Goal: Task Accomplishment & Management: Manage account settings

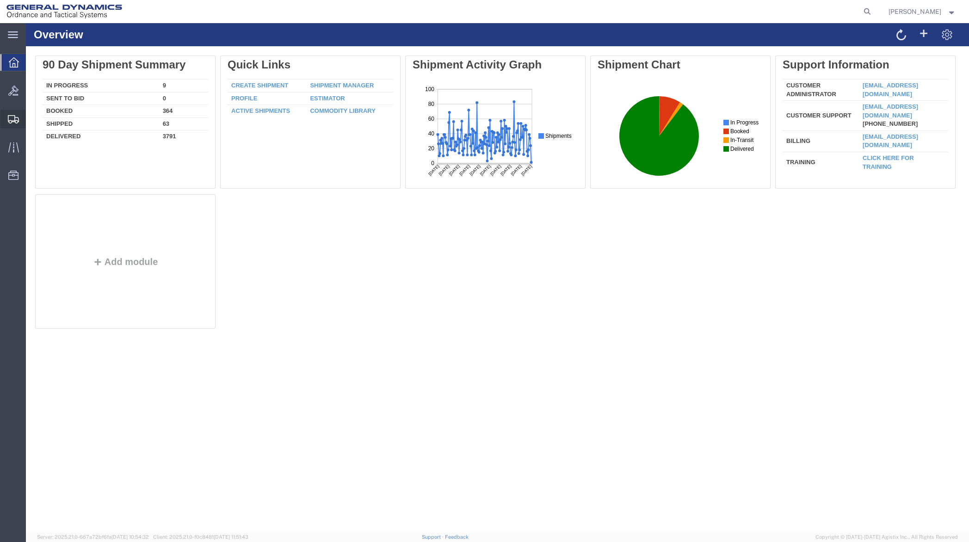
click at [0, 0] on span "Shipment Manager" at bounding box center [0, 0] width 0 height 0
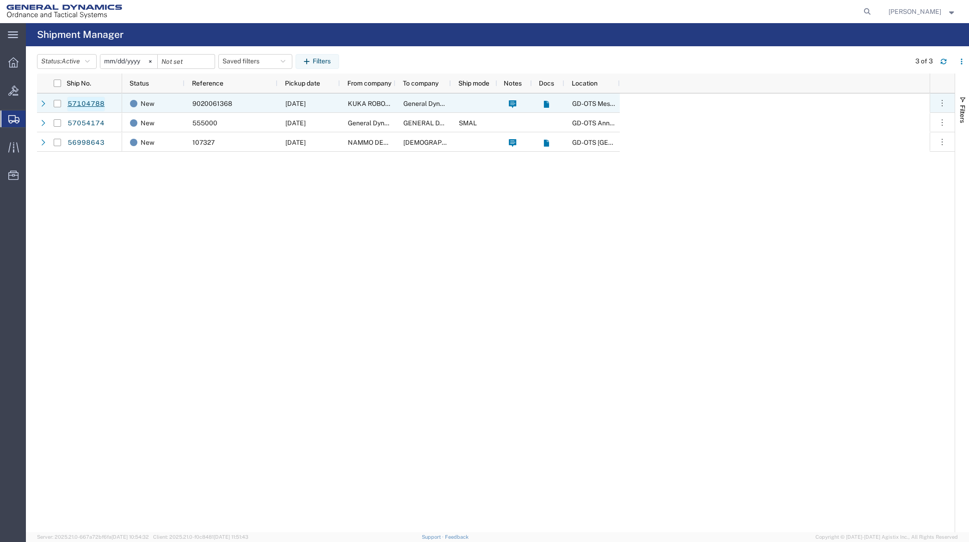
click at [84, 105] on link "57104788" at bounding box center [86, 104] width 38 height 15
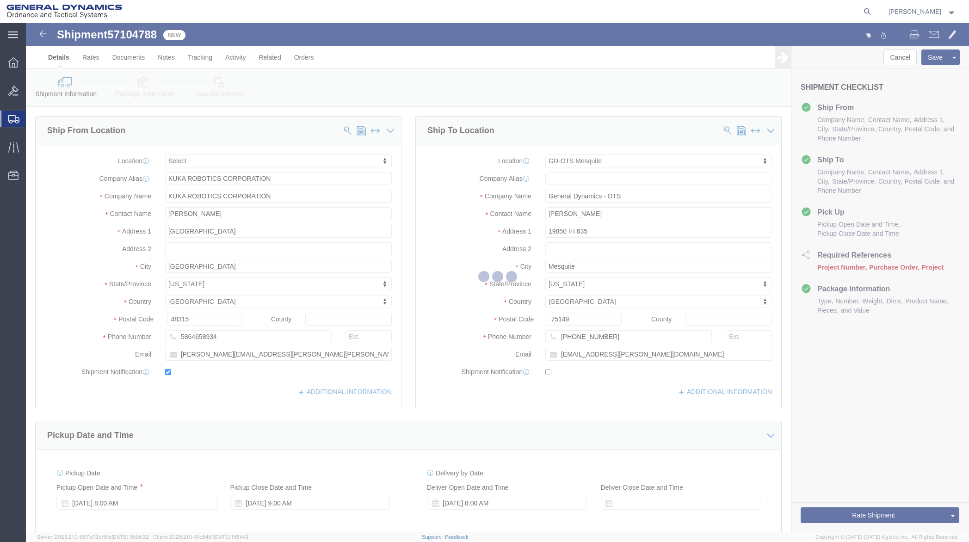
select select
select select "64231"
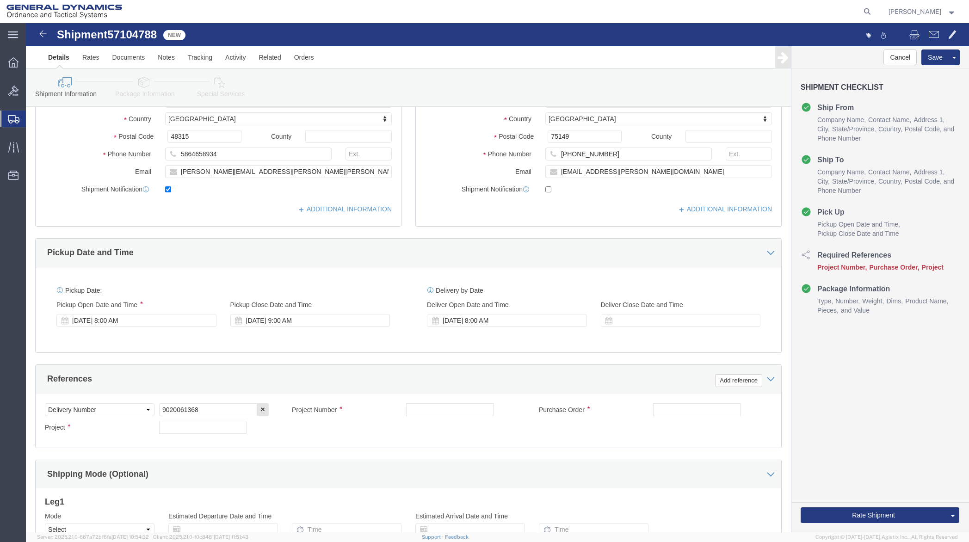
scroll to position [185, 0]
click div "[DATE] 9:00 AM"
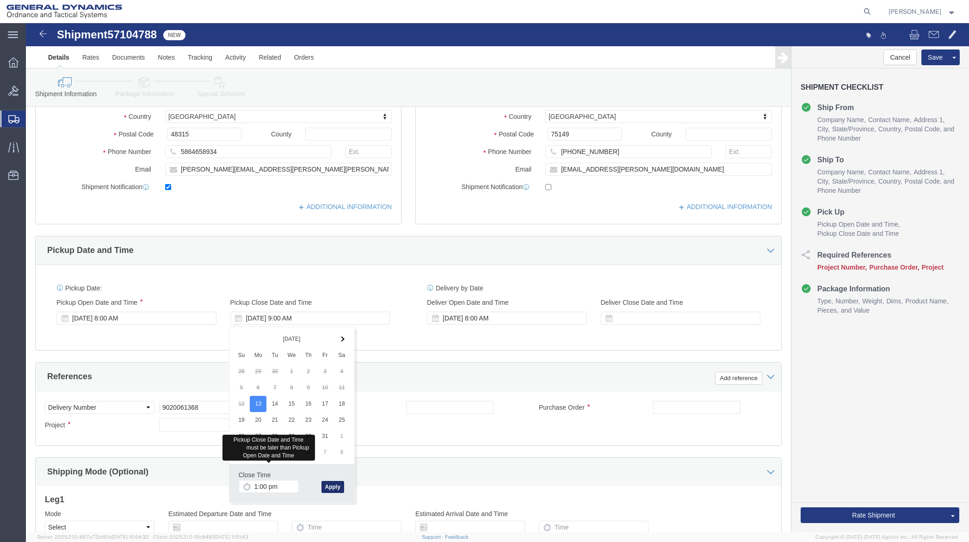
type input "1:00 PM"
click button "Apply"
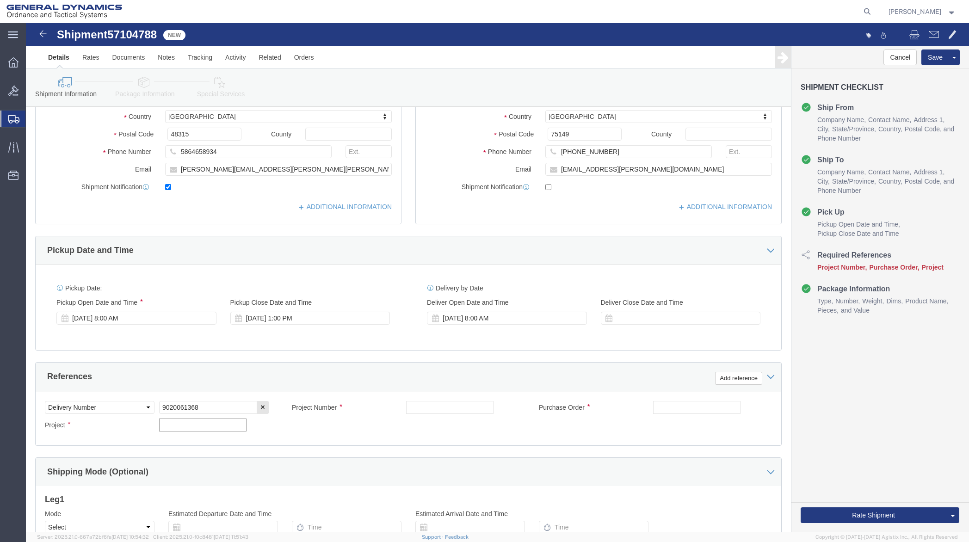
click input "text"
type input "122852"
click input "text"
type input "NA"
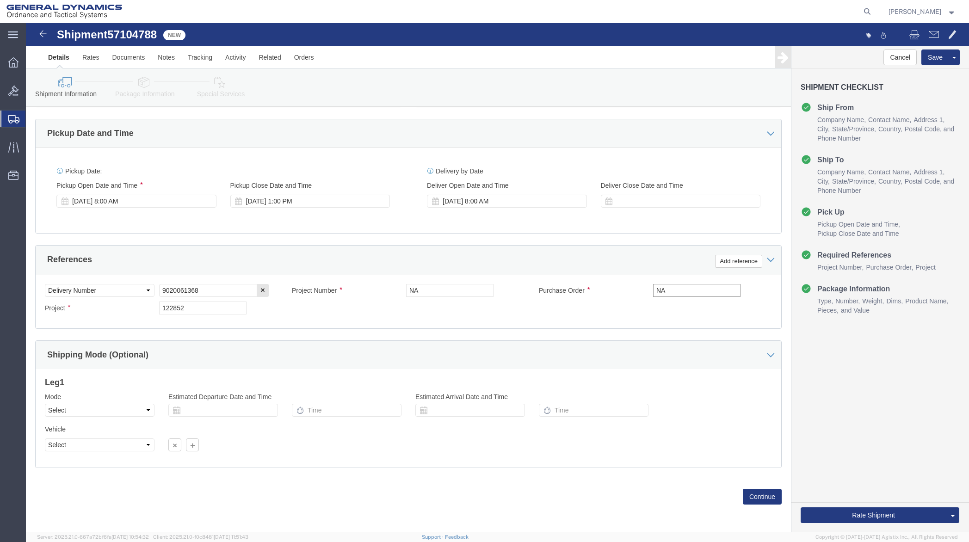
scroll to position [303, 0]
type input "NA"
click button "Continue"
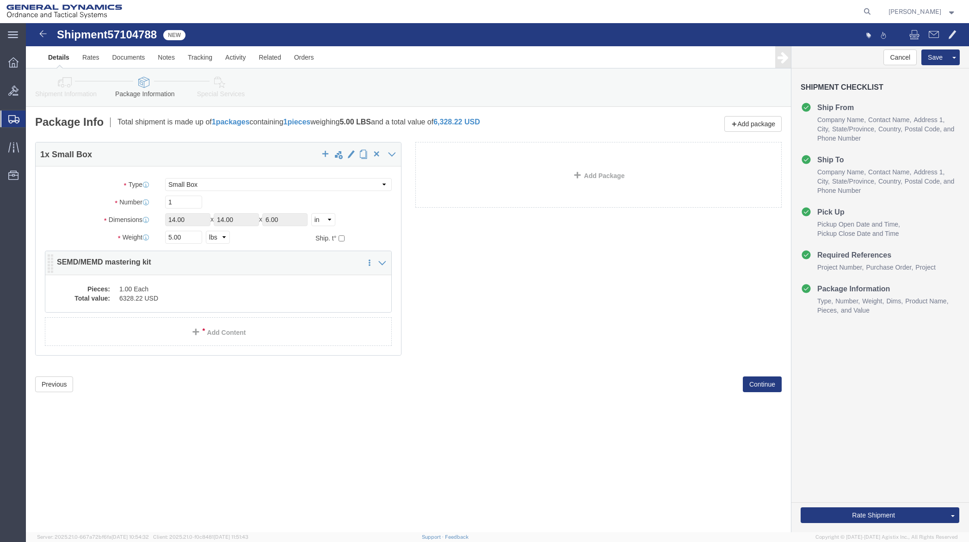
click dd "6328.22 USD"
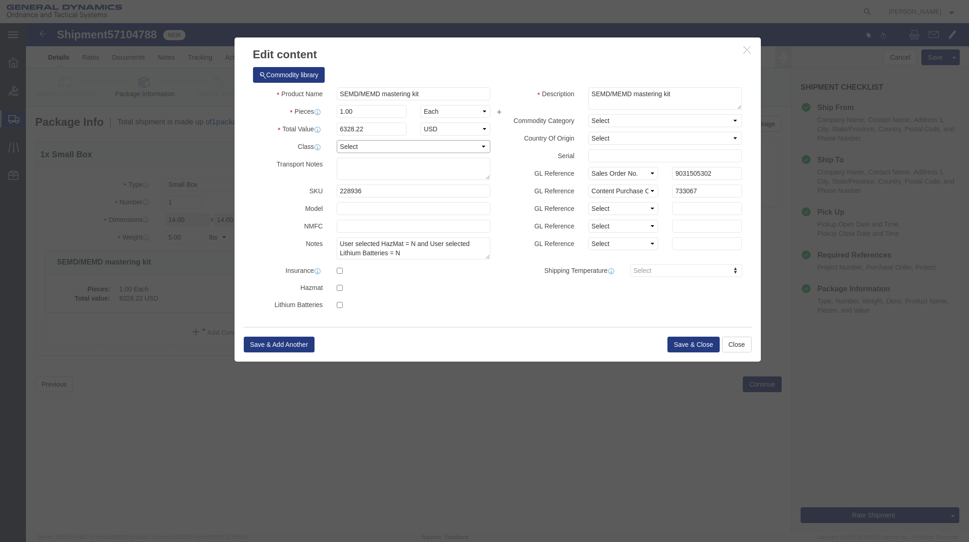
click select "Select 50 55 60 65 70 85 92.5 100 125 175 250 300 400"
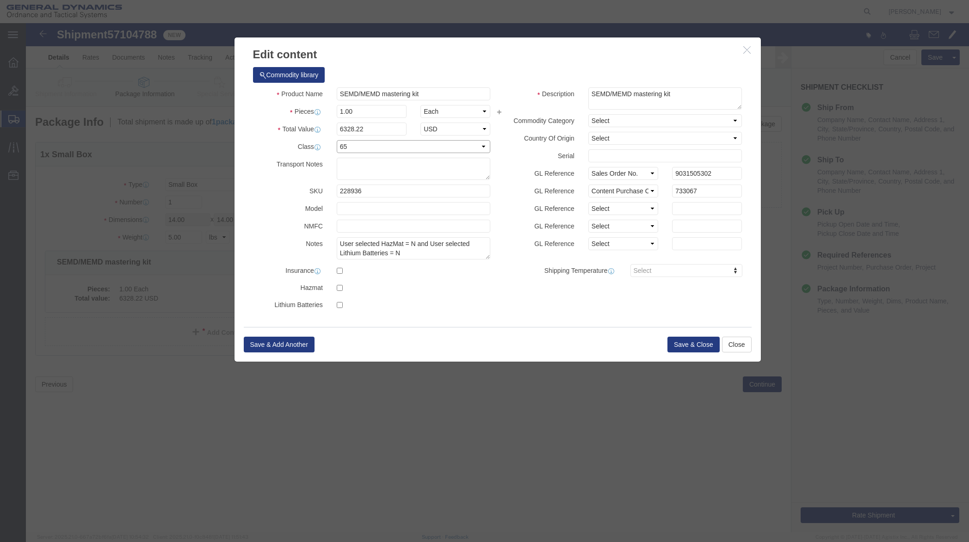
select select "70"
click select "Select 50 55 60 65 70 85 92.5 100 125 175 250 300 400"
click button "Save & Close"
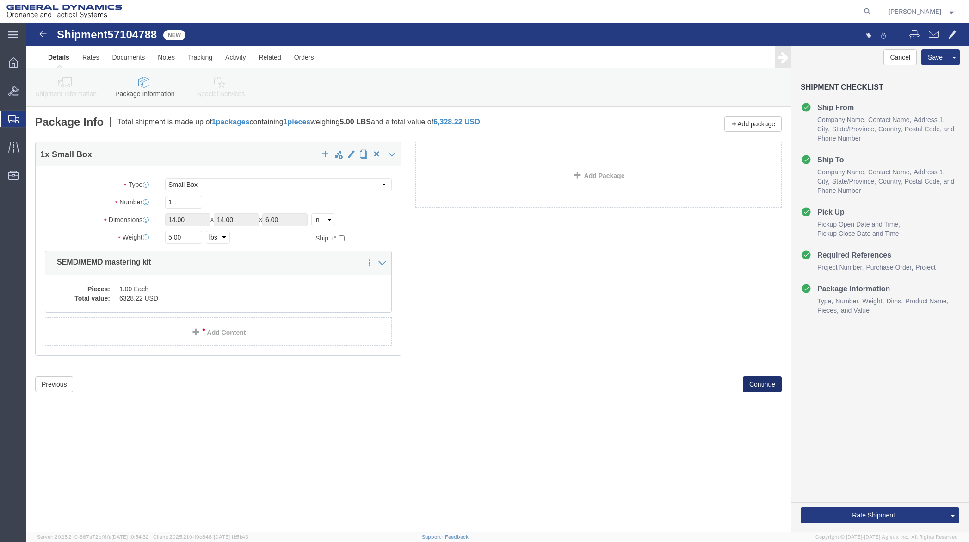
click button "Continue"
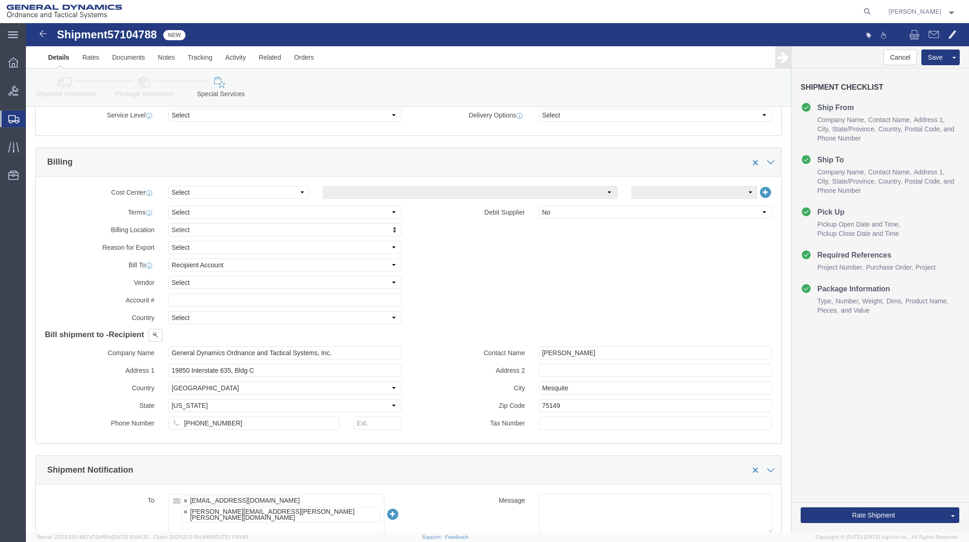
scroll to position [370, 0]
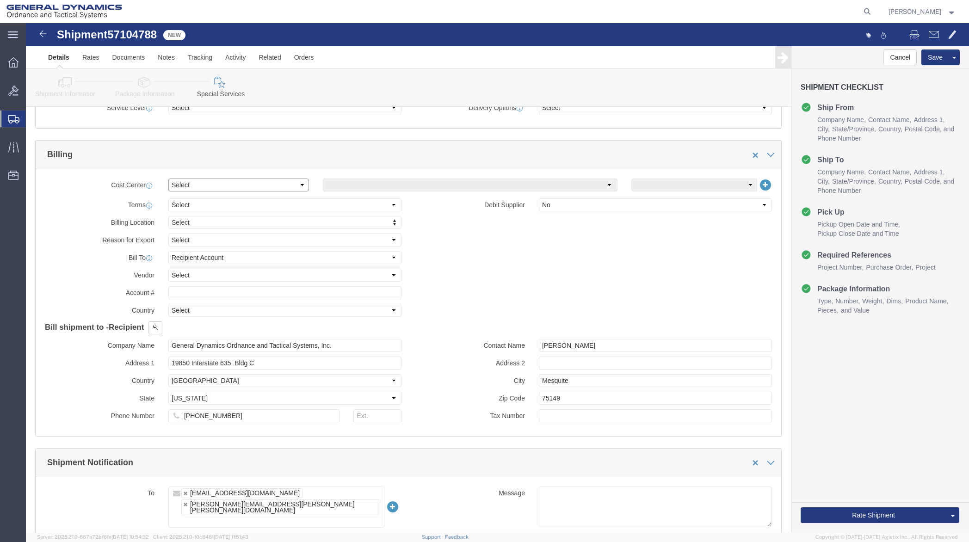
click select "Select Buyer Cost Center Department Operations Number Order Number Sales Person"
select select "DEPARTMENT"
click select "Select Buyer Cost Center Department Operations Number Order Number Sales Person"
click select "Select [GEOGRAPHIC_DATA] [GEOGRAPHIC_DATA] [GEOGRAPHIC_DATA] [GEOGRAPHIC_DATA] …"
select select "1923981"
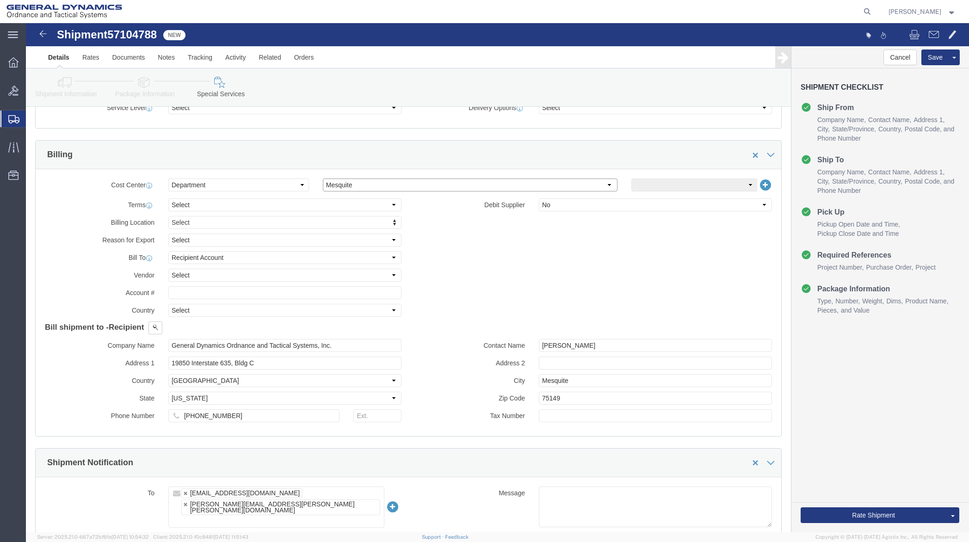
click select "Select [GEOGRAPHIC_DATA] [GEOGRAPHIC_DATA] [GEOGRAPHIC_DATA] [GEOGRAPHIC_DATA] …"
click select "Select DHL FedEx Express UPS"
select select "FedEx Express"
click select "Select DHL FedEx Express UPS"
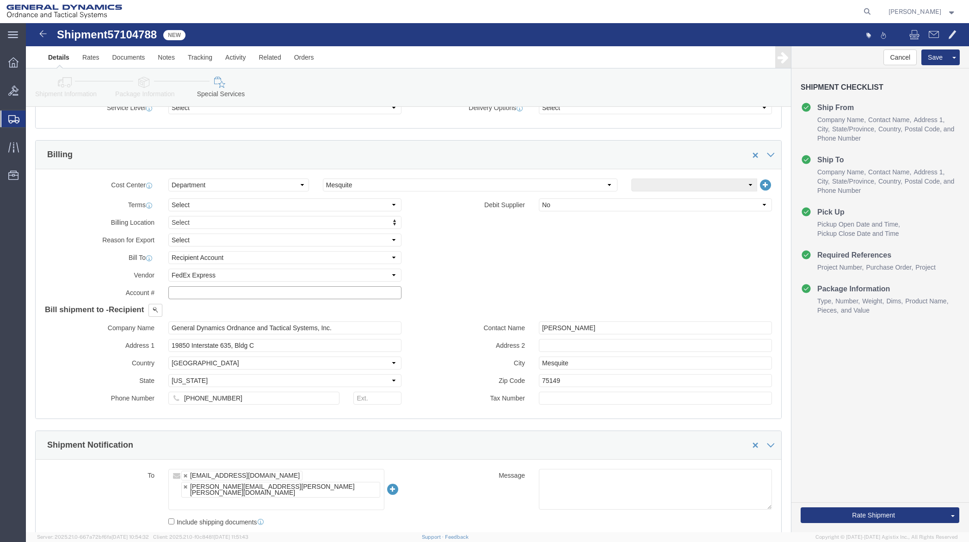
click input "text"
type input "201518662"
click button "Rate Shipment"
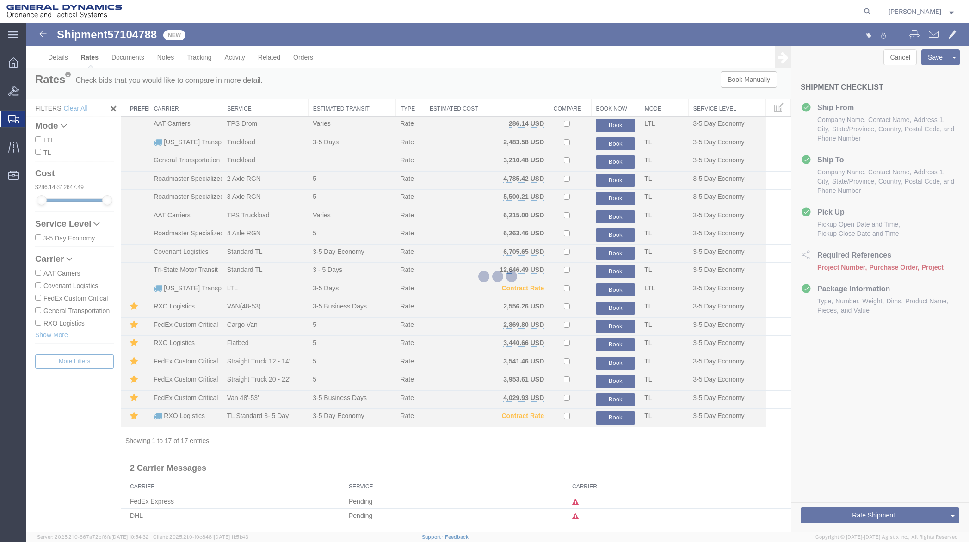
scroll to position [0, 0]
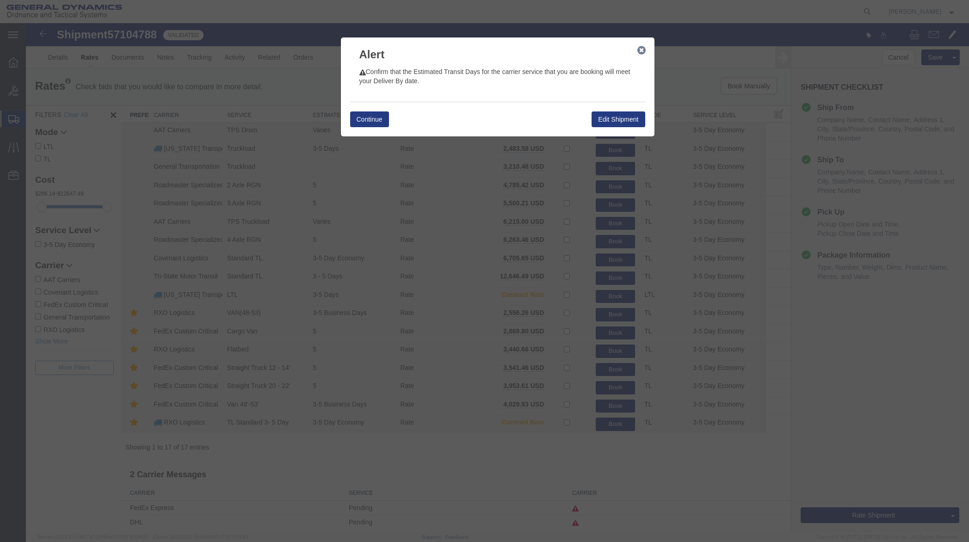
click at [637, 48] on icon "button" at bounding box center [641, 50] width 8 height 7
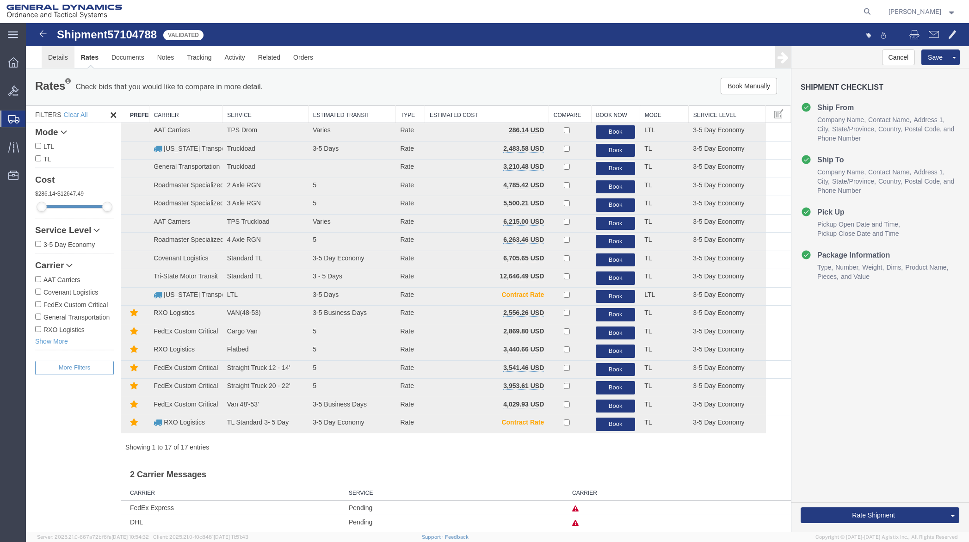
click at [65, 59] on link "Details" at bounding box center [58, 57] width 33 height 22
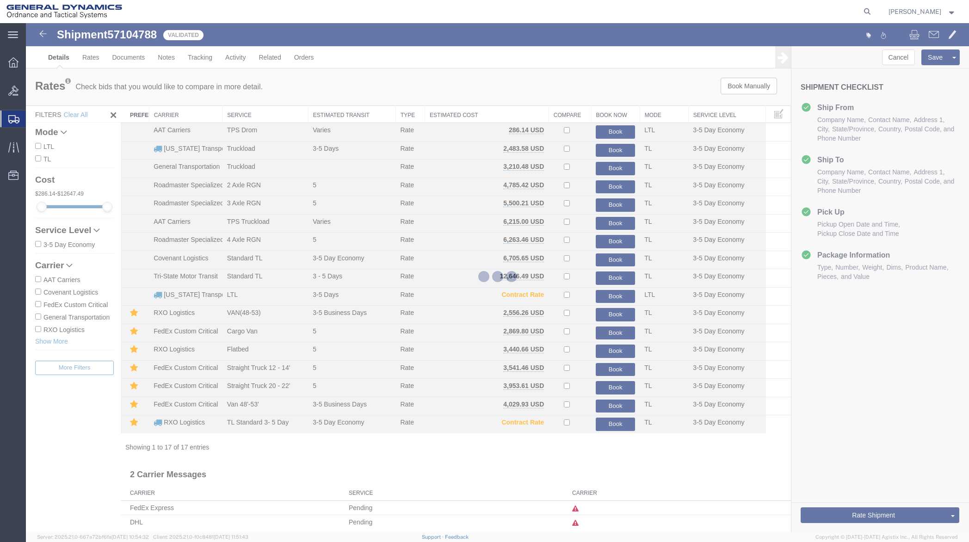
select select "64231"
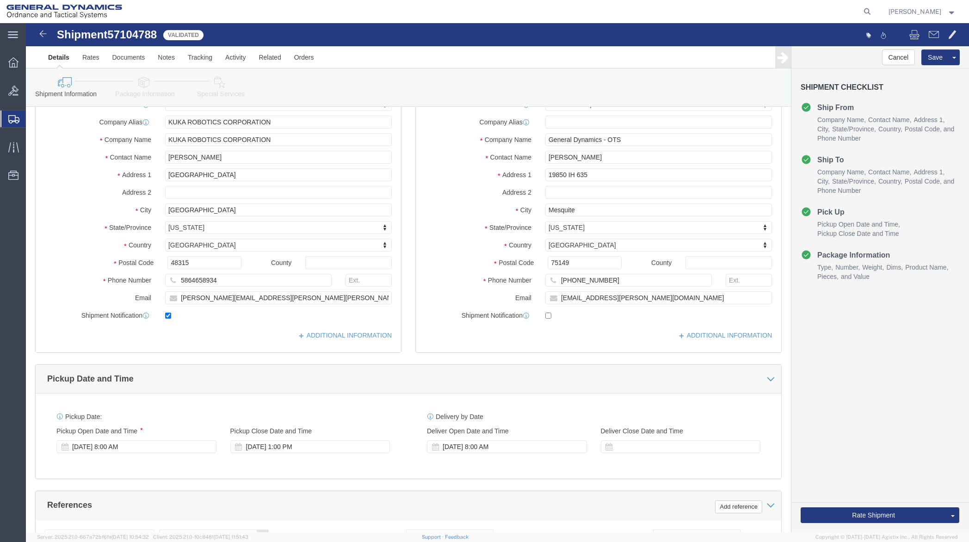
scroll to position [93, 0]
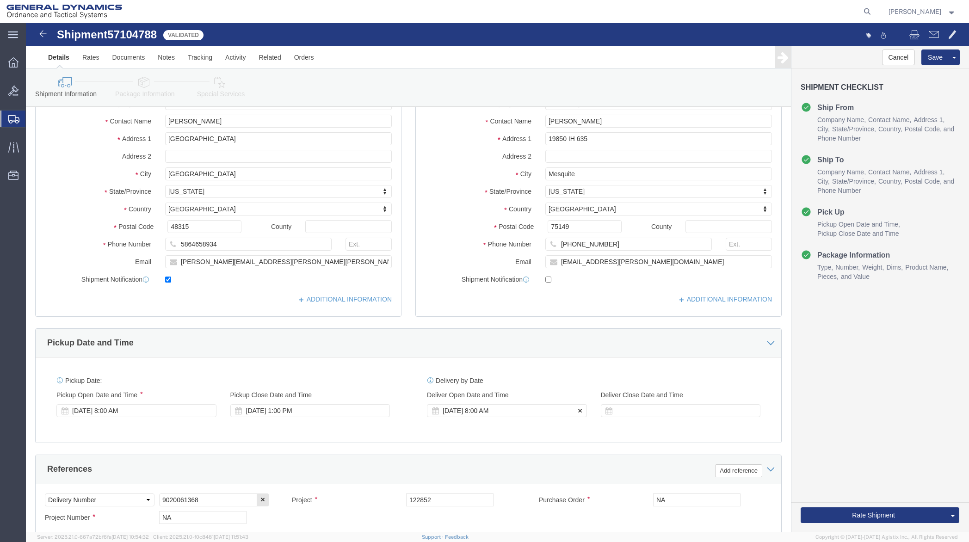
click div "Oct 16 2025 8:00 AM"
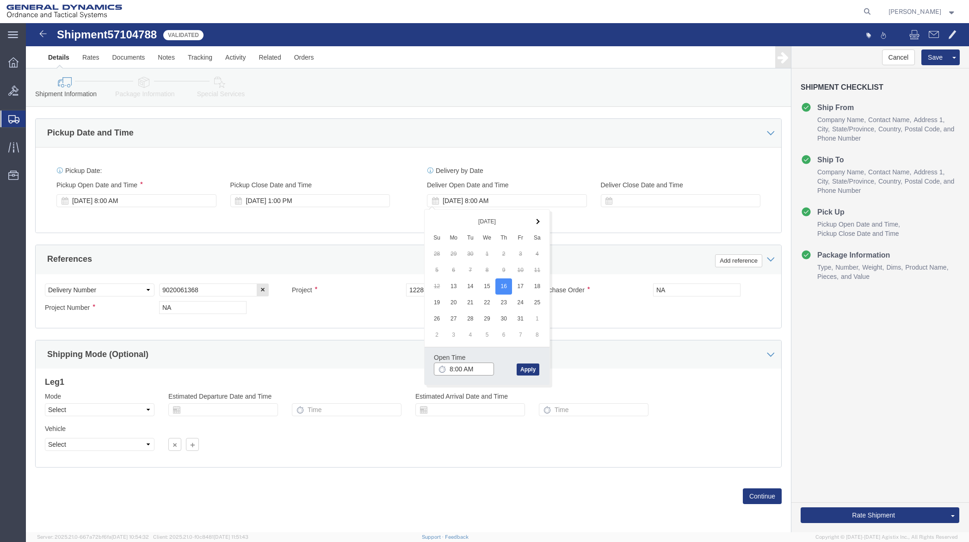
drag, startPoint x: 441, startPoint y: 346, endPoint x: 382, endPoint y: 354, distance: 59.2
click body "Shipment 57104788 17 of 17 Validated Details Rates Documents Notes Tracking Act…"
click div "Shipping Mode (Optional)"
click icon
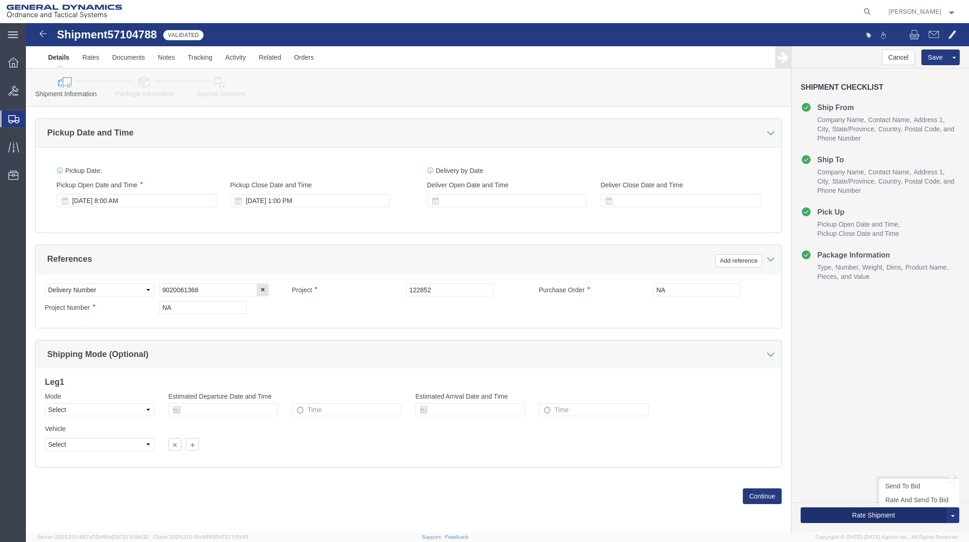
click button "Rate Shipment"
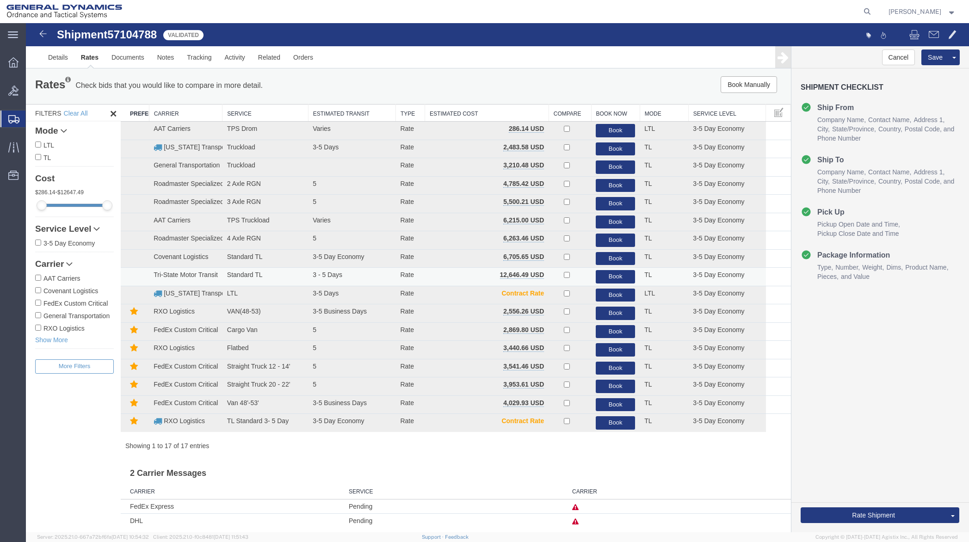
scroll to position [0, 0]
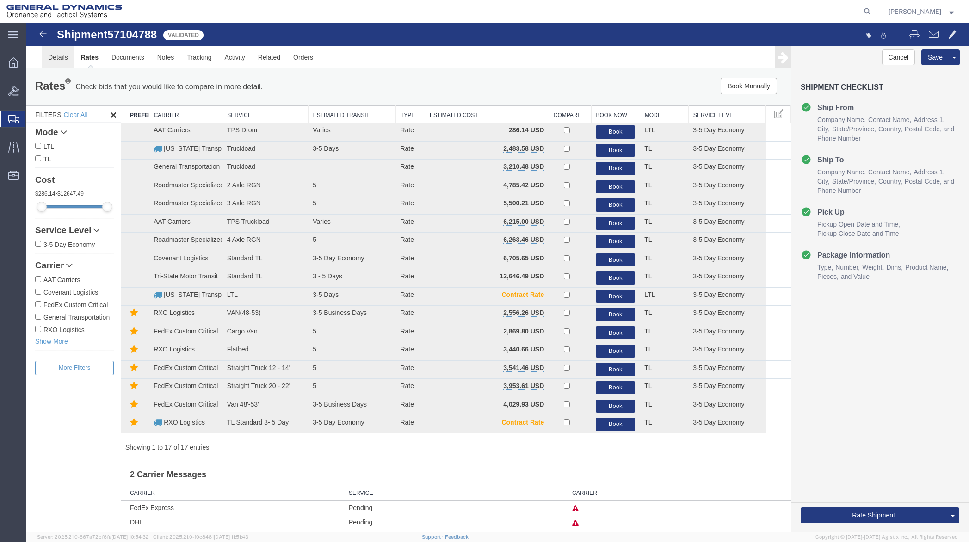
click at [53, 54] on link "Details" at bounding box center [58, 57] width 33 height 22
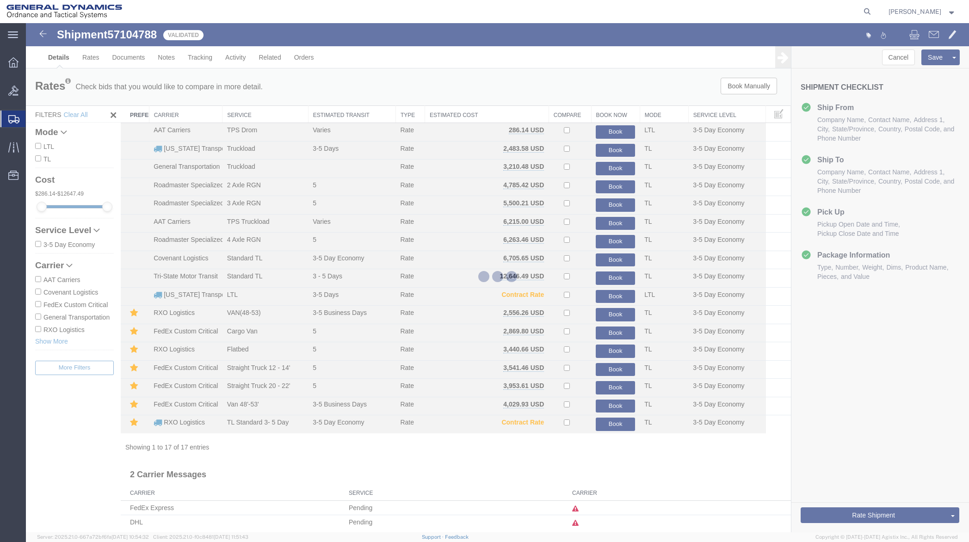
select select "64231"
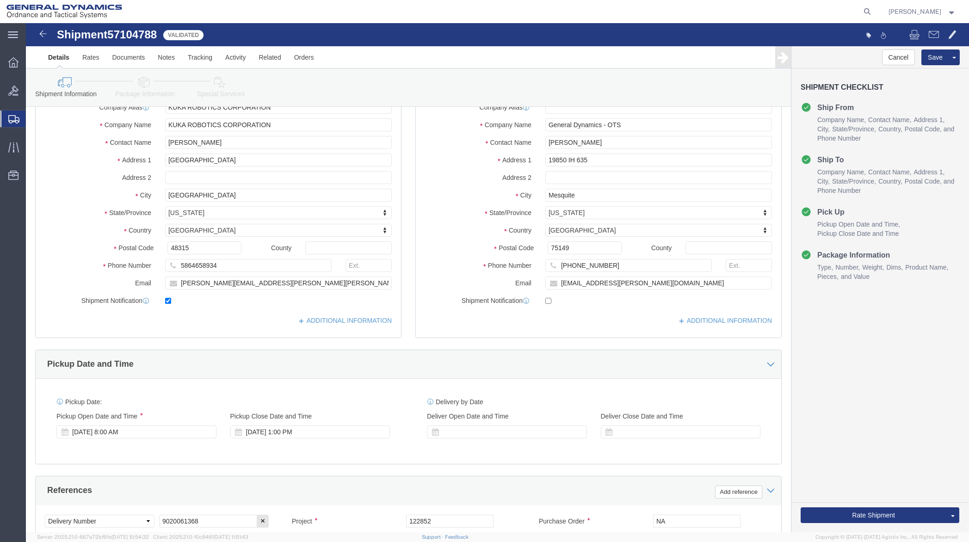
scroll to position [303, 0]
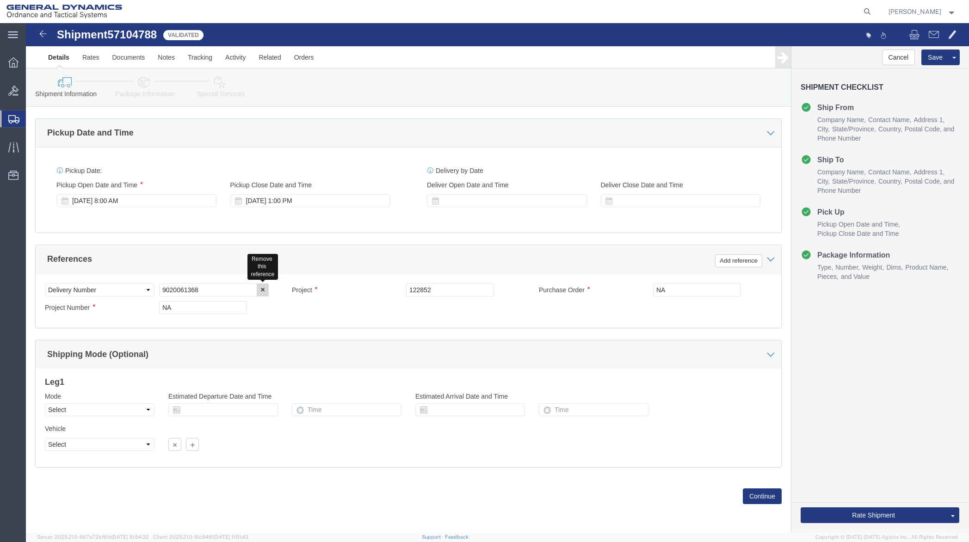
click button "button"
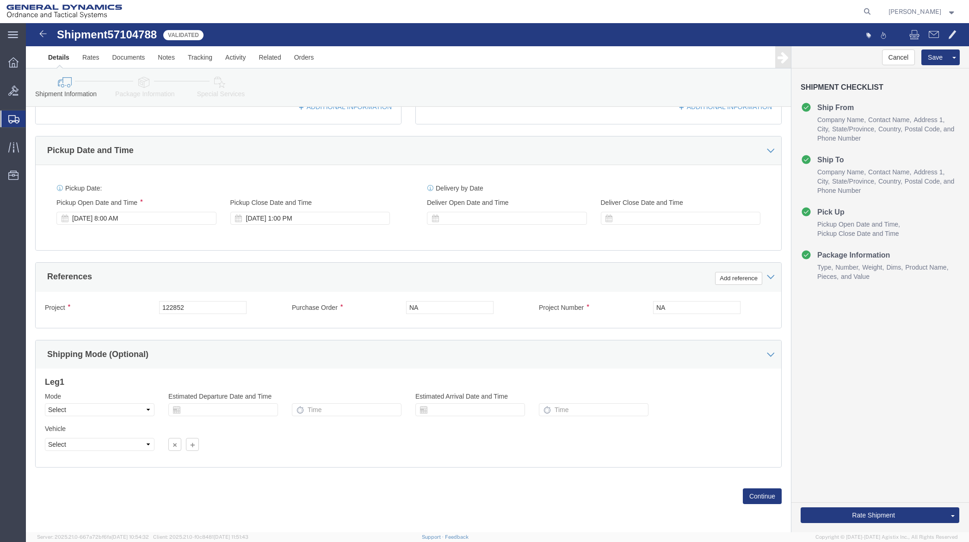
scroll to position [285, 0]
drag, startPoint x: 401, startPoint y: 284, endPoint x: 347, endPoint y: 291, distance: 54.6
click div "Purchase Order NA"
type input "122852"
click button "Continue"
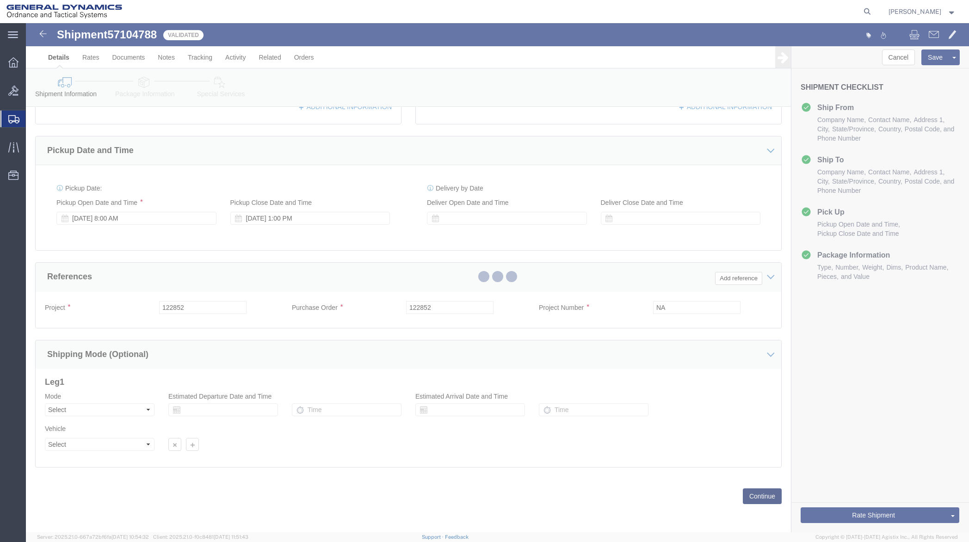
scroll to position [0, 0]
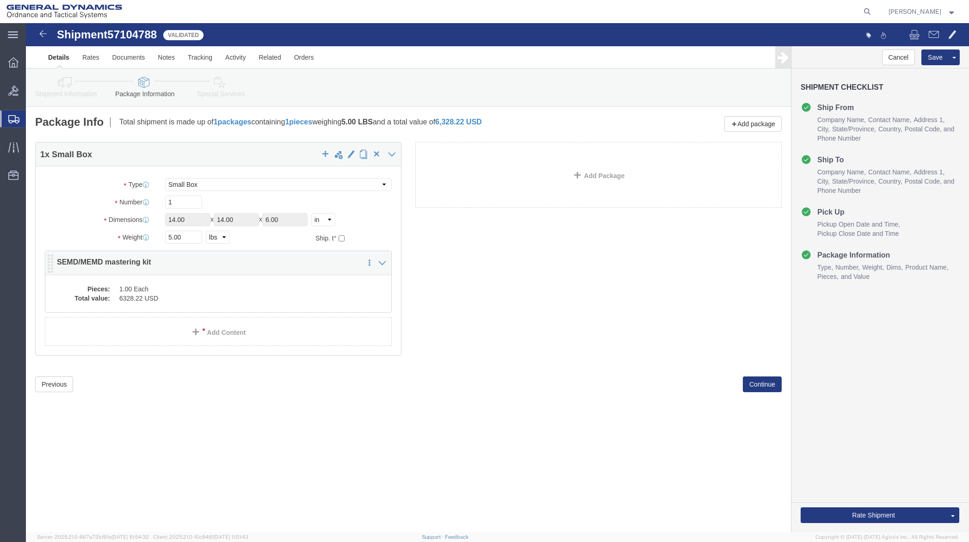
click dd "1.00 Each"
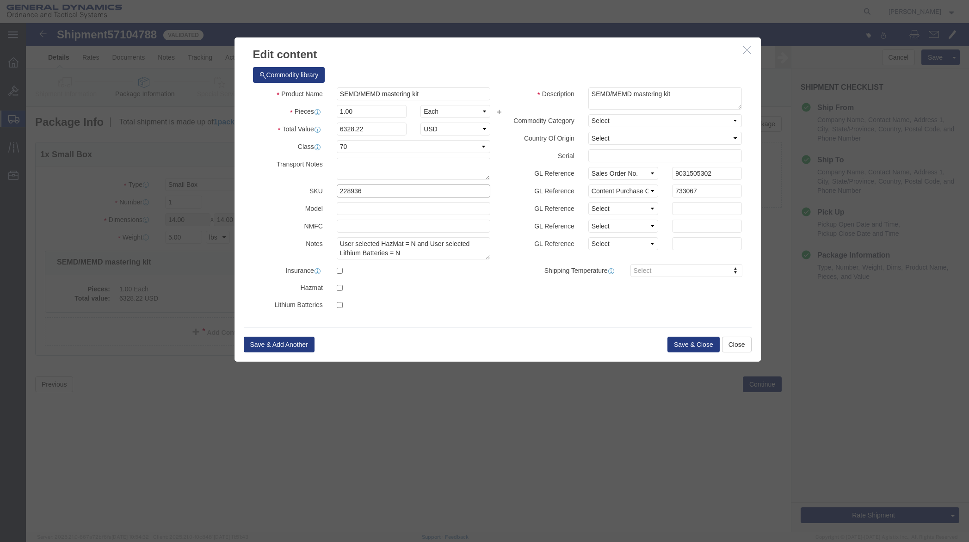
drag, startPoint x: 365, startPoint y: 167, endPoint x: 354, endPoint y: 167, distance: 10.6
click input "228936"
drag, startPoint x: 354, startPoint y: 167, endPoint x: 271, endPoint y: 179, distance: 84.1
click div "Product Name SEMD/MEMD mastering kit Pieces 1.00 Select Bag Barrels 100Board Fe…"
click button "Save & Close"
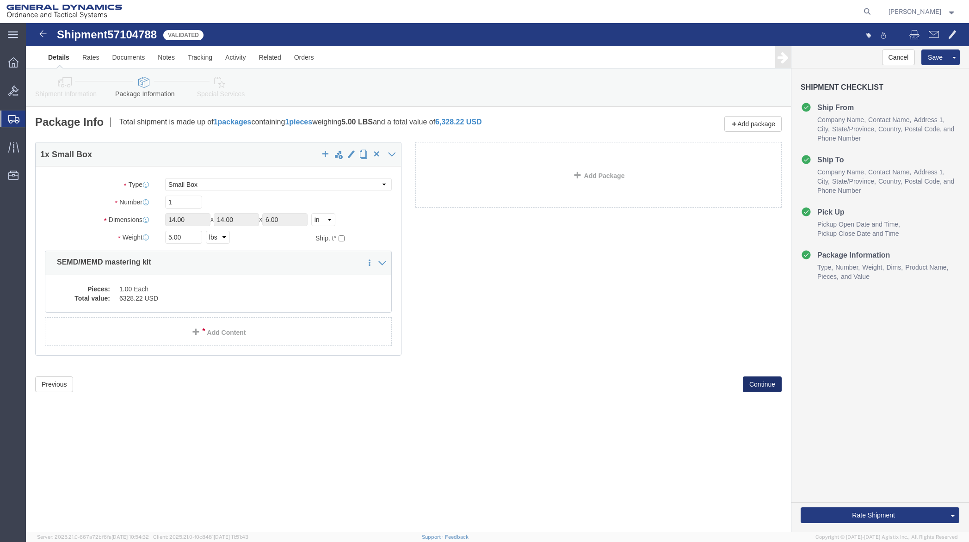
click button "Continue"
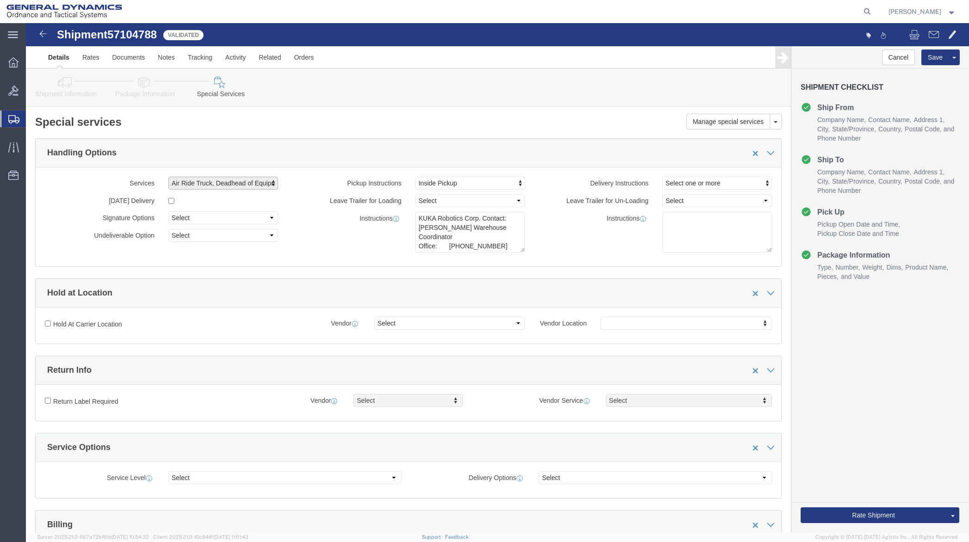
click span "button"
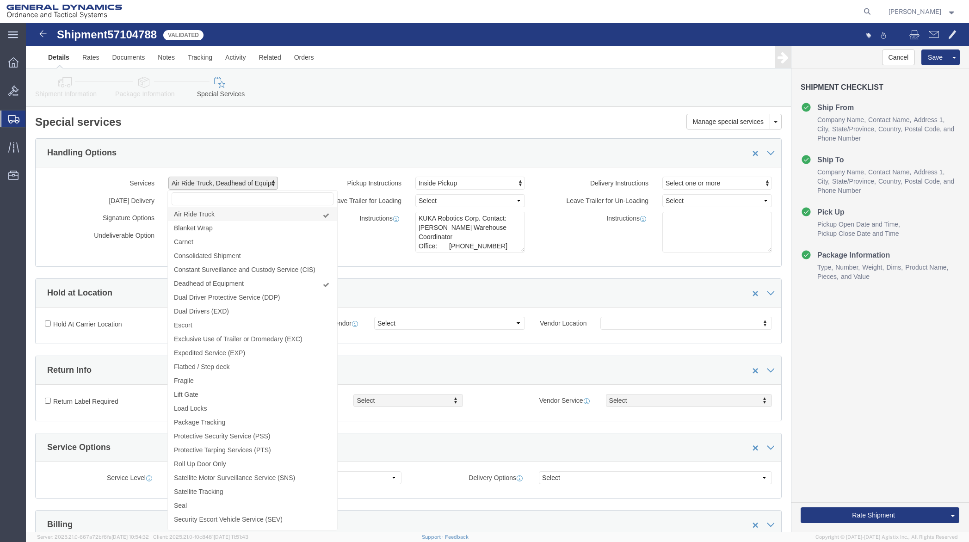
click link "Air Ride Truck"
click link "Deadhead of Equipment"
select select "VEHICLE_SINGATURE_TALLY_RECORD_FLAG"
click div "Handling Options"
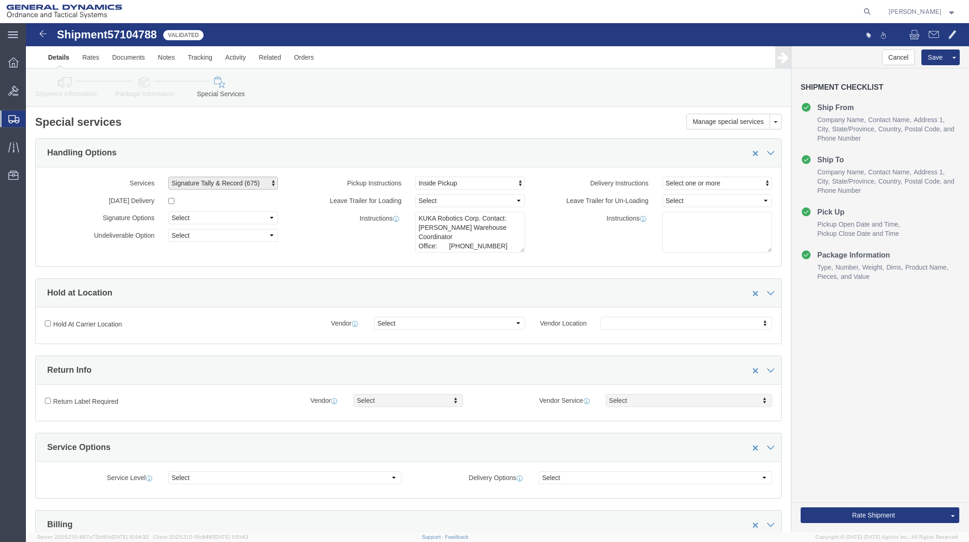
click span "button"
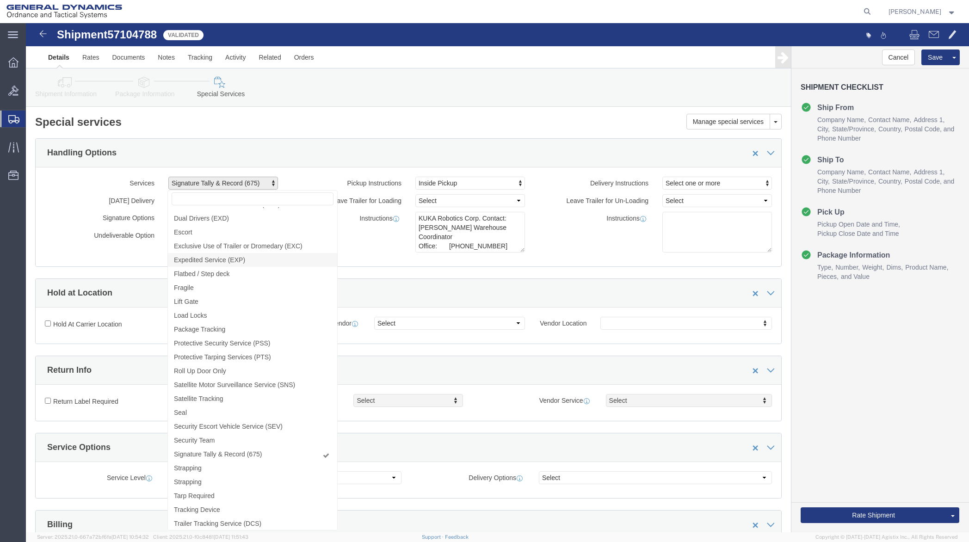
scroll to position [93, 0]
click span "Signature Tally & Record (675)"
select select
click div "Handling Options"
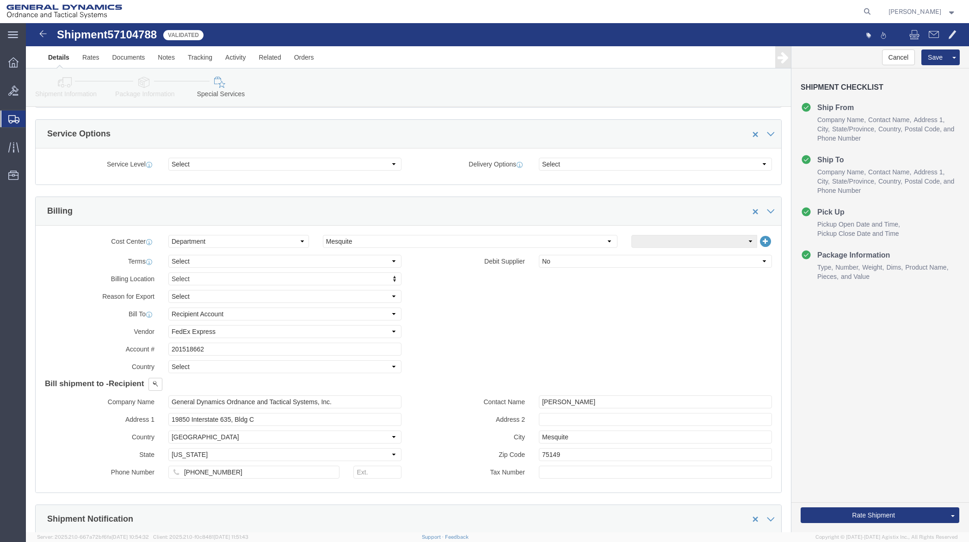
scroll to position [324, 0]
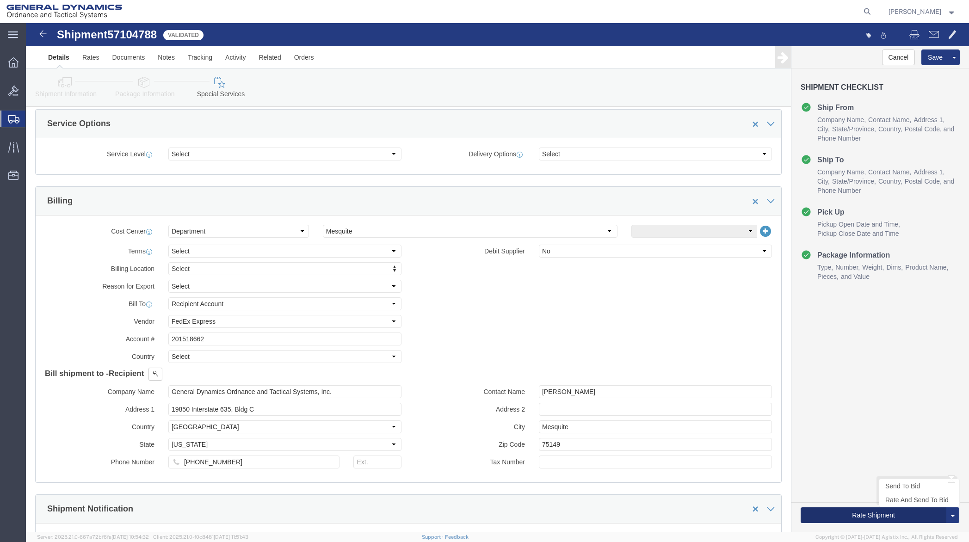
click button "Rate Shipment"
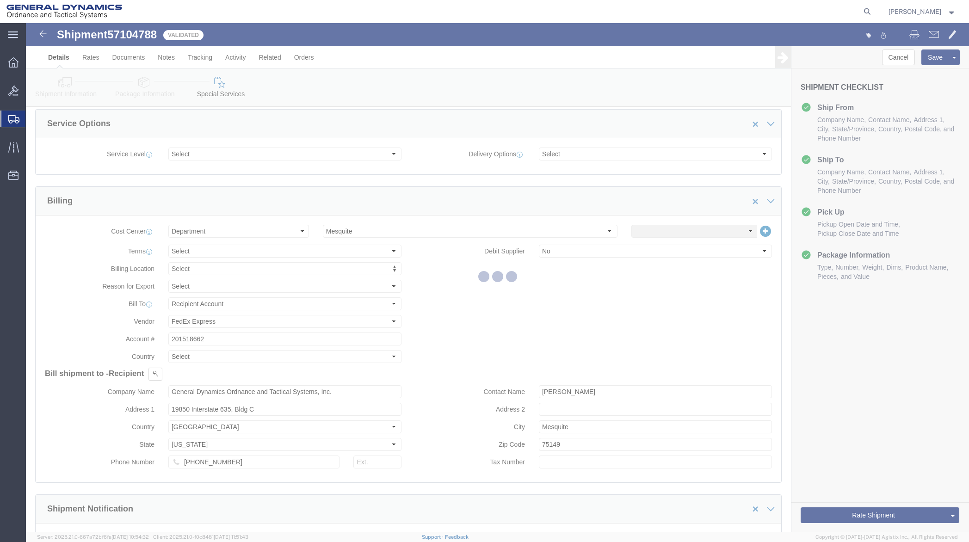
select select "64231"
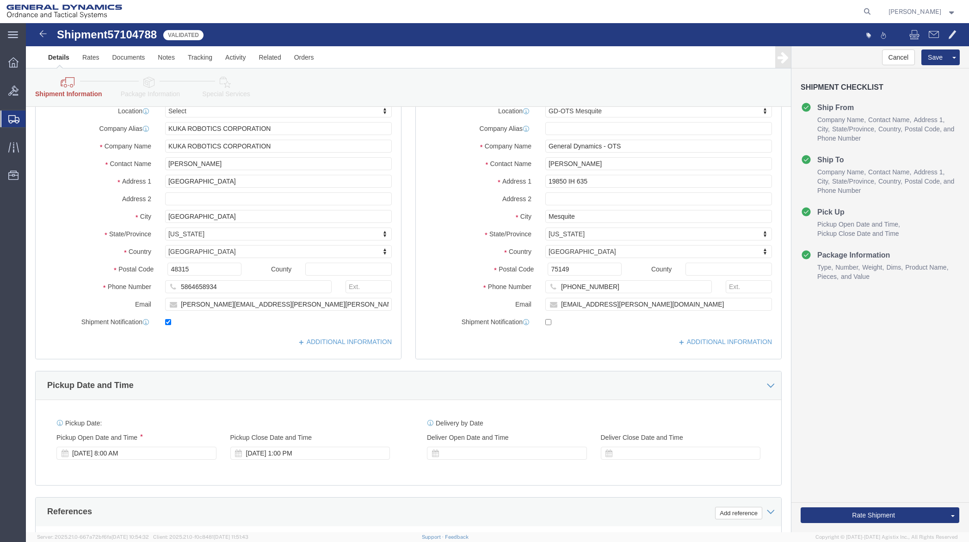
scroll to position [0, 0]
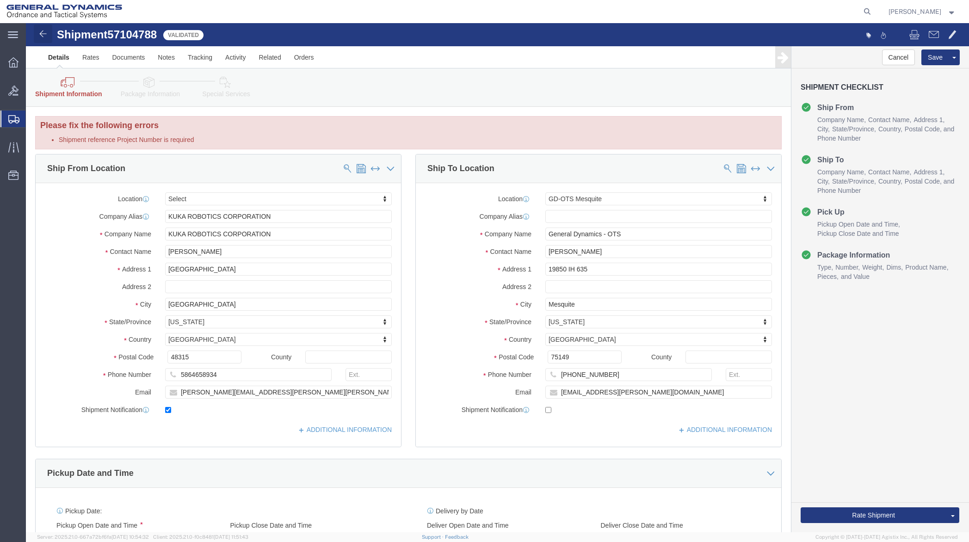
click img
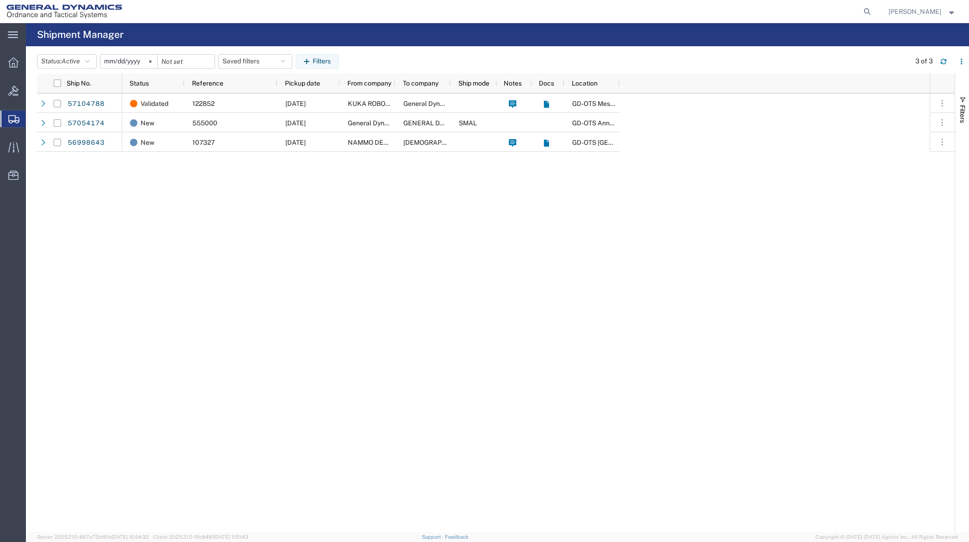
click at [42, 34] on h4 "Shipment Manager" at bounding box center [80, 34] width 87 height 23
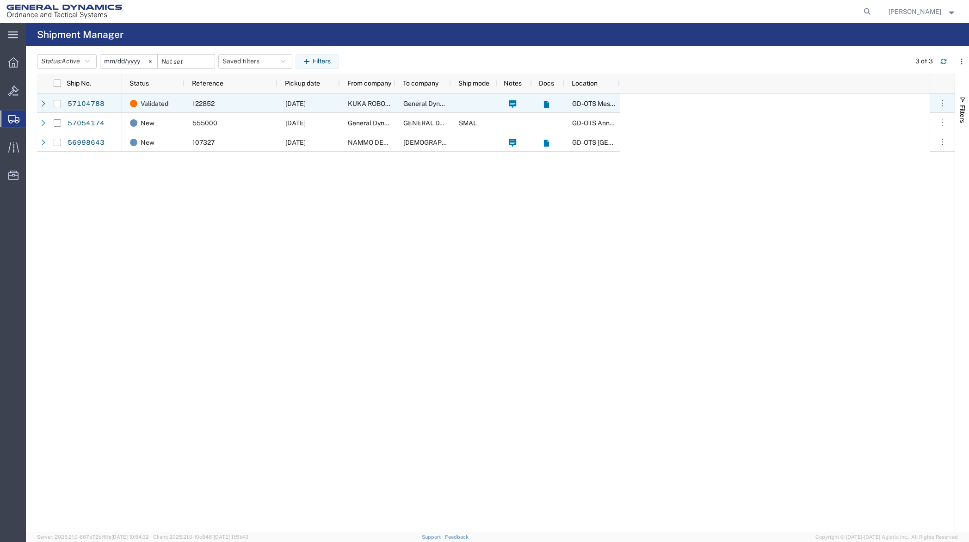
click at [83, 96] on div "57104788" at bounding box center [95, 102] width 56 height 19
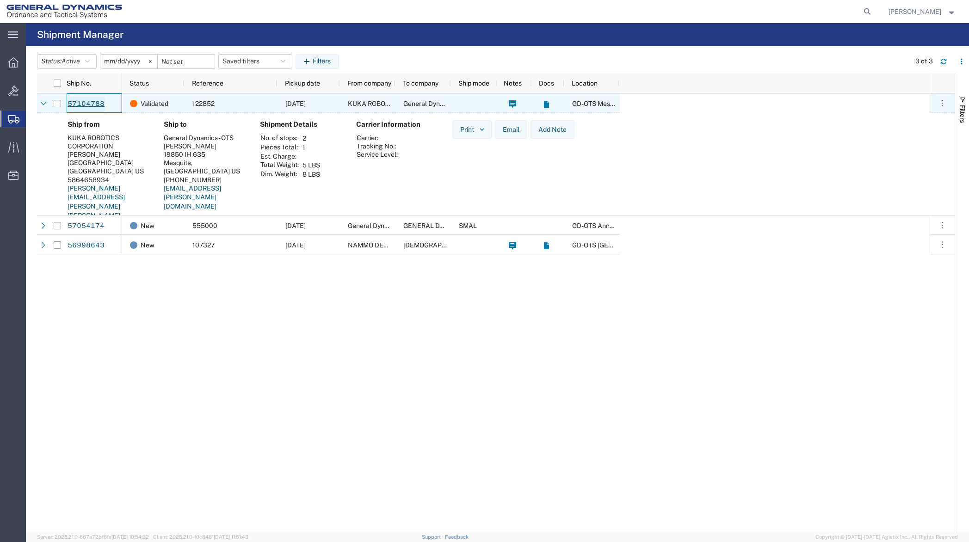
click at [77, 102] on link "57104788" at bounding box center [86, 104] width 38 height 15
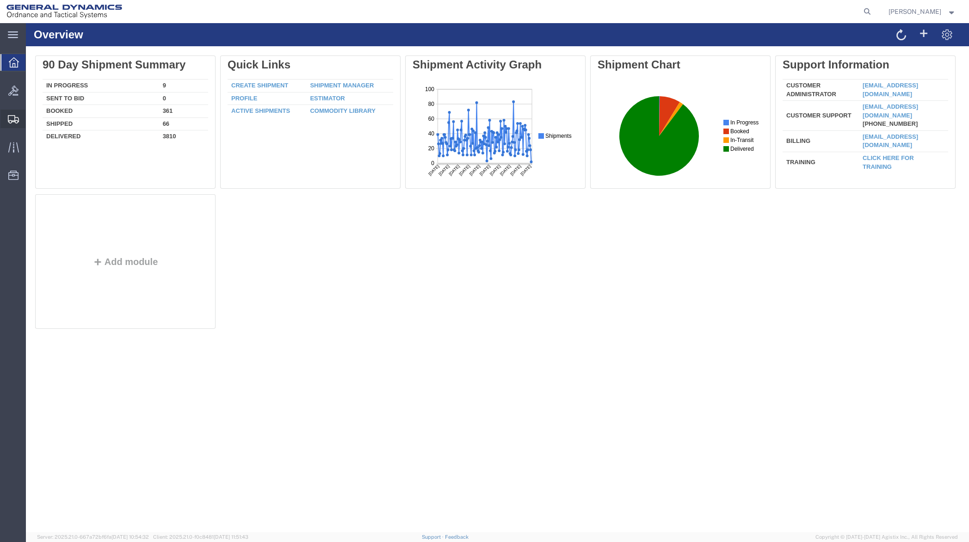
click at [0, 0] on span "Shipment Manager" at bounding box center [0, 0] width 0 height 0
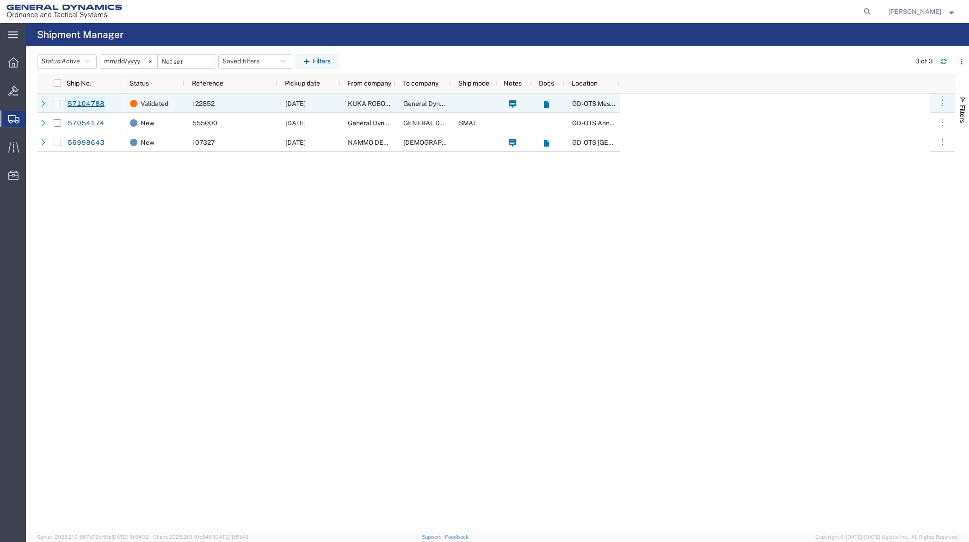
click at [87, 104] on link "57104788" at bounding box center [86, 104] width 38 height 15
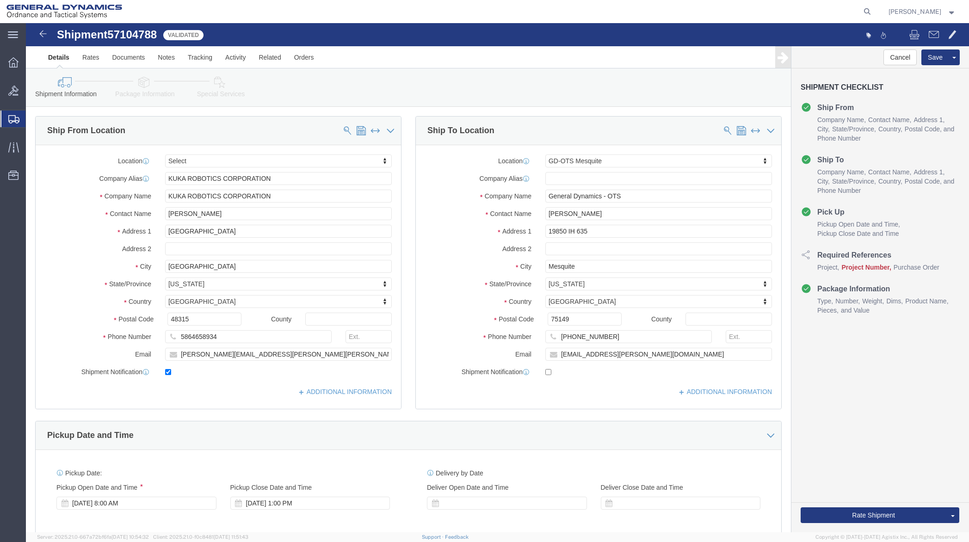
select select
select select "64231"
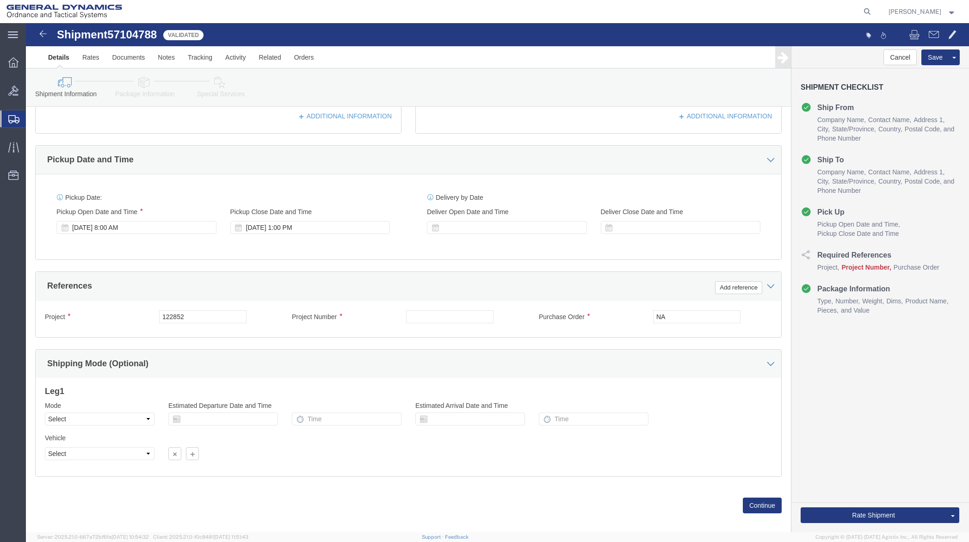
scroll to position [278, 0]
click input "text"
type input "NA"
click button "Rate Shipment"
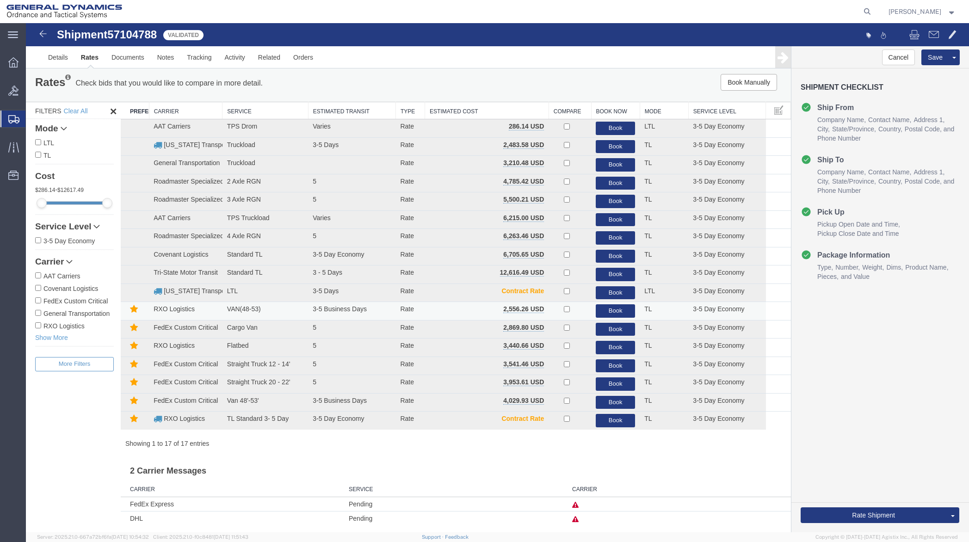
scroll to position [6, 0]
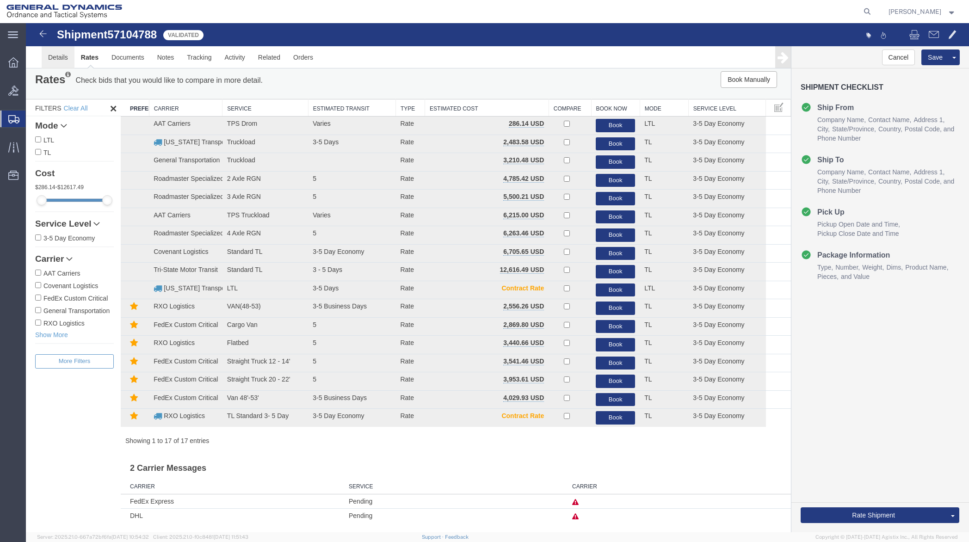
click at [54, 56] on link "Details" at bounding box center [58, 57] width 33 height 22
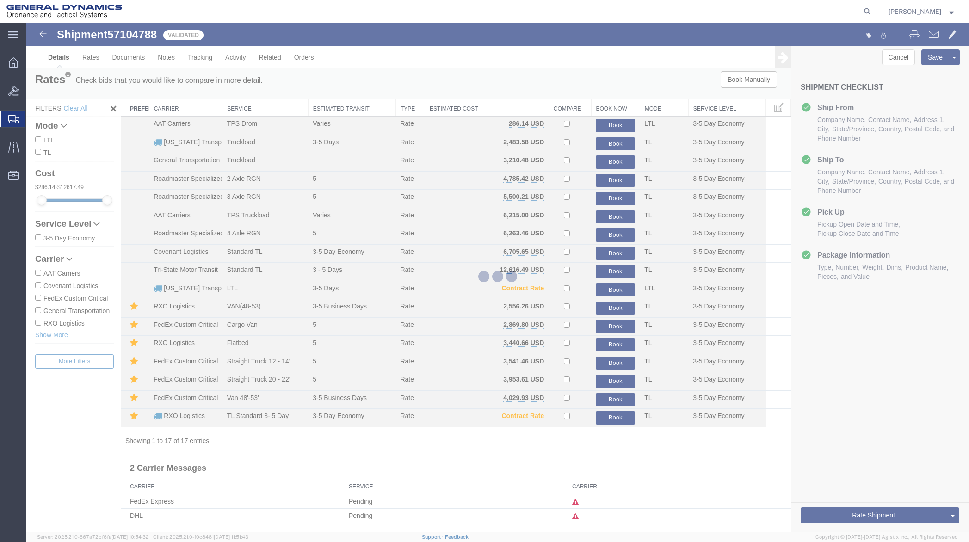
select select "64231"
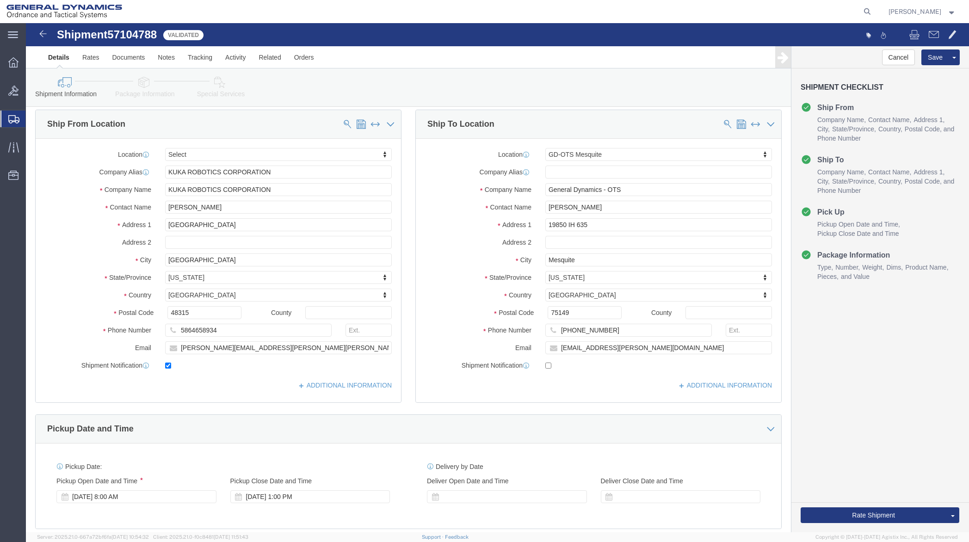
click icon
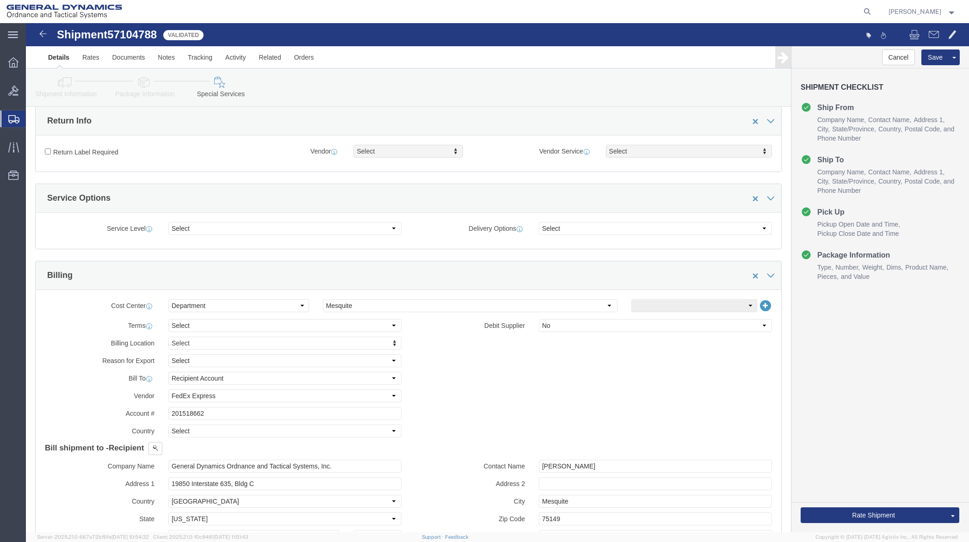
scroll to position [330, 0]
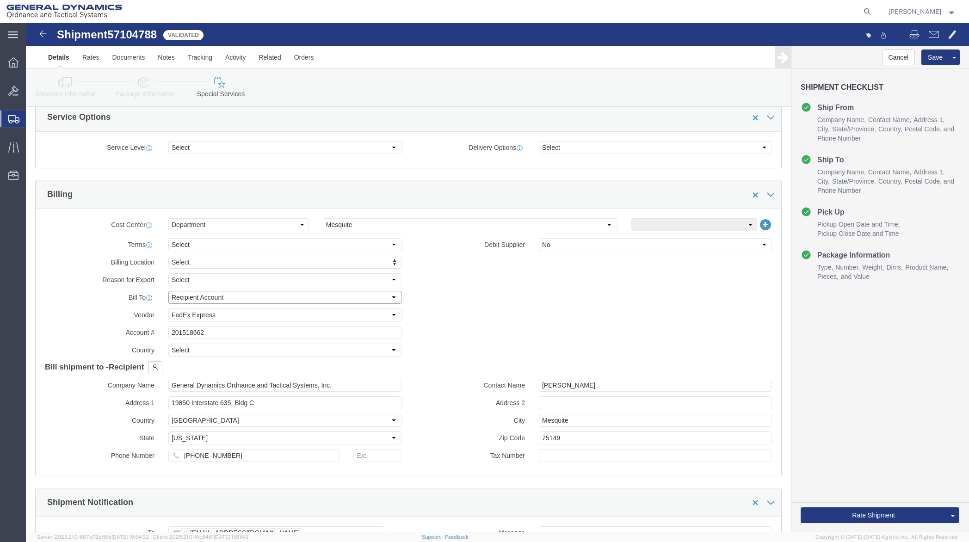
click select "Select Recipient Account Sender/Shipper Third Party Account"
select select "THRD"
click select "Select Recipient Account Sender/Shipper Third Party Account"
select select
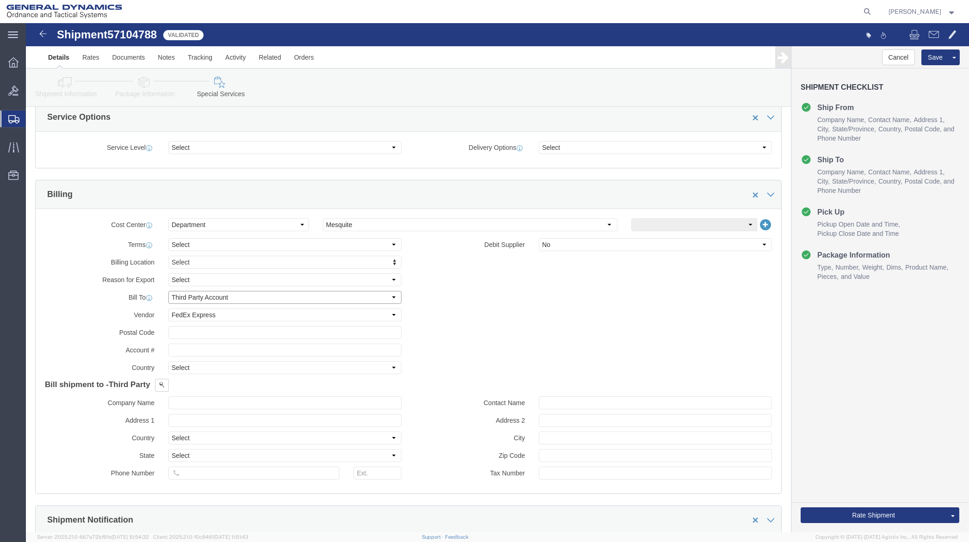
click select "Select Recipient Account Sender/Shipper Third Party Account"
click input "text"
click select "Select DHL FedEx Express UPS"
click input "text"
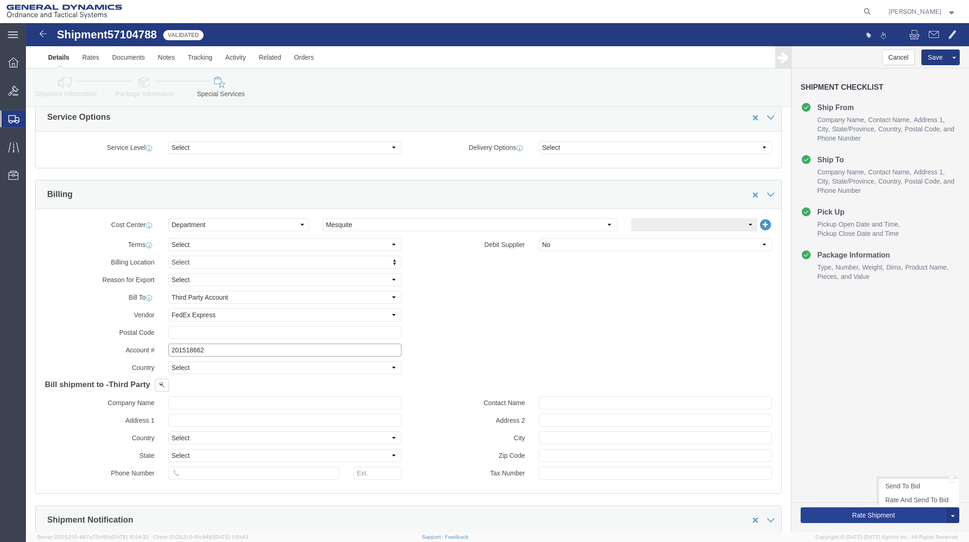
type input "201518662"
click button "Rate Shipment"
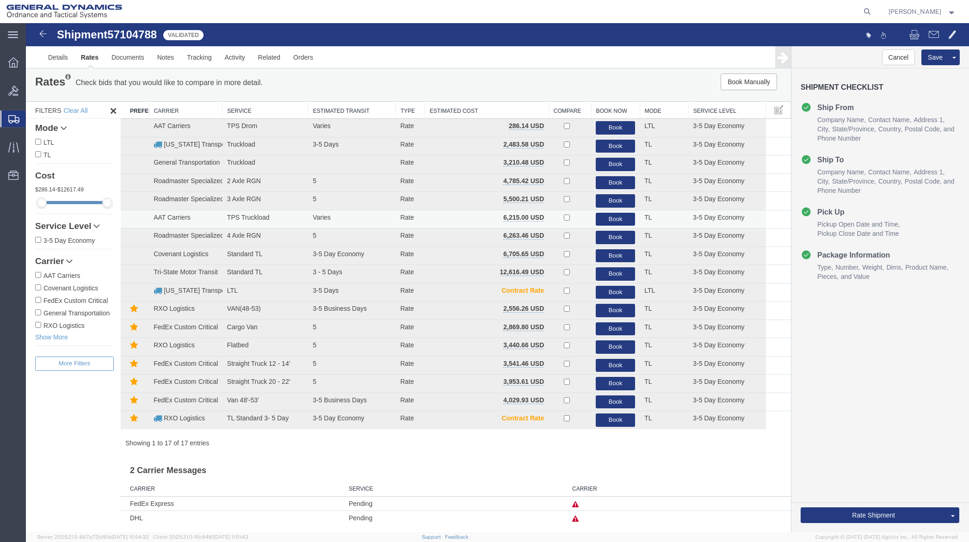
scroll to position [0, 0]
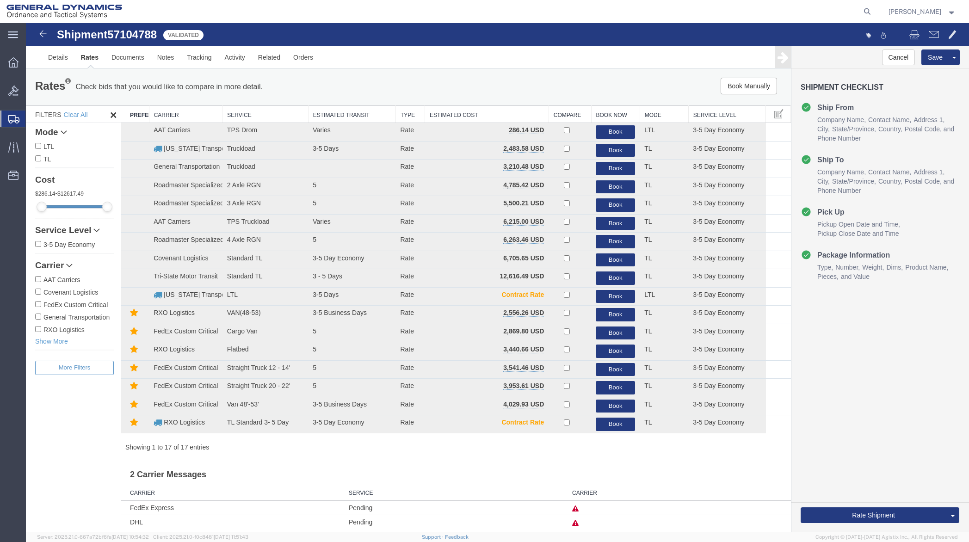
select select "64231"
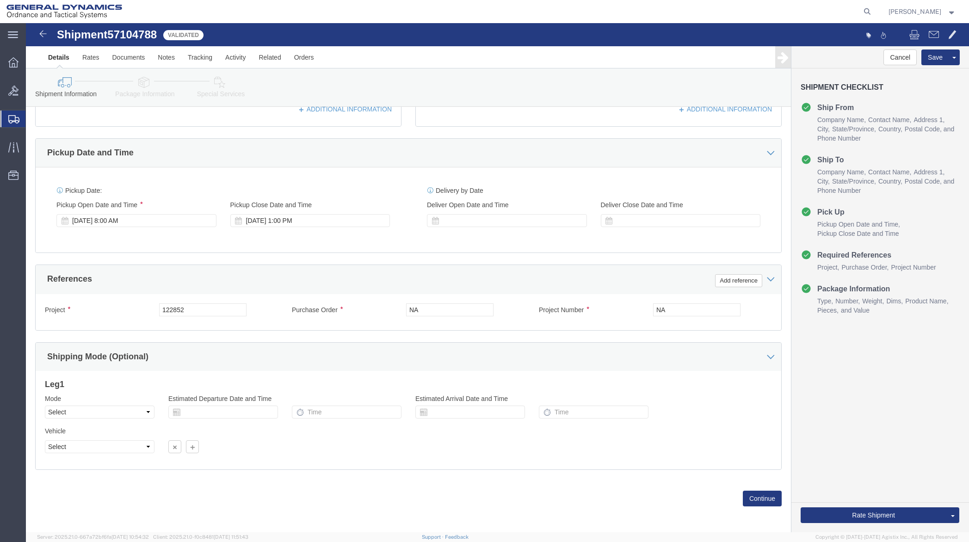
scroll to position [285, 0]
click button "Continue"
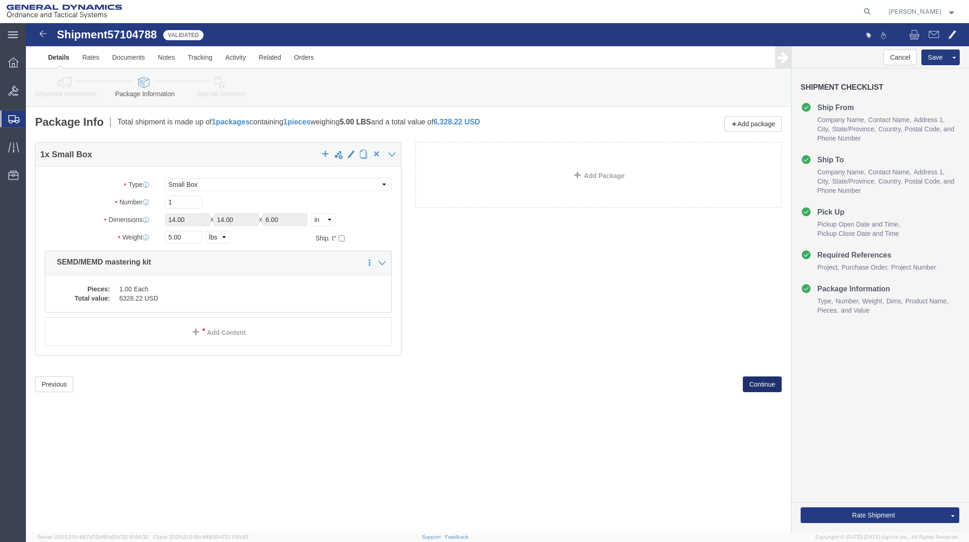
scroll to position [0, 0]
click button "Continue"
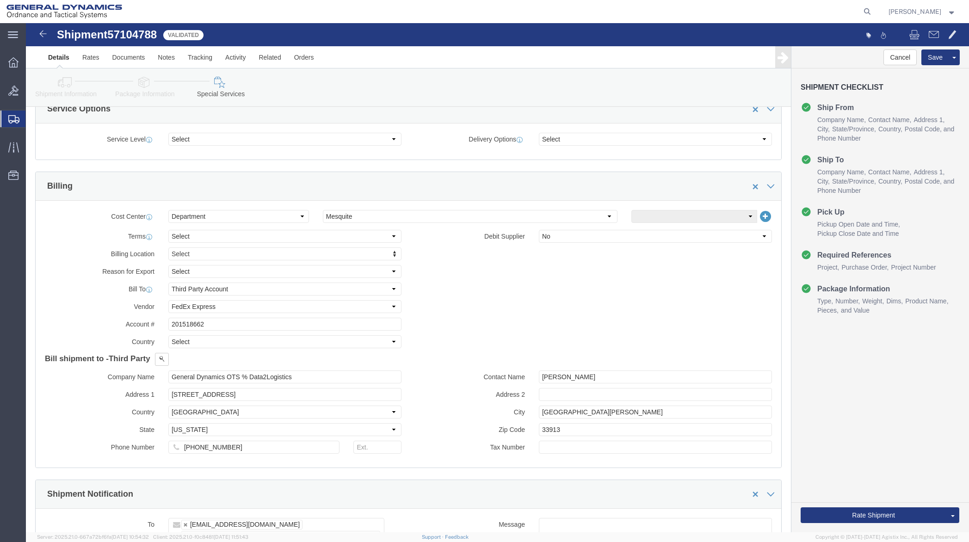
scroll to position [340, 0]
click select "Select [GEOGRAPHIC_DATA] [GEOGRAPHIC_DATA] [GEOGRAPHIC_DATA] [GEOGRAPHIC_DATA] …"
select select "US"
click select "Select [GEOGRAPHIC_DATA] [GEOGRAPHIC_DATA] [GEOGRAPHIC_DATA] [GEOGRAPHIC_DATA] …"
click button "Rate Shipment"
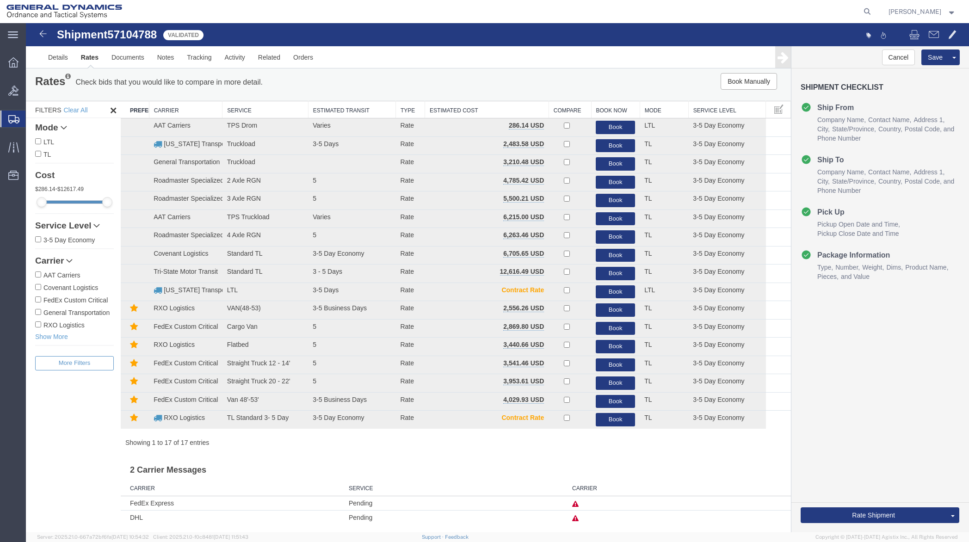
scroll to position [6, 0]
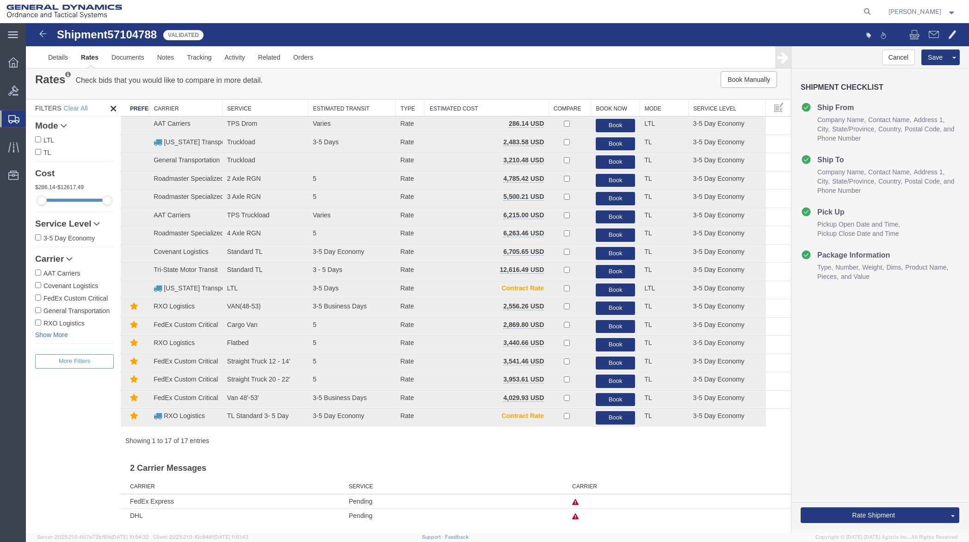
click at [49, 336] on link "Show More" at bounding box center [74, 334] width 79 height 9
click at [160, 501] on td "FedEx Express" at bounding box center [232, 502] width 223 height 14
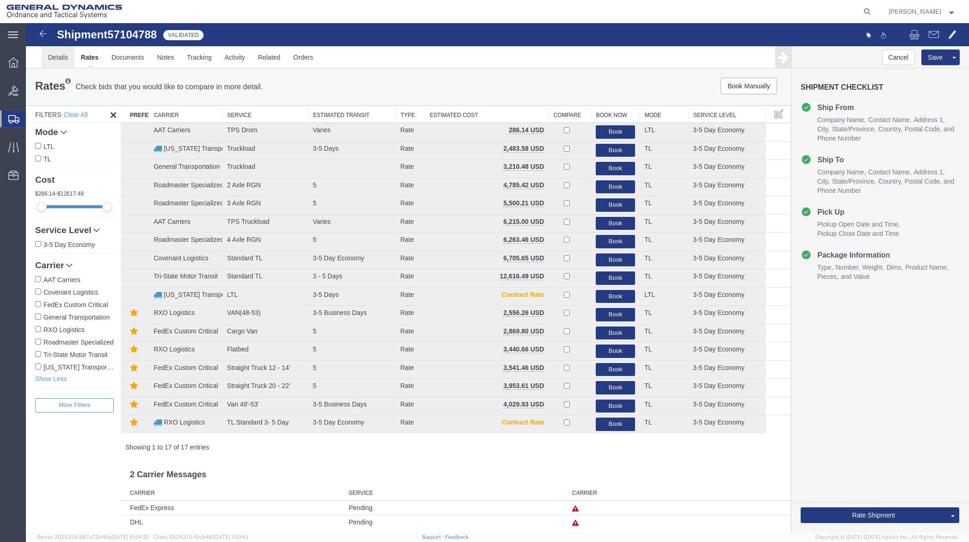
click at [56, 56] on link "Details" at bounding box center [58, 57] width 33 height 22
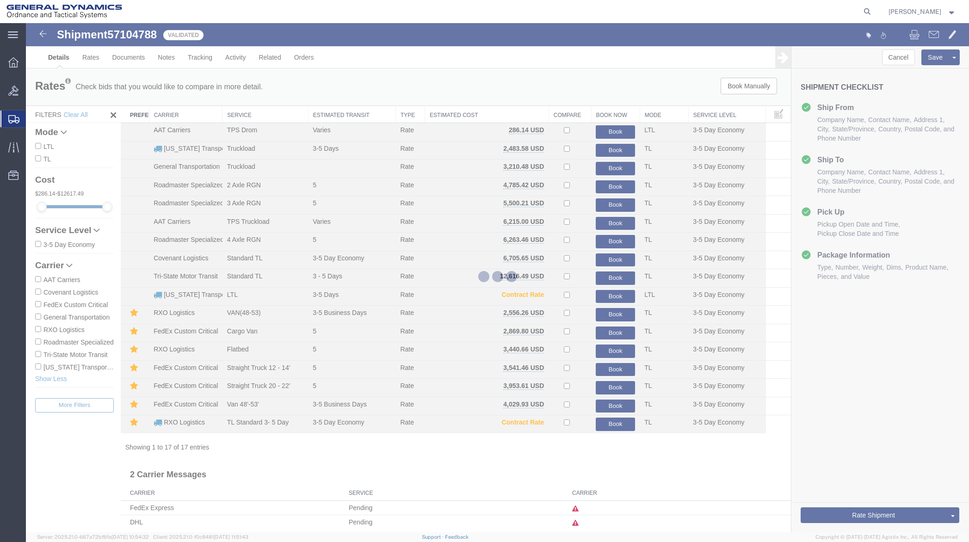
select select "64231"
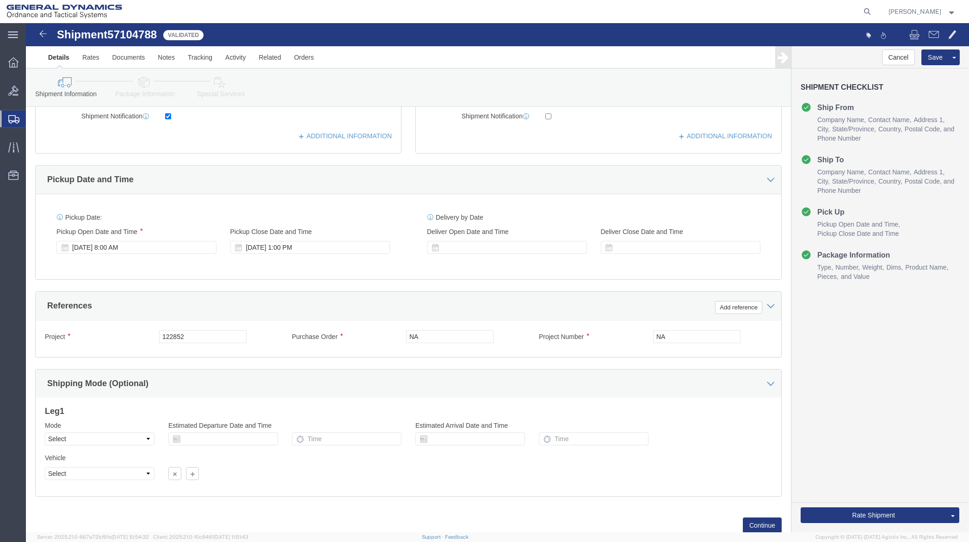
scroll to position [278, 0]
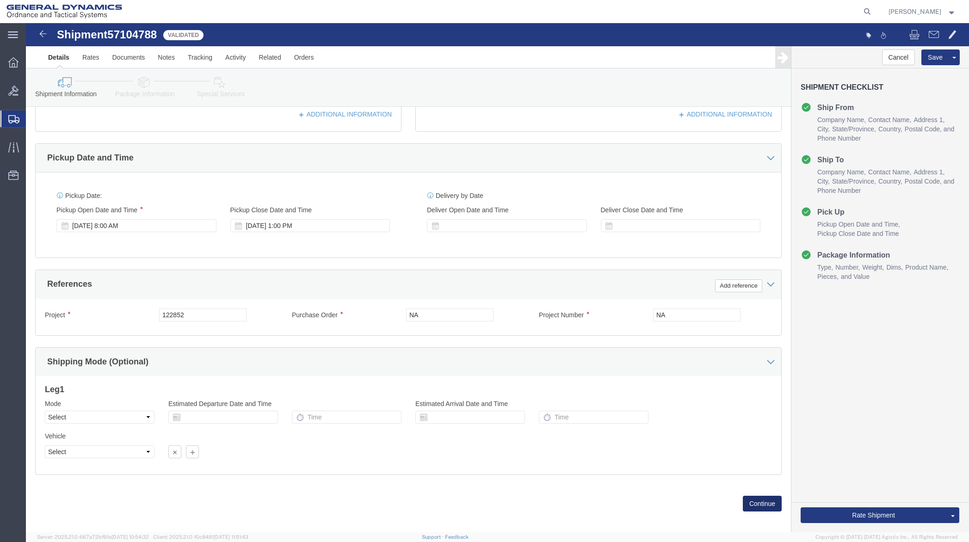
click button "Continue"
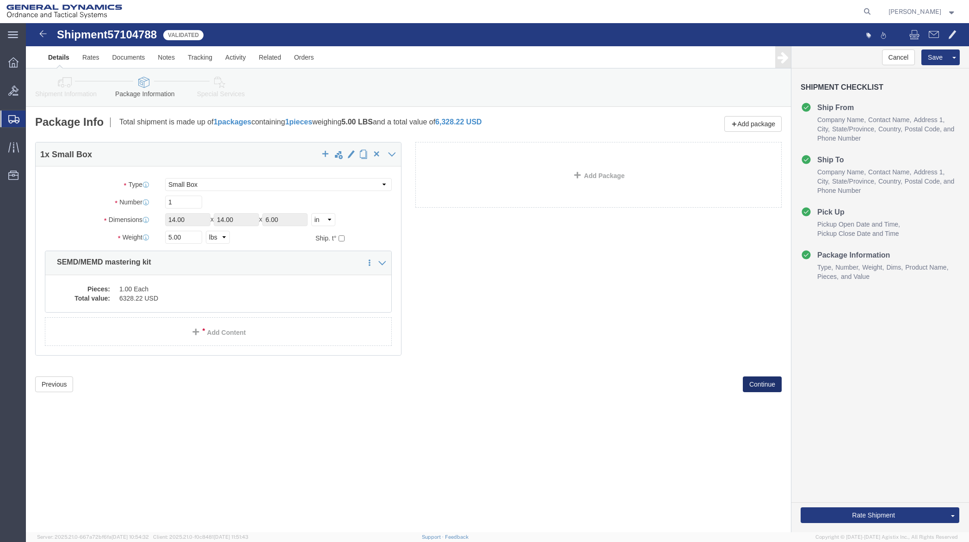
scroll to position [0, 0]
click select "Select Bale(s) Basket(s) Bolt(s) Bottle(s) Buckets Bulk Bundle(s) Can(s) Cardbo…"
select select "CBOX"
click select "Select Bale(s) Basket(s) Bolt(s) Bottle(s) Buckets Bulk Bundle(s) Can(s) Cardbo…"
click button "Continue"
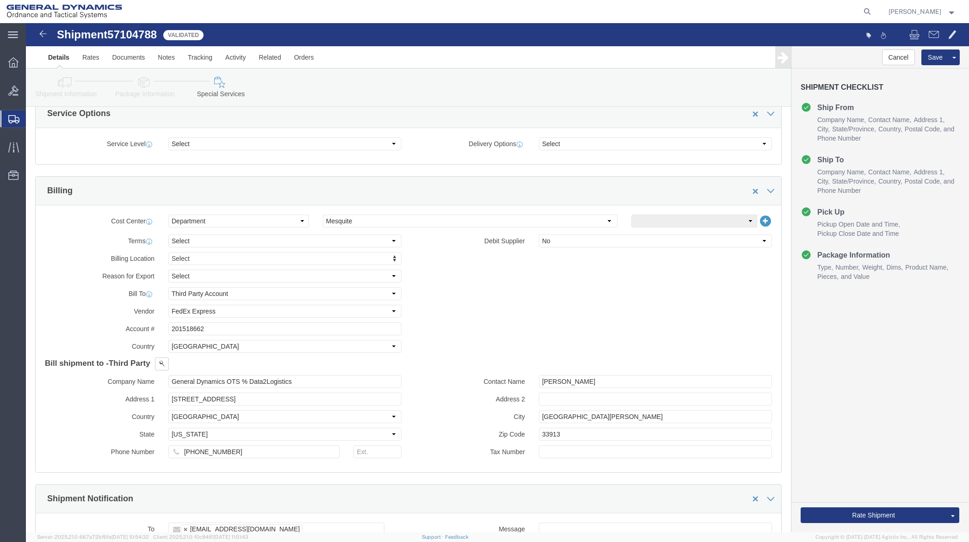
scroll to position [370, 0]
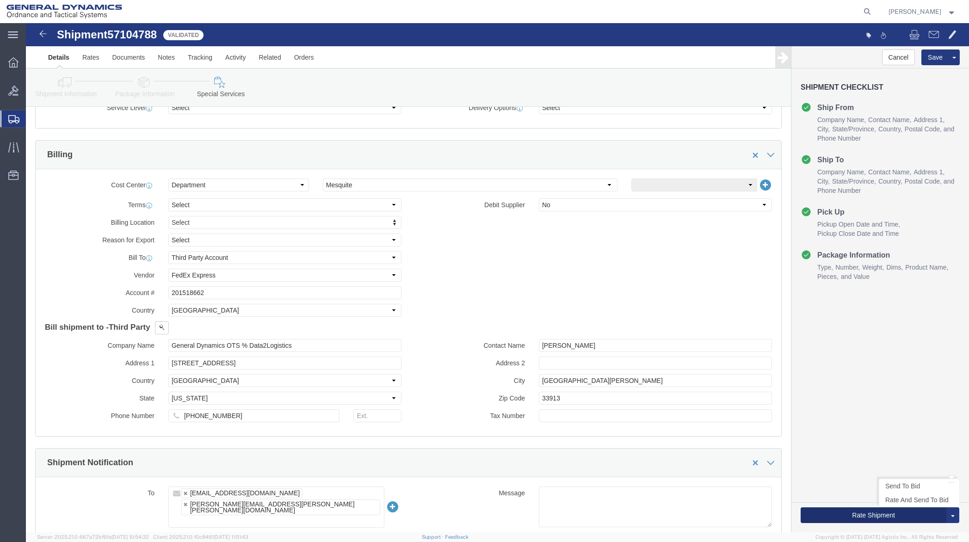
click button "Rate Shipment"
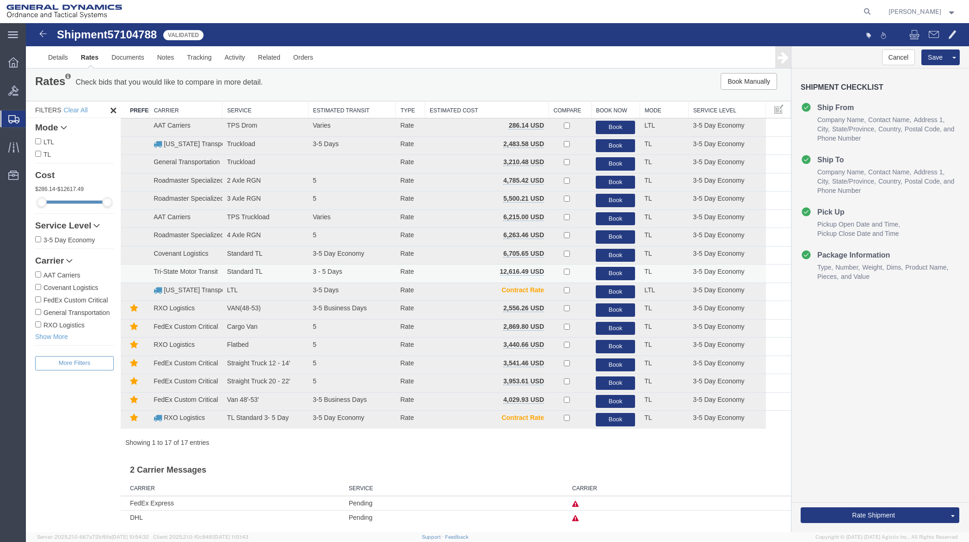
scroll to position [6, 0]
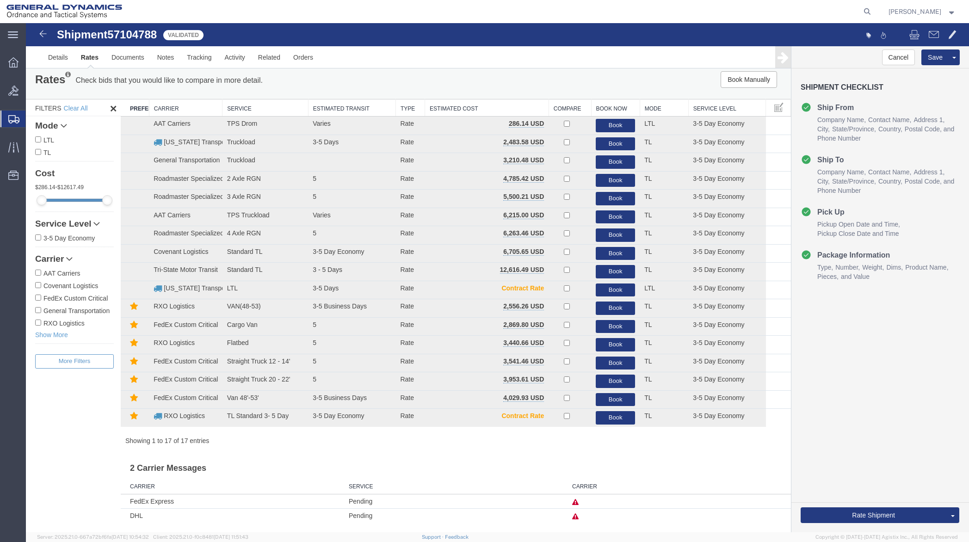
click at [0, 0] on span "Create Shipment" at bounding box center [0, 0] width 0 height 0
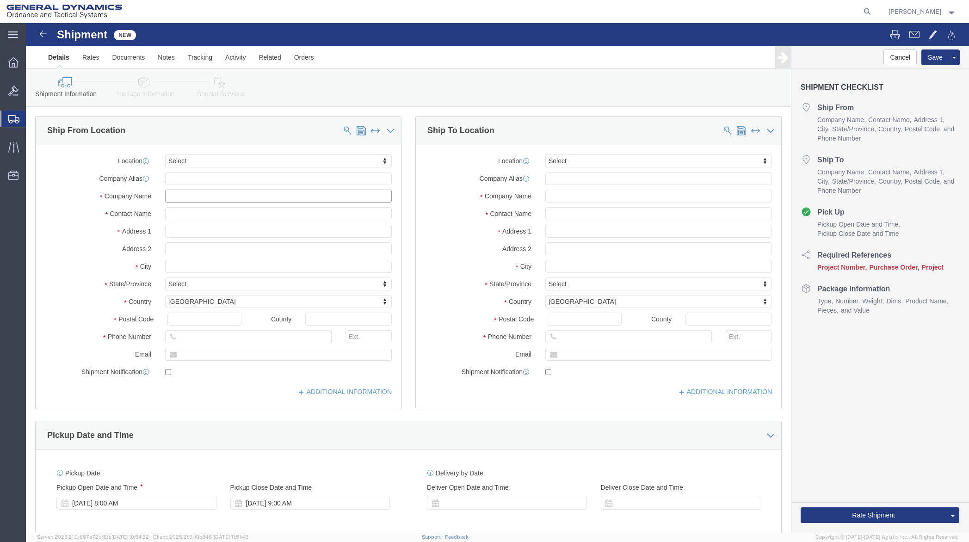
click input "text"
type input "K"
paste input "KUKA ROBOTICS CORPORATION"
type input "KUKA ROBOTICS CORPORATION"
paste input "[PERSON_NAME]"
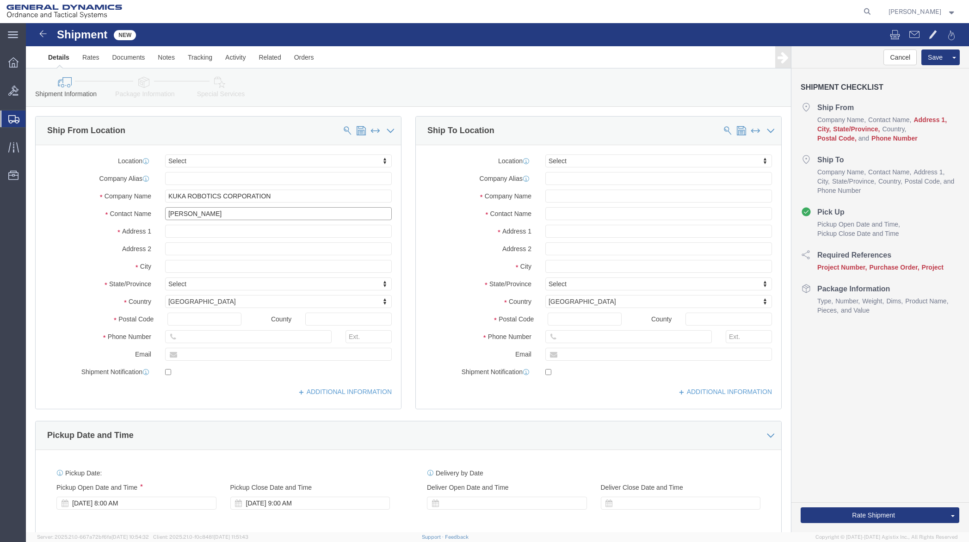
type input "[PERSON_NAME]"
paste input "[GEOGRAPHIC_DATA]"
type input "[GEOGRAPHIC_DATA]"
paste input "[GEOGRAPHIC_DATA]"
type input "[GEOGRAPHIC_DATA]"
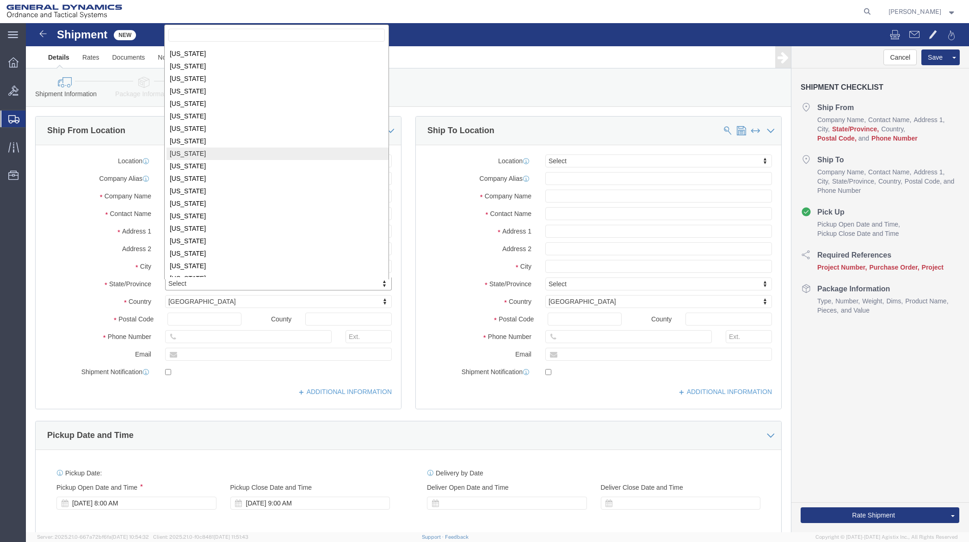
scroll to position [140, 0]
select select "MI"
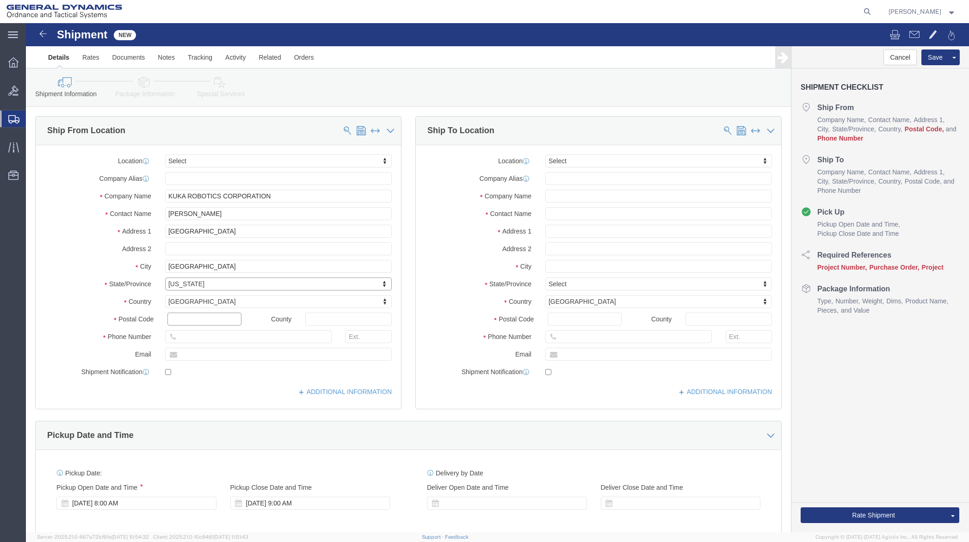
click input "text"
type input "48315"
paste input "5864658934"
type input "5864658934"
paste input "[PERSON_NAME][EMAIL_ADDRESS][PERSON_NAME][PERSON_NAME][DOMAIN_NAME]"
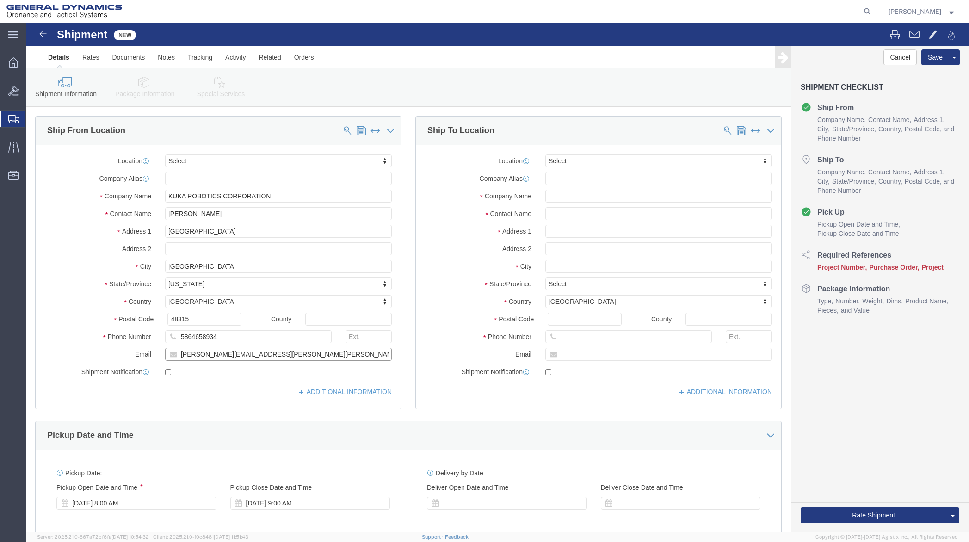
type input "[PERSON_NAME][EMAIL_ADDRESS][PERSON_NAME][PERSON_NAME][DOMAIN_NAME]"
checkbox input "true"
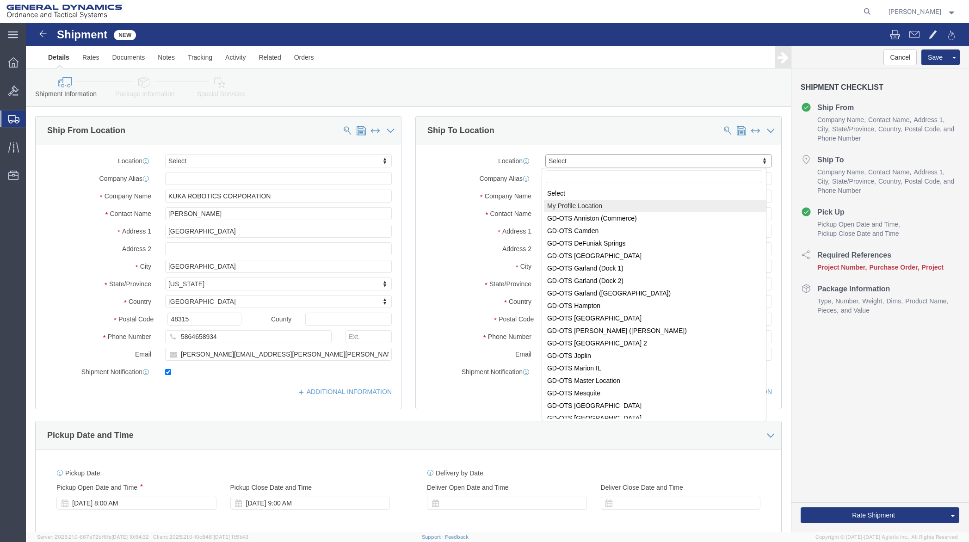
select select "MYPROFILE"
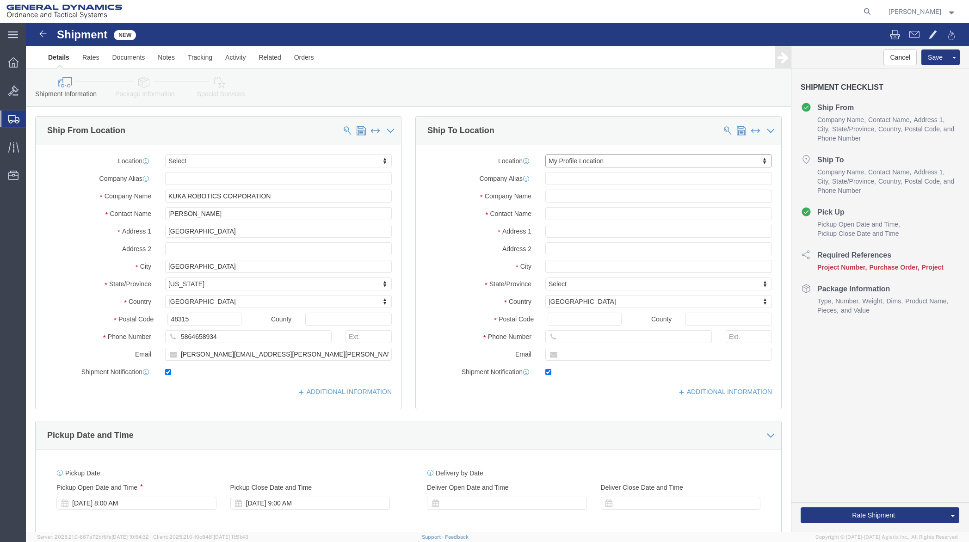
type input "19850 IH 635"
type input "75149"
type input "[PERSON_NAME][EMAIL_ADDRESS][PERSON_NAME][DOMAIN_NAME]"
checkbox input "true"
type input "General Dynamics - OTS"
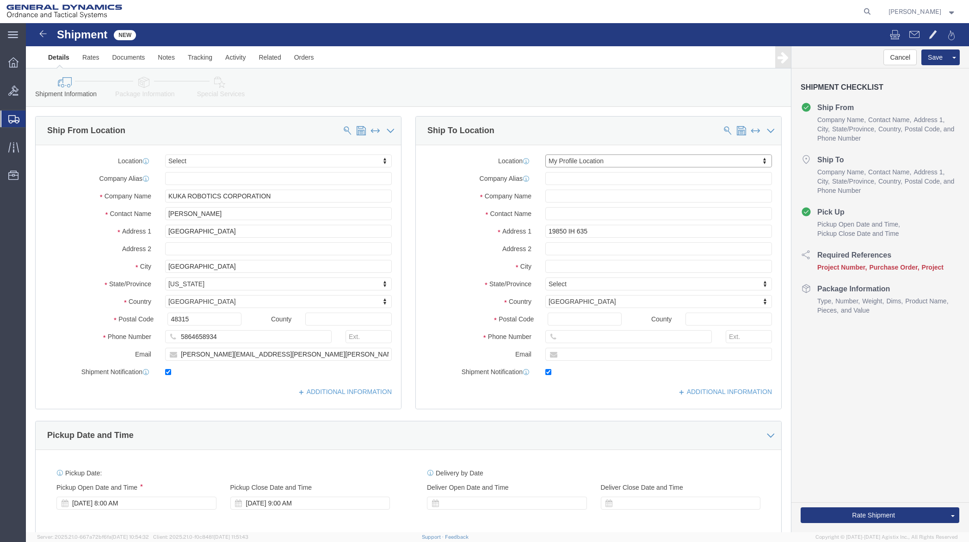
type input "[PERSON_NAME]"
type input "Mesquite"
select select "[GEOGRAPHIC_DATA]"
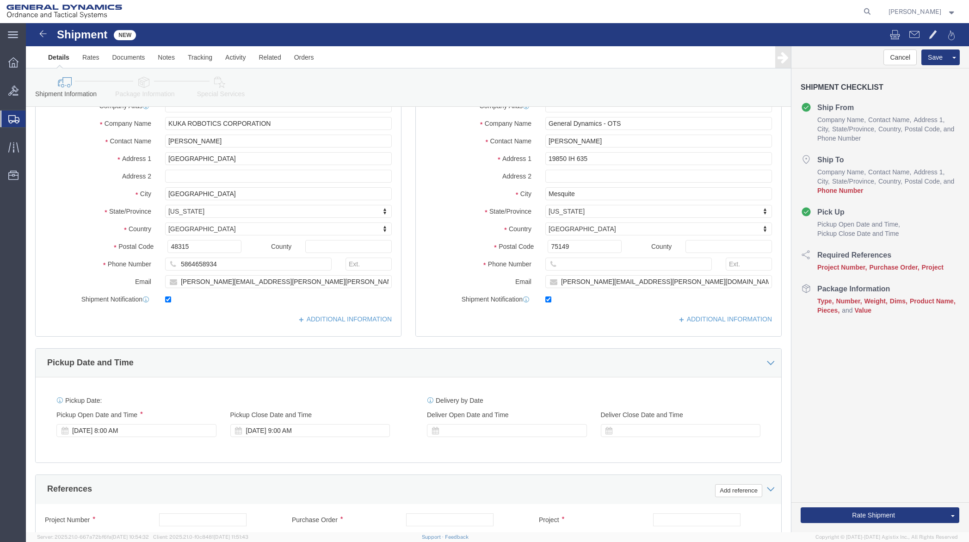
scroll to position [93, 0]
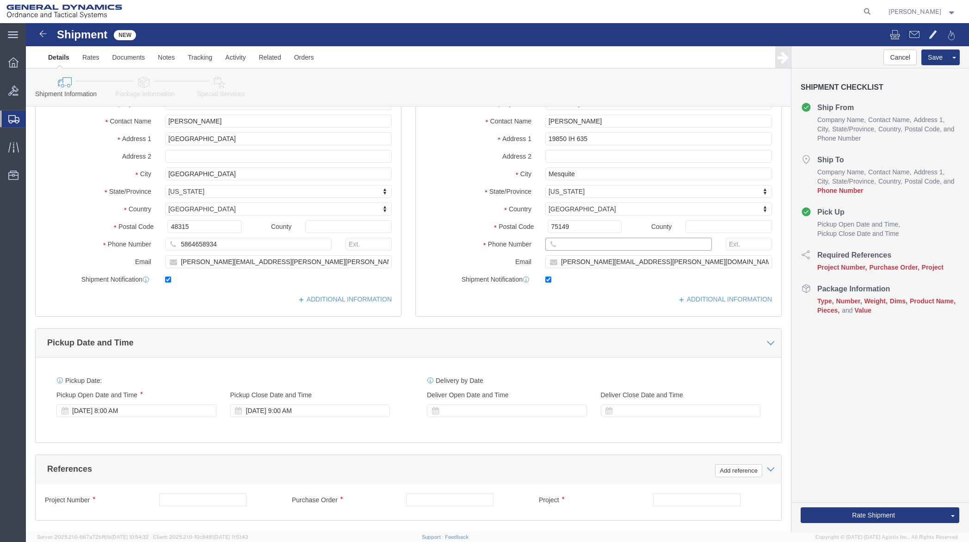
click input "text"
click input "214-4"
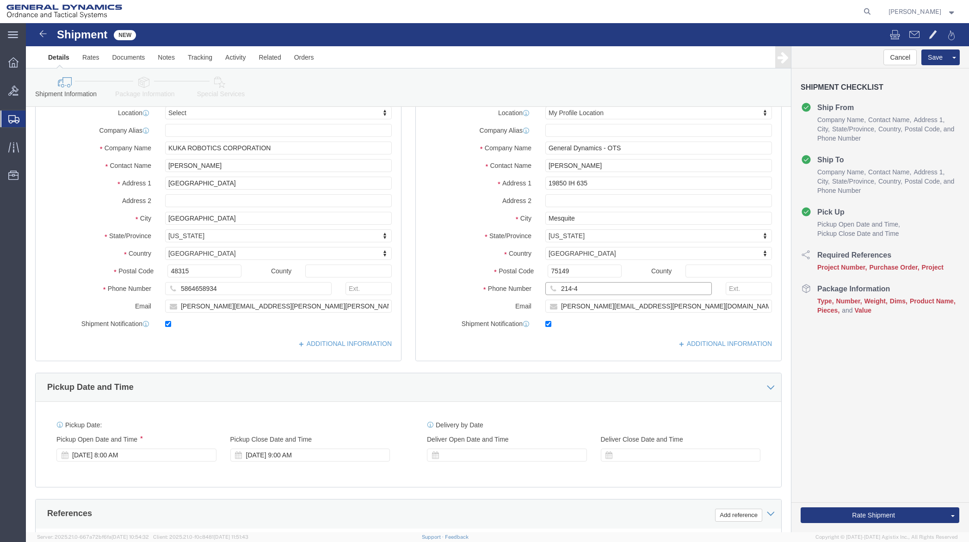
scroll to position [0, 0]
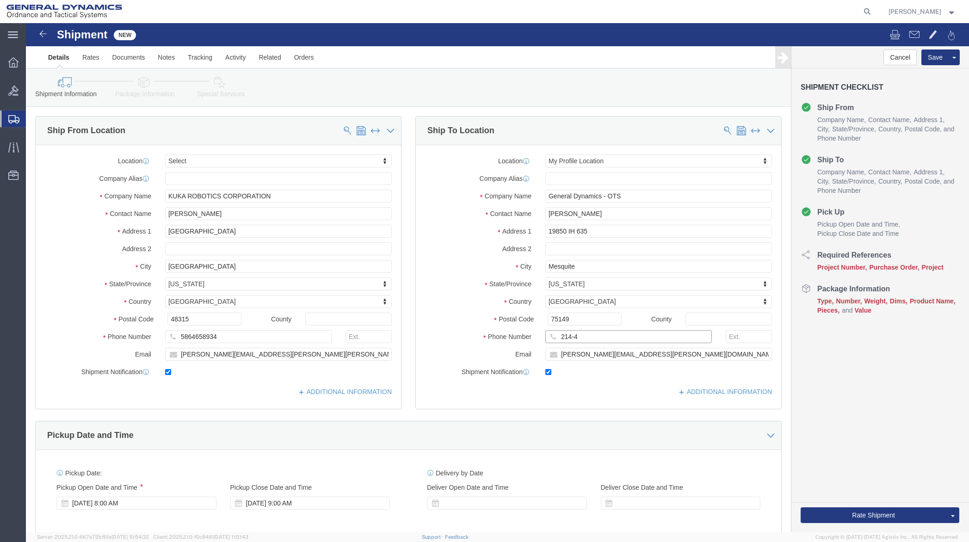
type input "214-4"
drag, startPoint x: 589, startPoint y: 187, endPoint x: 463, endPoint y: 187, distance: 126.3
click div "Contact Name [PERSON_NAME]"
type input "kody"
click p "- General Dynamics - OTS - ([PERSON_NAME]) 19850 IH 635, [GEOGRAPHIC_DATA], [GE…"
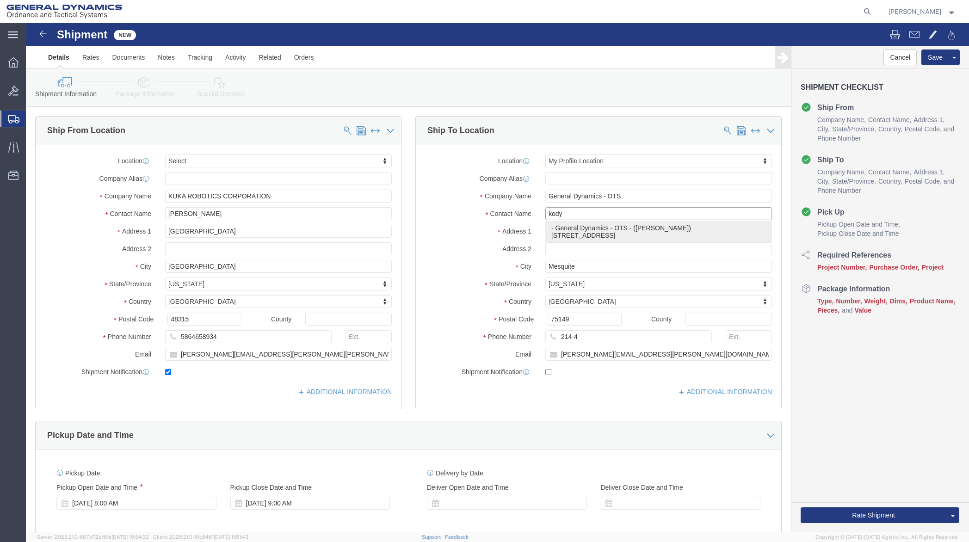
select select
checkbox input "false"
type input "[PERSON_NAME]"
select select "[GEOGRAPHIC_DATA]"
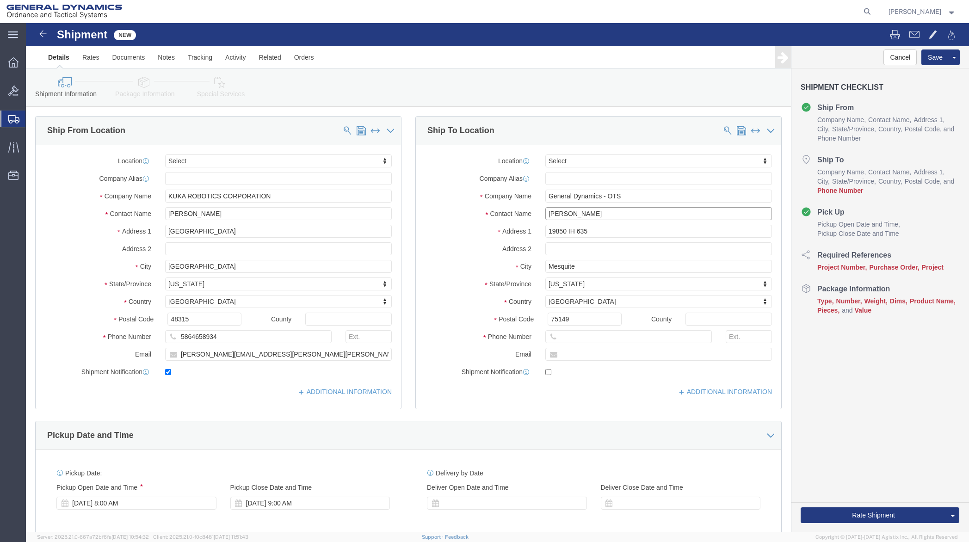
type input "[PERSON_NAME]"
click input "text"
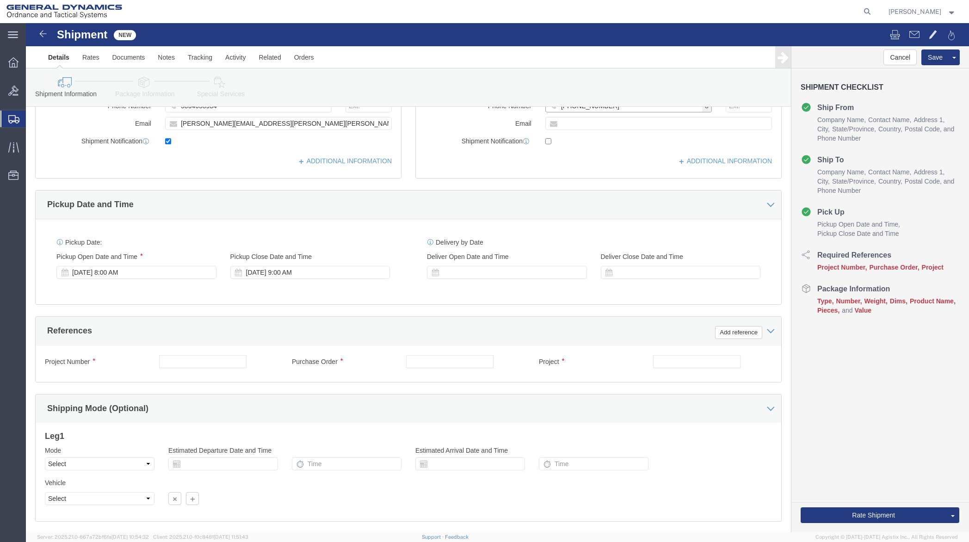
scroll to position [231, 0]
type input "[PHONE_NUMBER]"
click div "[DATE] 9:00 AM"
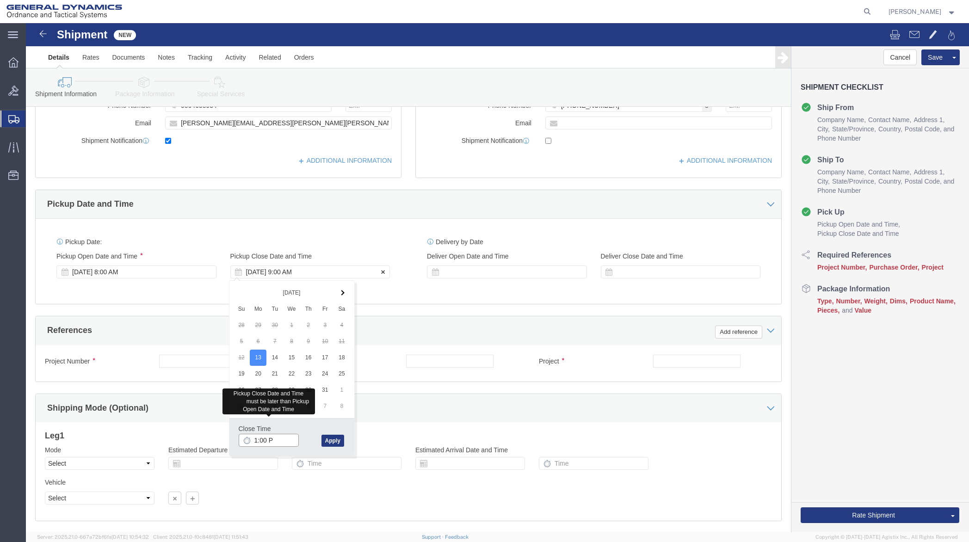
type input "1:00 PM"
click div "Purchase Order"
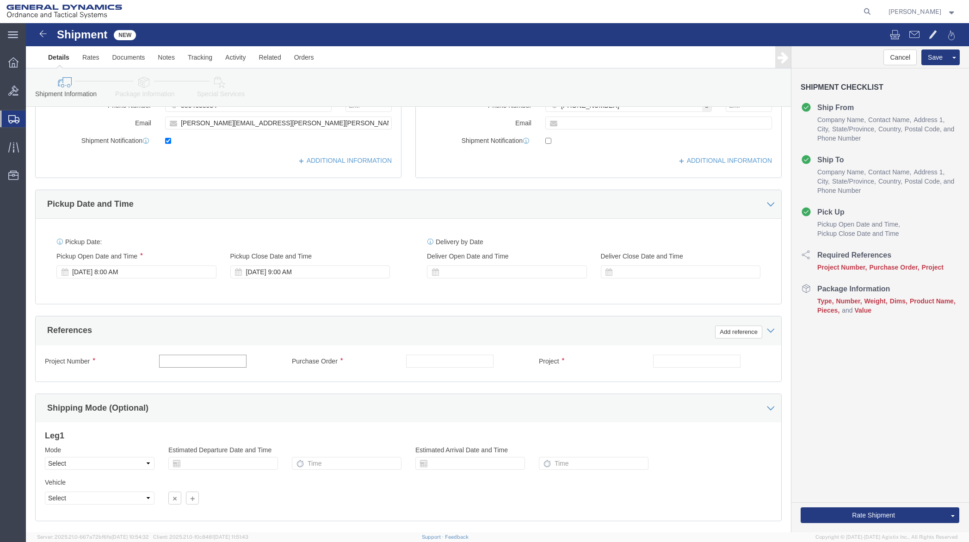
click input "text"
type input "122852"
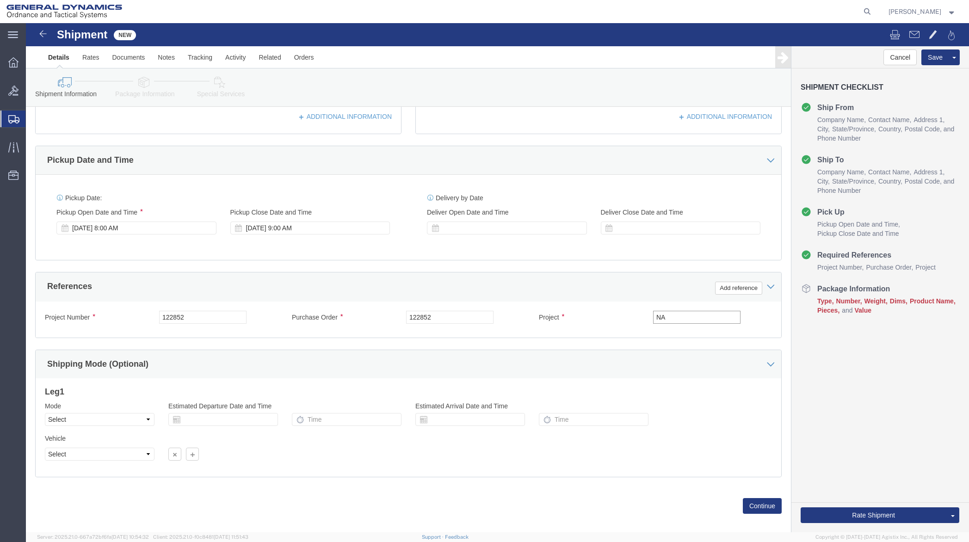
scroll to position [285, 0]
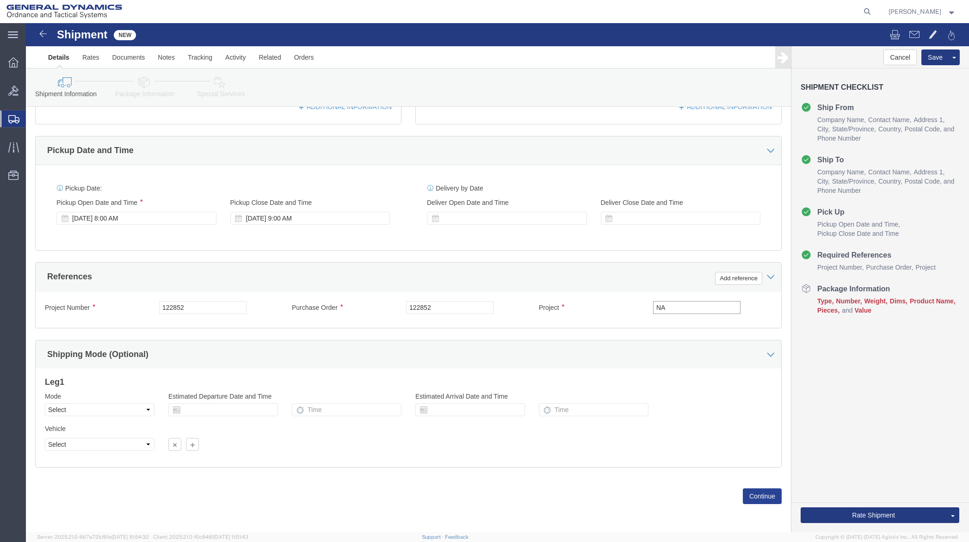
type input "NA"
click button "Continue"
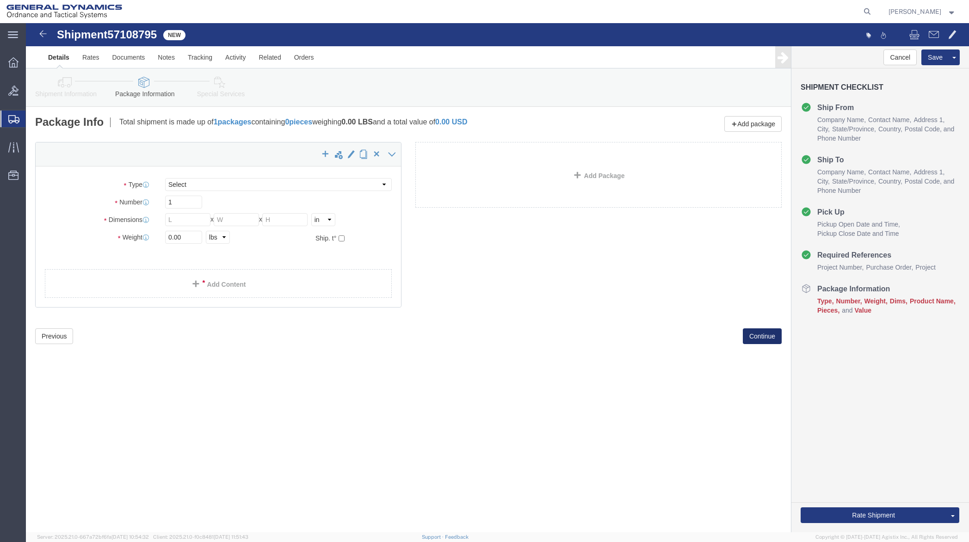
select select "CBOX"
click input "text"
type input "14"
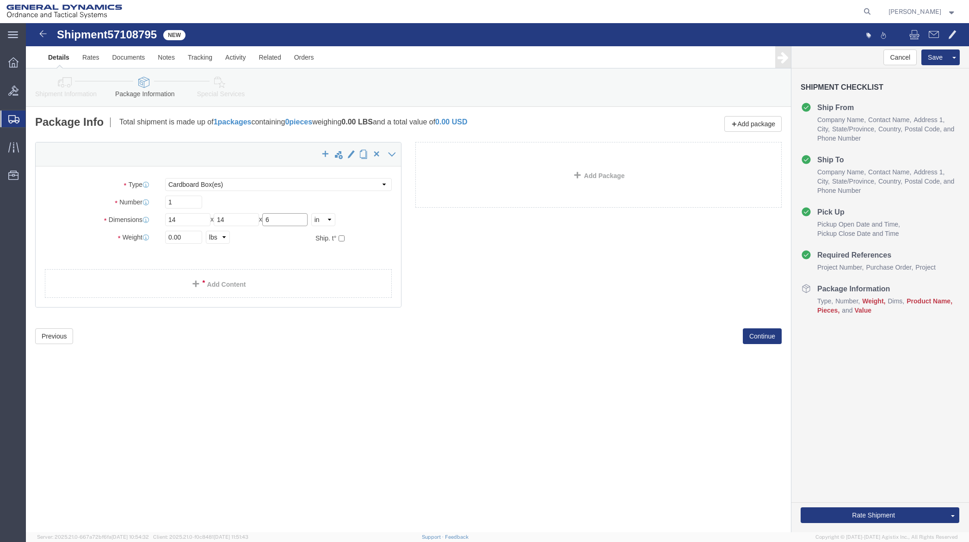
type input "6"
drag, startPoint x: 161, startPoint y: 217, endPoint x: 135, endPoint y: 218, distance: 26.4
click div "0.00 Select kgs lbs"
type input "5"
click div "x Package Type Select Bale(s) Basket(s) Bolt(s) Bottle(s) Buckets Bulk Bundle(s…"
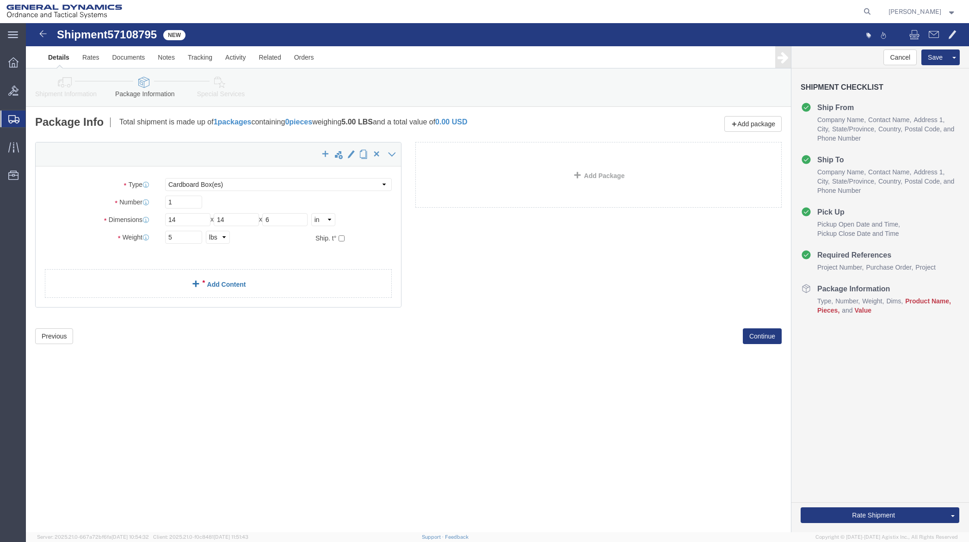
click link "Add Content"
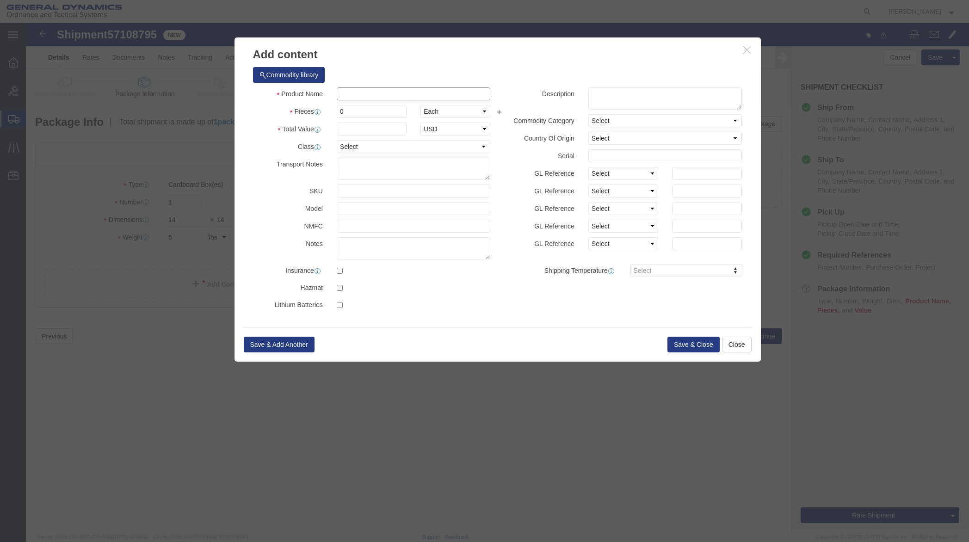
paste input "SEMD/MEMD mastering kit"
type input "SEMD/MEMD mastering kit"
drag, startPoint x: 333, startPoint y: 90, endPoint x: 297, endPoint y: 89, distance: 35.2
click div "Pieces 0 Select Bag Barrels 100Board Feet Bottle Box Blister Pack Carats Can Ca…"
type input "1"
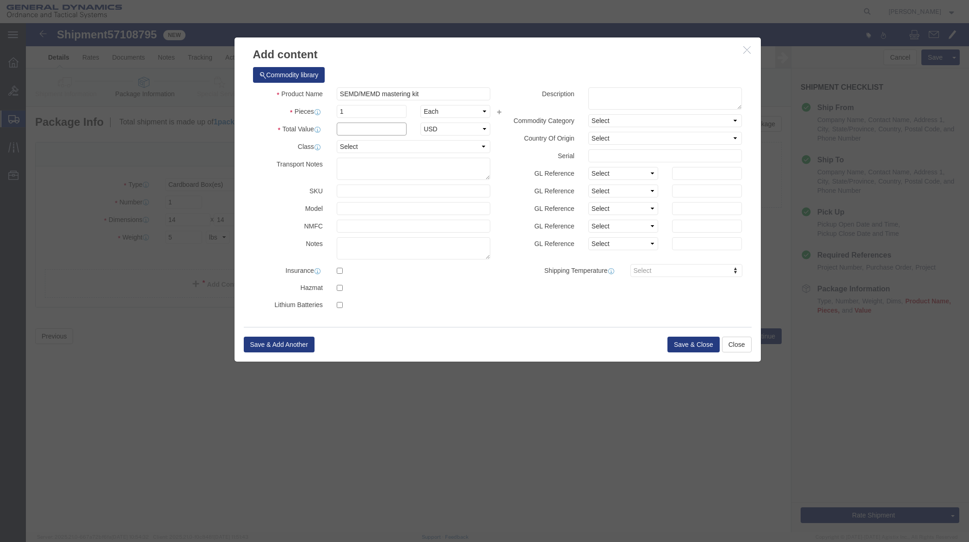
click input "text"
type input "6500"
click select "Select 50 55 60 65 70 85 92.5 100 125 175 250 300 400"
select select "50"
click select "Select 50 55 60 65 70 85 92.5 100 125 175 250 300 400"
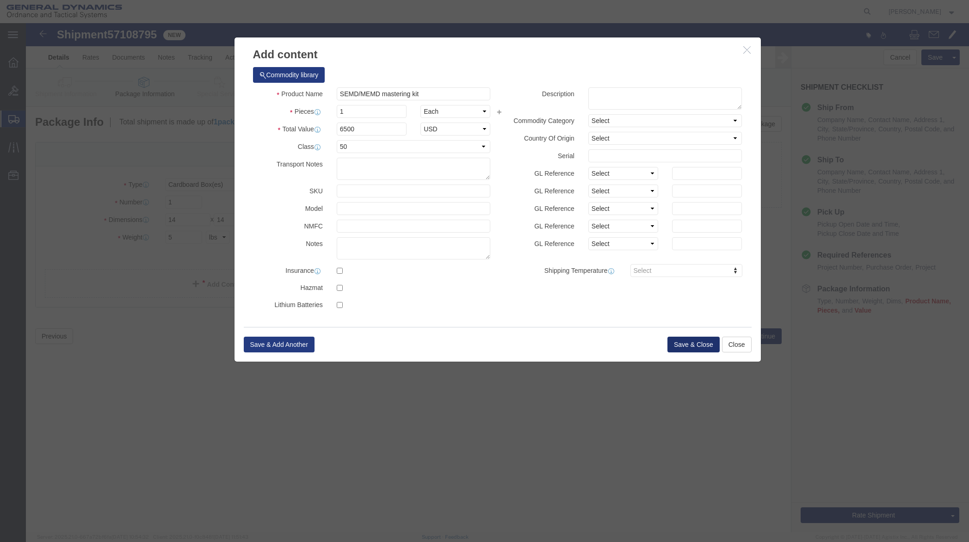
click button "Save & Close"
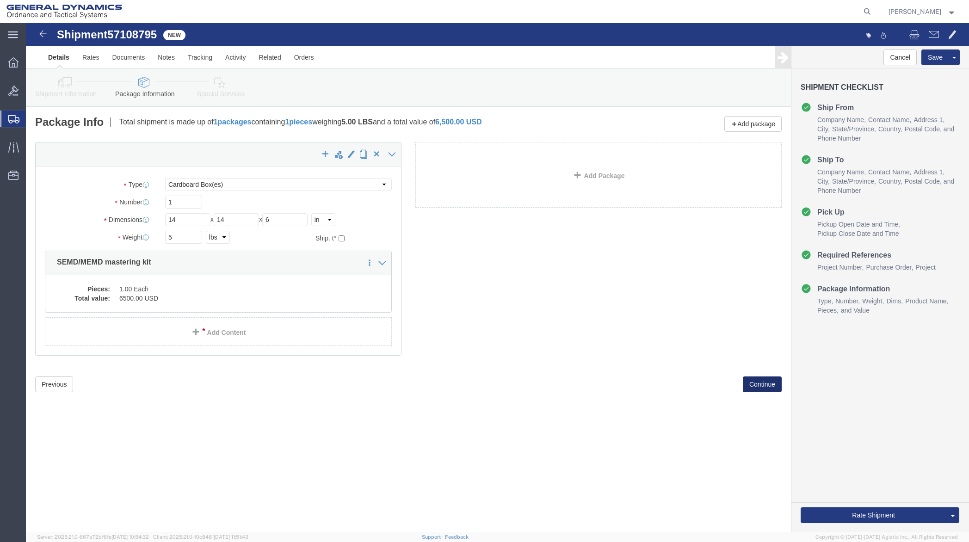
click button "Continue"
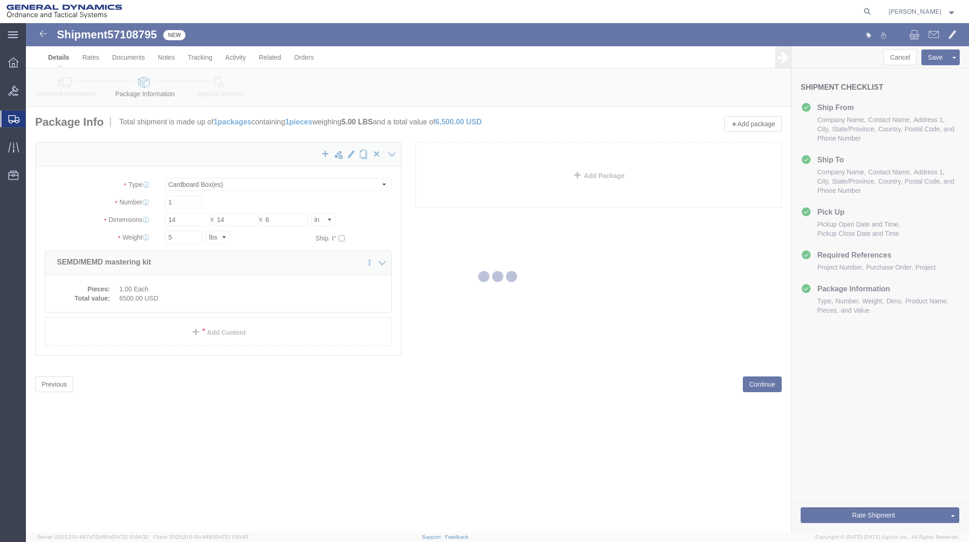
select select
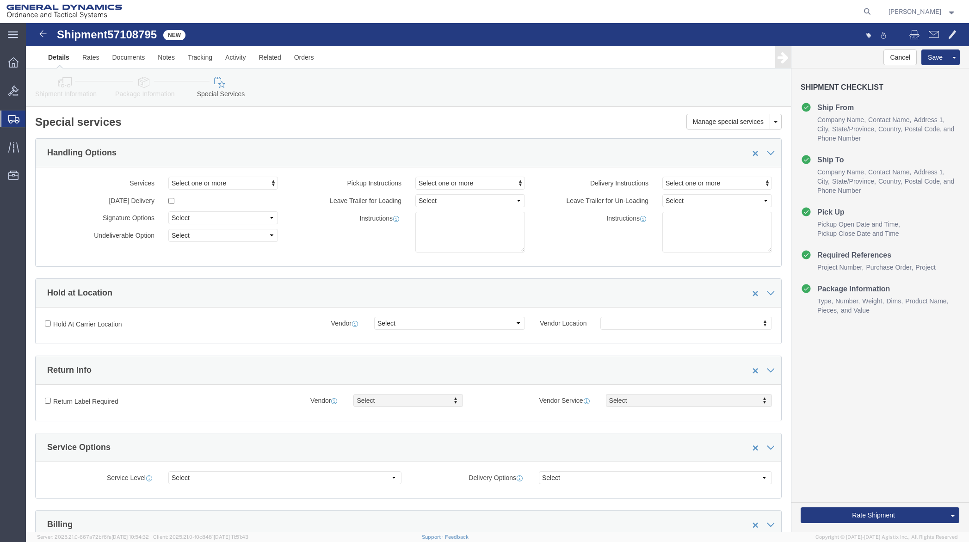
click link "Shipment Information"
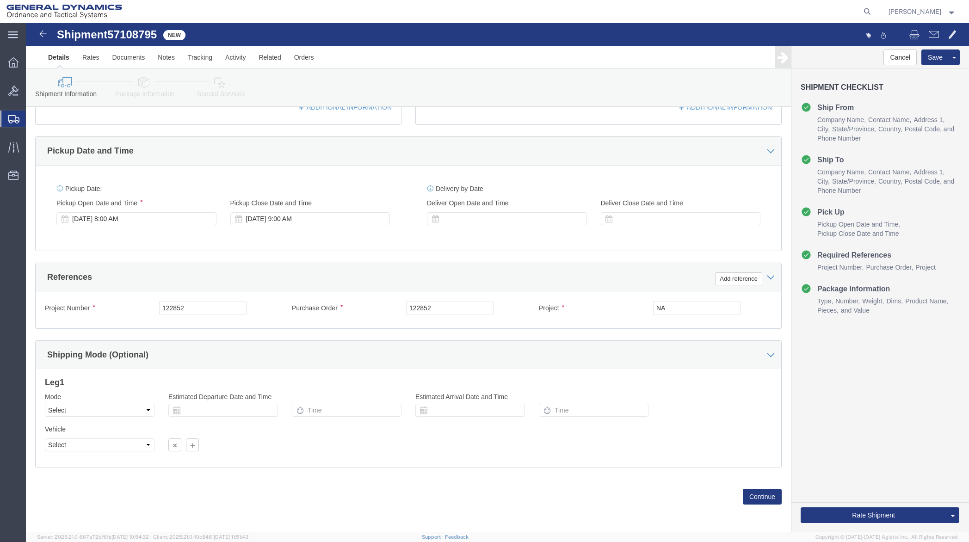
scroll to position [285, 0]
click button "Continue"
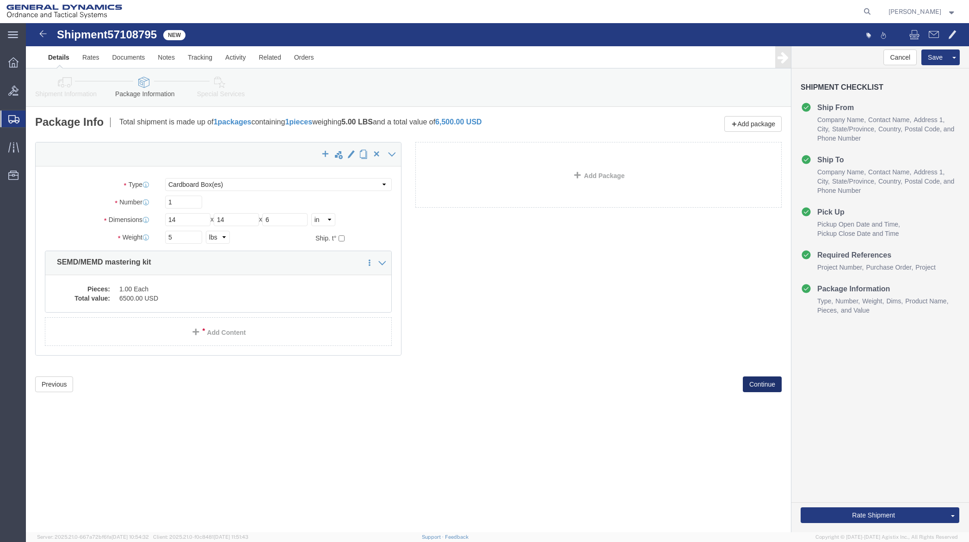
scroll to position [0, 0]
click button "Continue"
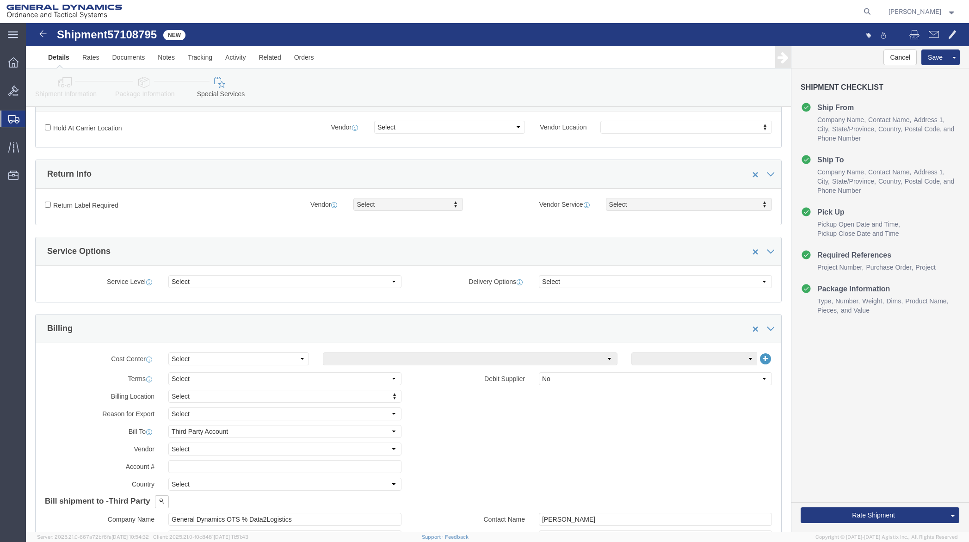
scroll to position [278, 0]
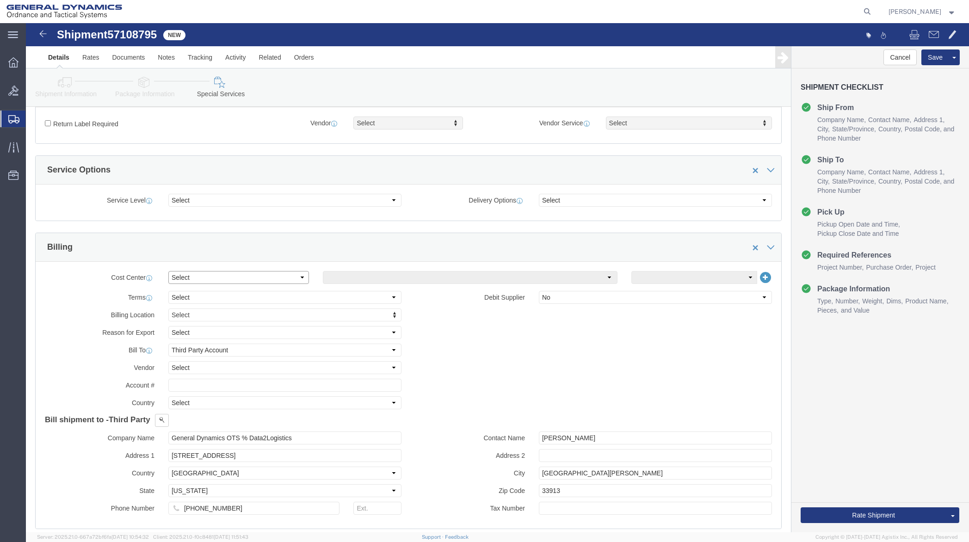
click select "Select Buyer Cost Center Department Operations Number Order Number Sales Person"
select select "DEPARTMENT"
click select "Select Buyer Cost Center Department Operations Number Order Number Sales Person"
click select "Select [GEOGRAPHIC_DATA] [GEOGRAPHIC_DATA] [GEOGRAPHIC_DATA] [GEOGRAPHIC_DATA] …"
select select "1923981"
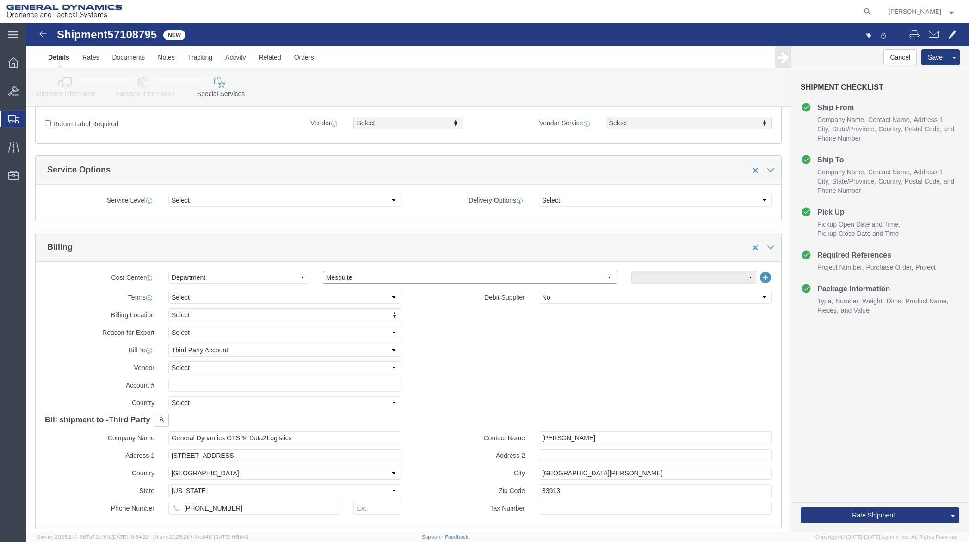
click select "Select [GEOGRAPHIC_DATA] [GEOGRAPHIC_DATA] [GEOGRAPHIC_DATA] [GEOGRAPHIC_DATA] …"
click select "Select DHL FedEx Express UPS"
select select "FedEx Express"
click select "Select DHL FedEx Express UPS"
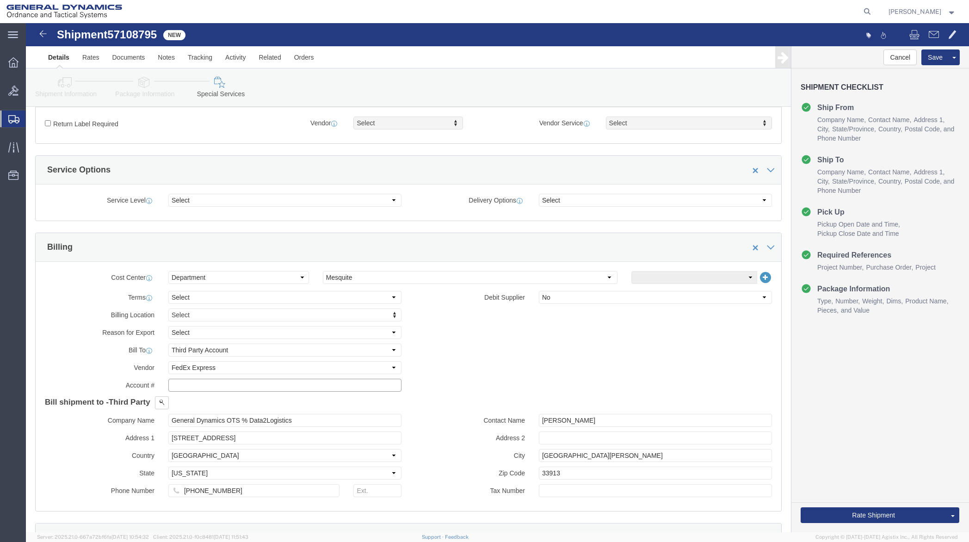
click input "text"
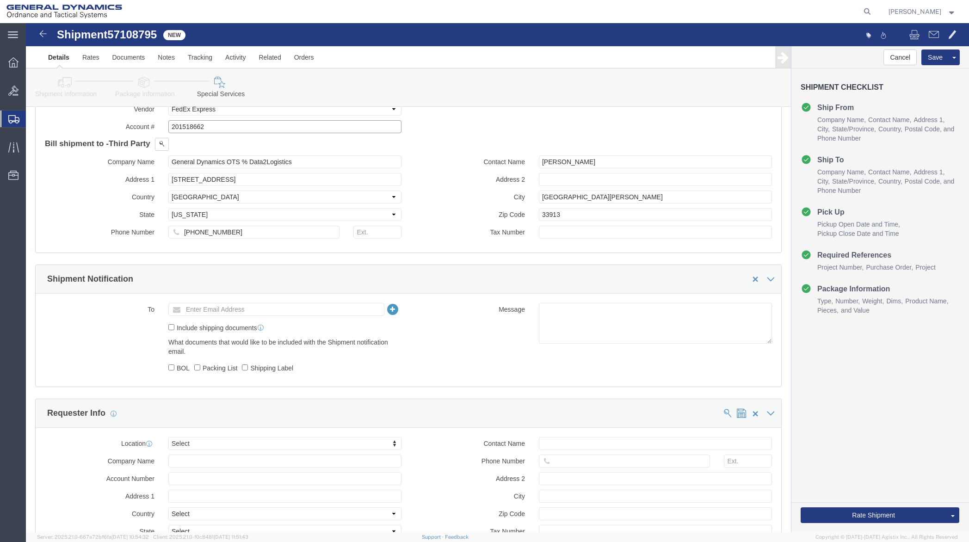
scroll to position [555, 0]
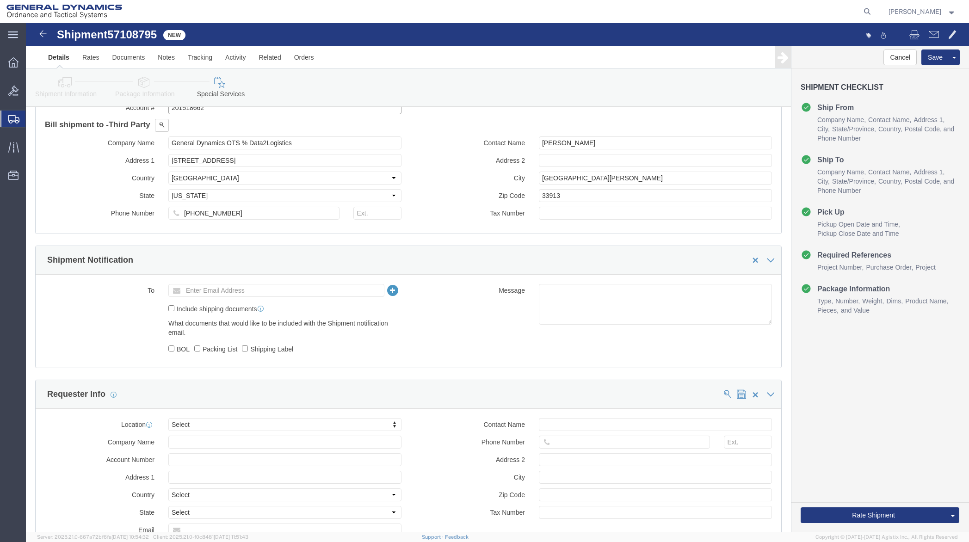
type input "201518662"
click input "BOL"
checkbox input "true"
click input "Packing List"
checkbox input "true"
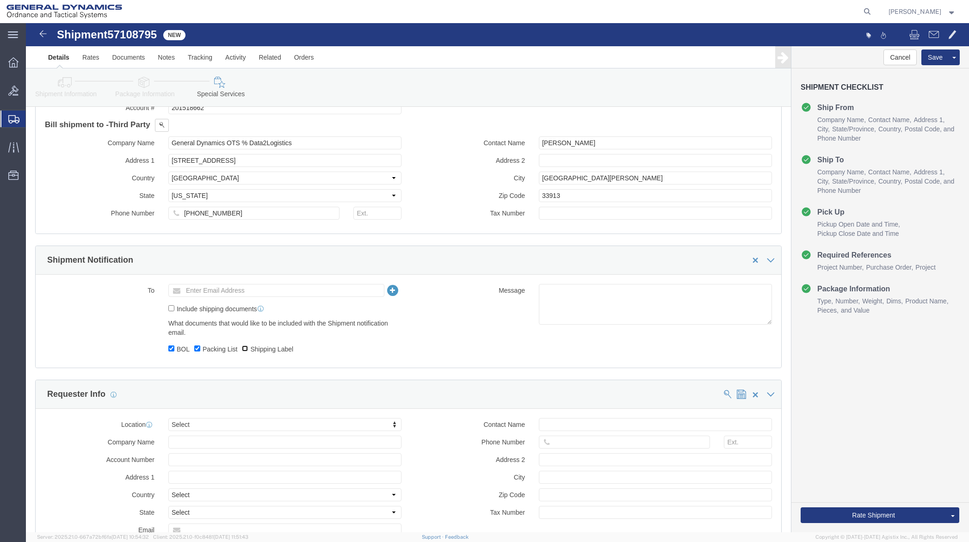
click input "Shipping Label"
checkbox input "true"
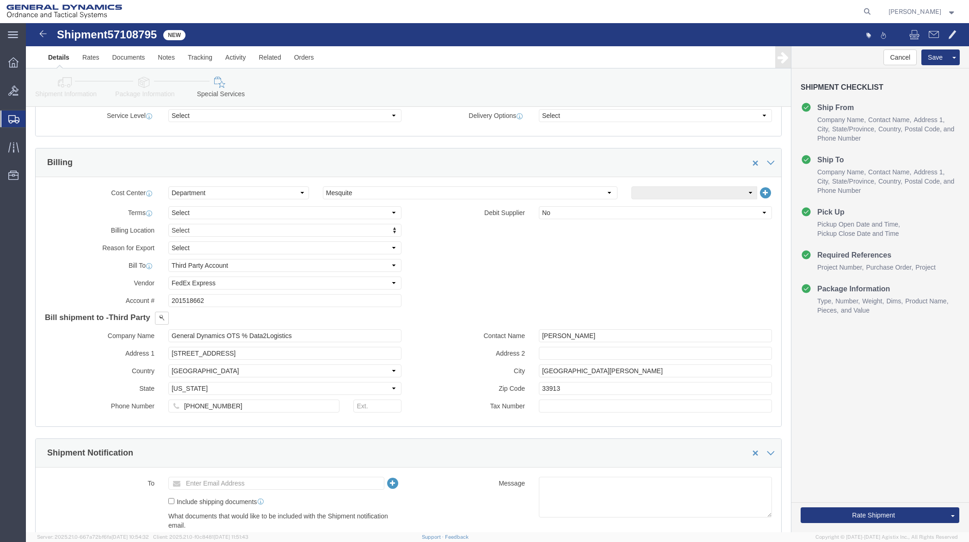
scroll to position [370, 0]
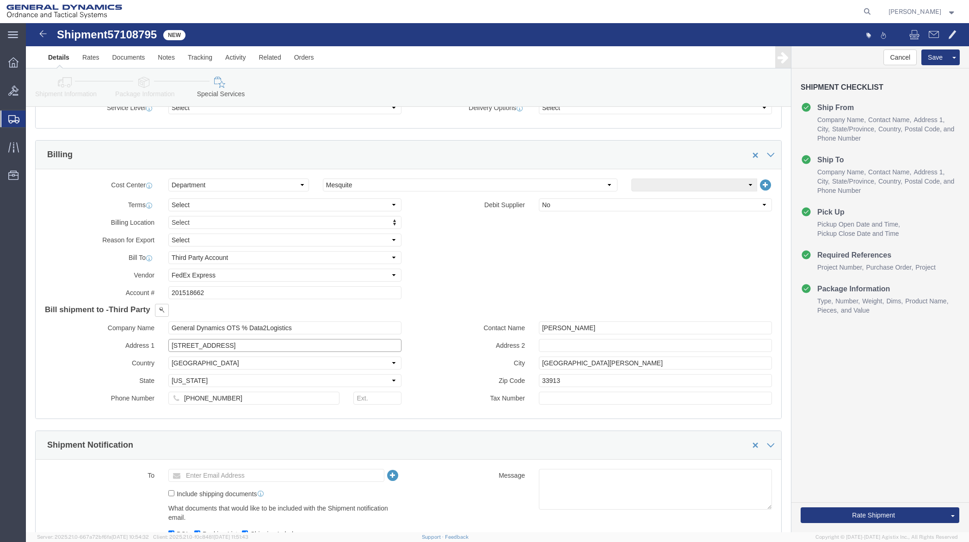
drag, startPoint x: 218, startPoint y: 323, endPoint x: 82, endPoint y: 350, distance: 139.1
click div "Company Name General Dynamics OTS % Data2Logistics Address 1 [STREET_ADDRESS] C…"
type input "PO BOX 51050"
drag, startPoint x: 572, startPoint y: 308, endPoint x: 450, endPoint y: 326, distance: 123.0
click div "Contact Name [PERSON_NAME] Address 2 City [GEOGRAPHIC_DATA][PERSON_NAME] Zip Co…"
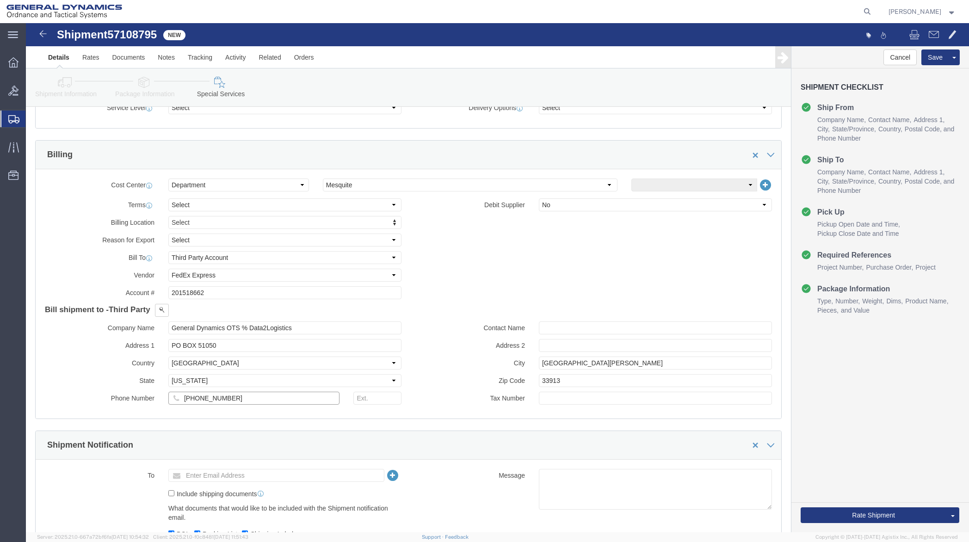
drag, startPoint x: 207, startPoint y: 374, endPoint x: 87, endPoint y: 390, distance: 121.7
click div "Cost Center Select Buyer Cost Center Department Operations Number Order Number …"
click button "Rate Shipment"
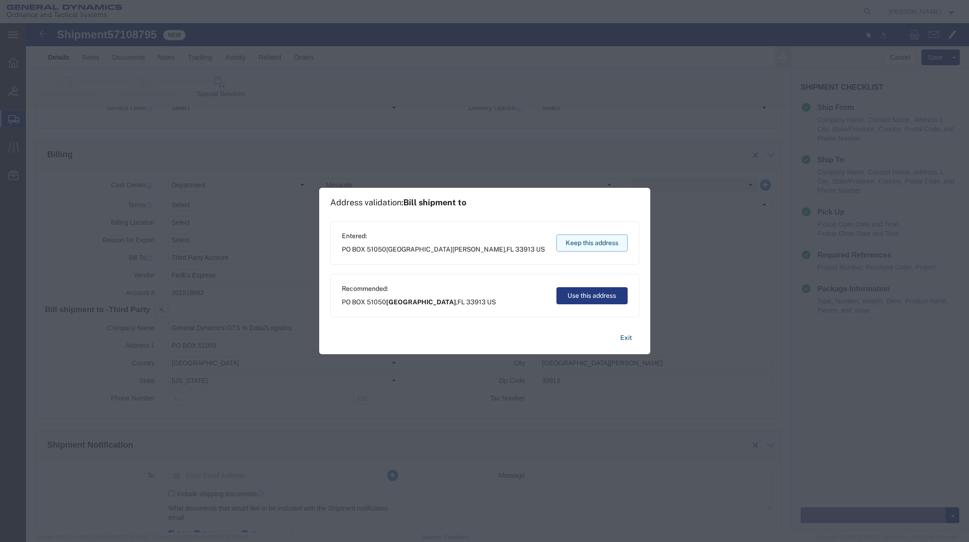
click at [581, 243] on button "Keep this address" at bounding box center [592, 243] width 71 height 17
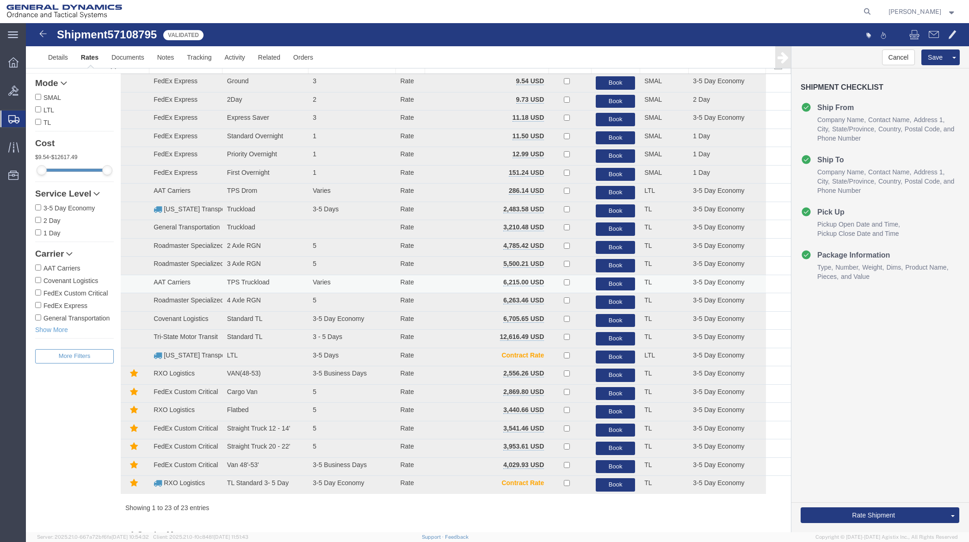
scroll to position [0, 0]
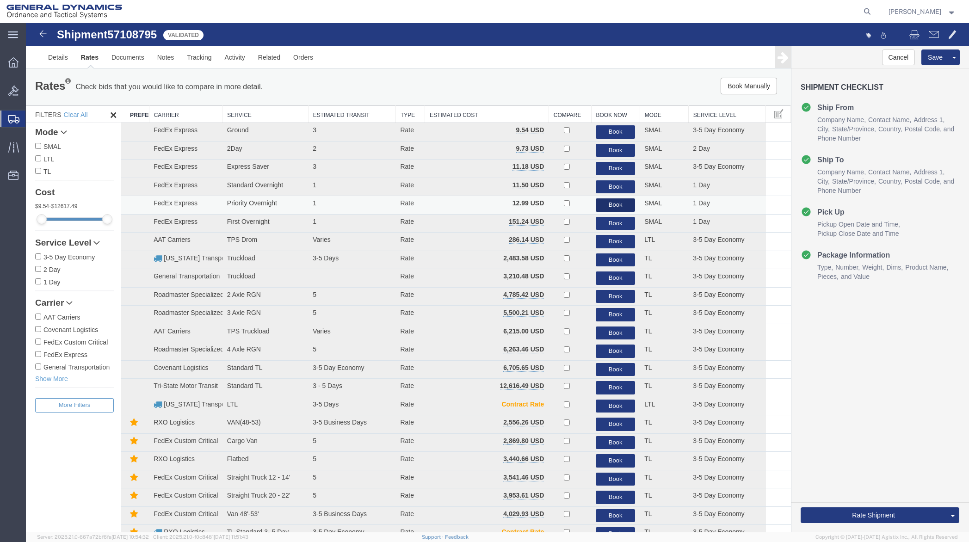
click at [610, 204] on button "Book" at bounding box center [615, 204] width 39 height 13
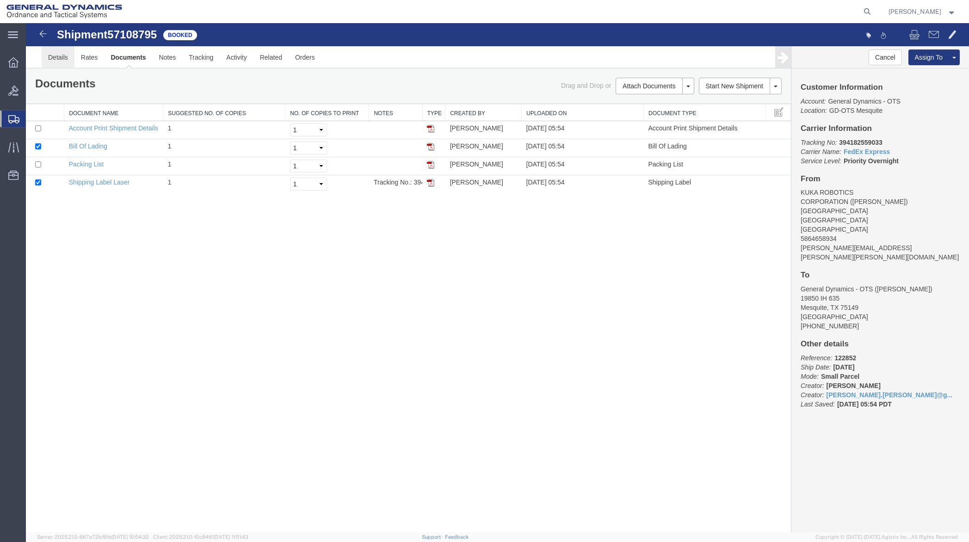
click at [53, 57] on link "Details" at bounding box center [58, 57] width 33 height 22
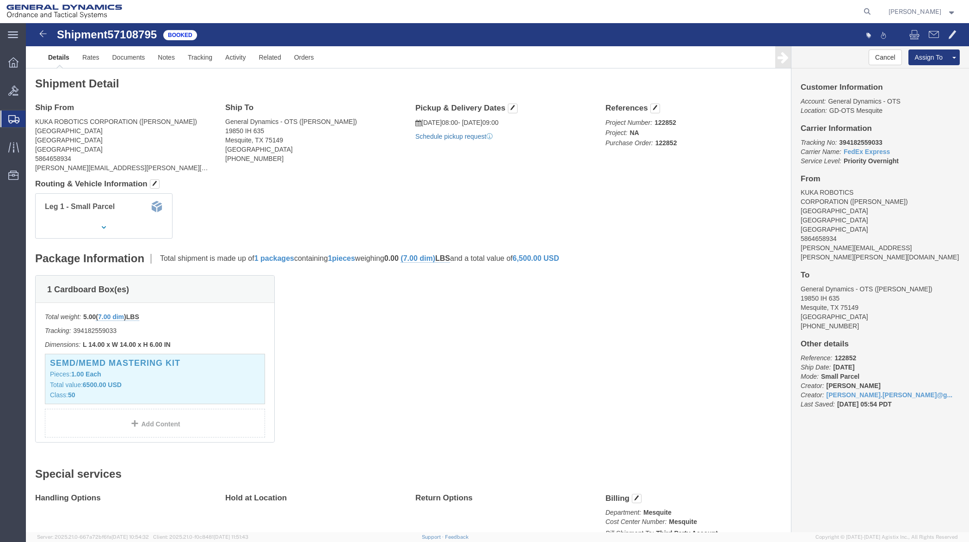
click link "Schedule pickup request"
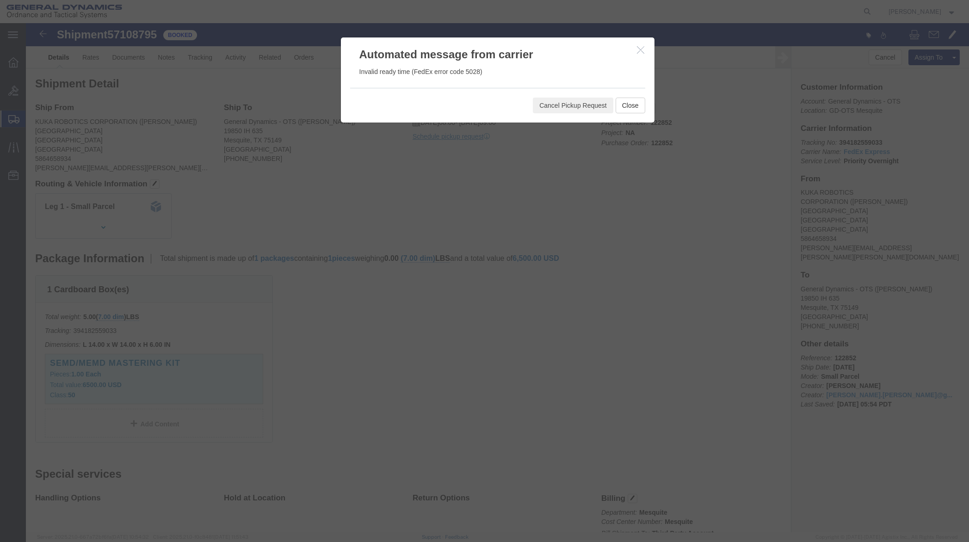
click icon "button"
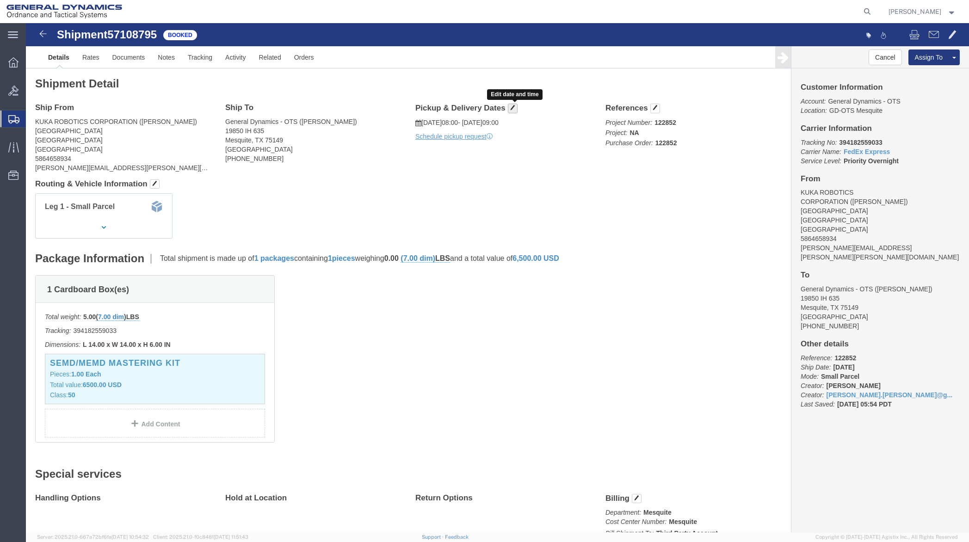
click span "button"
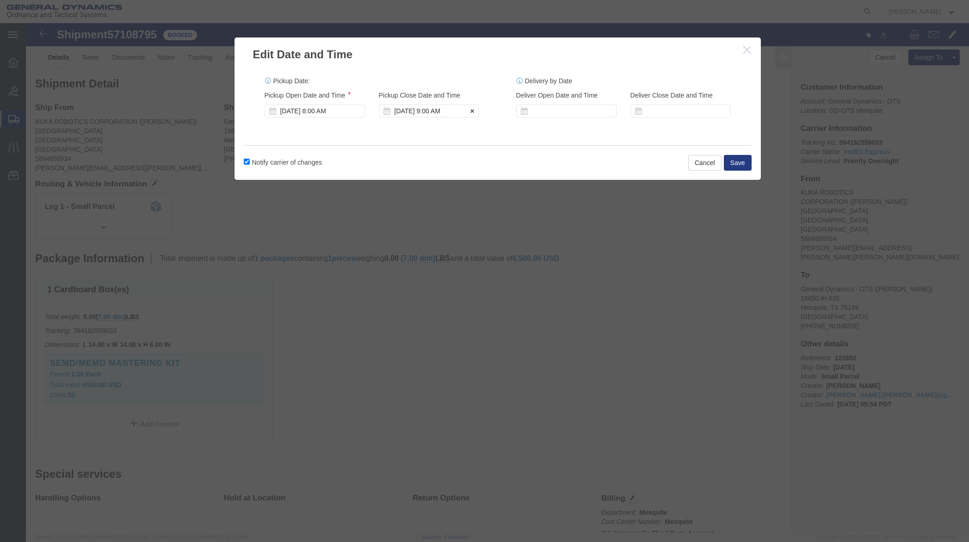
click div "[DATE] 9:00 AM"
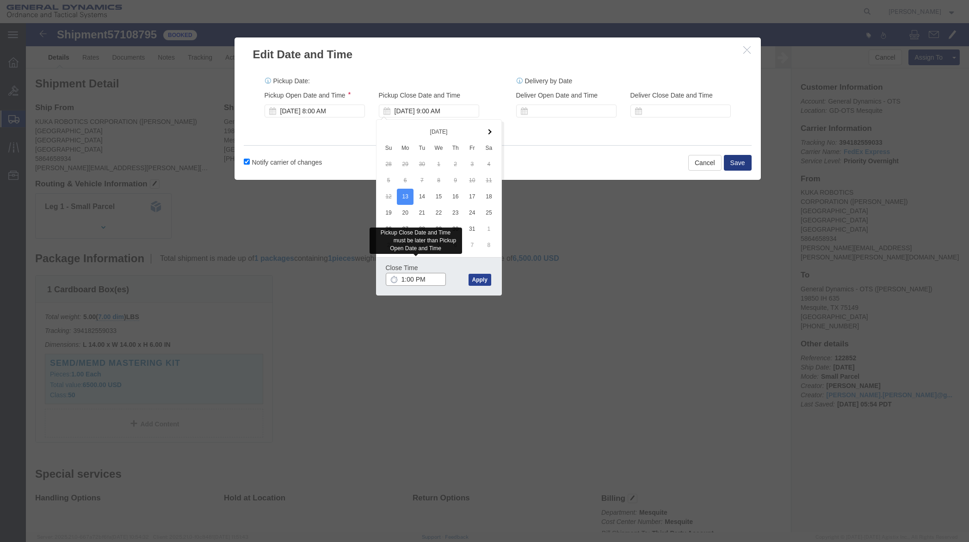
type input "1:00 PM"
click button "Apply"
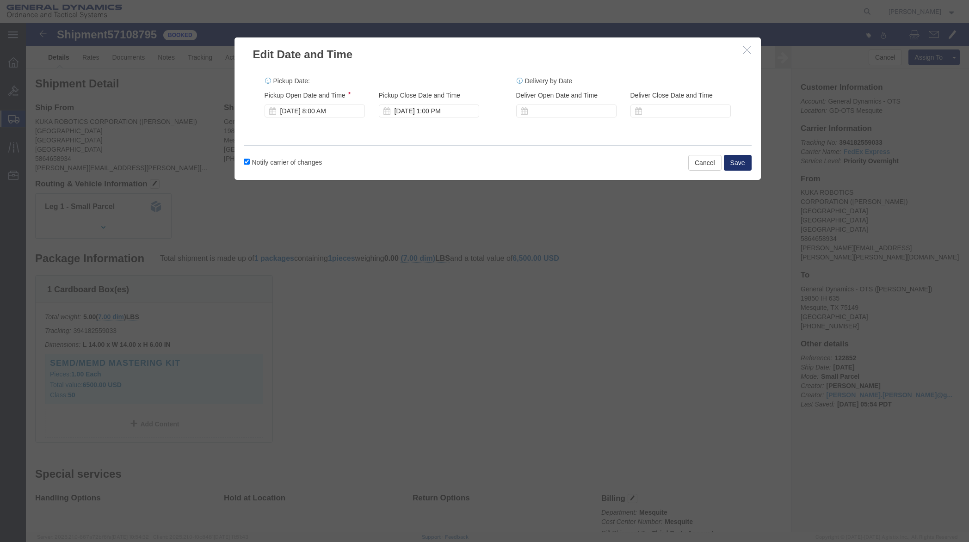
click button "Save"
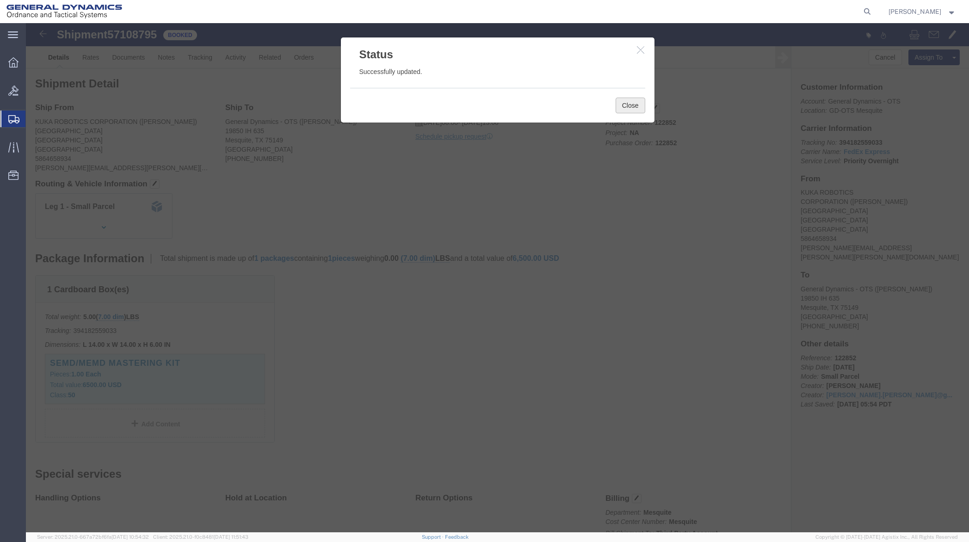
click button "Close"
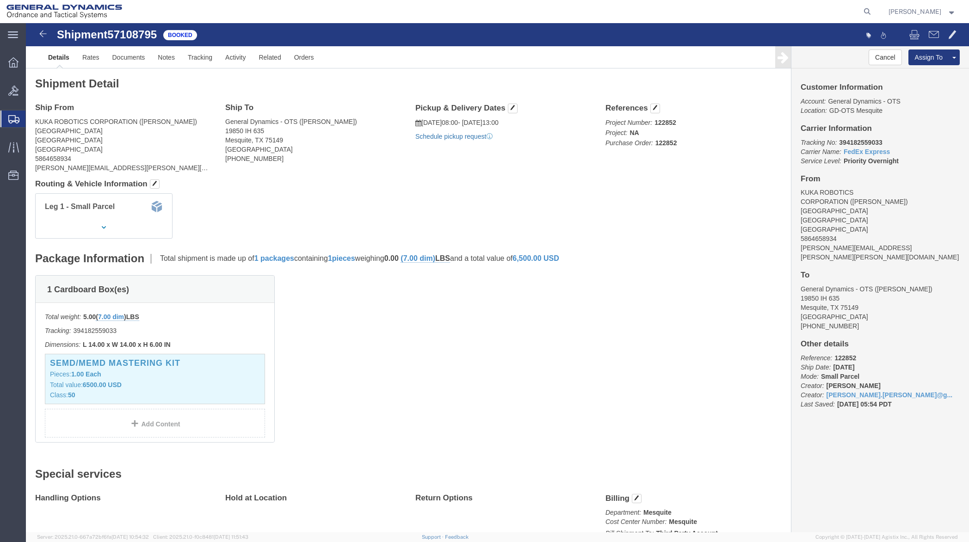
click link "Schedule pickup request"
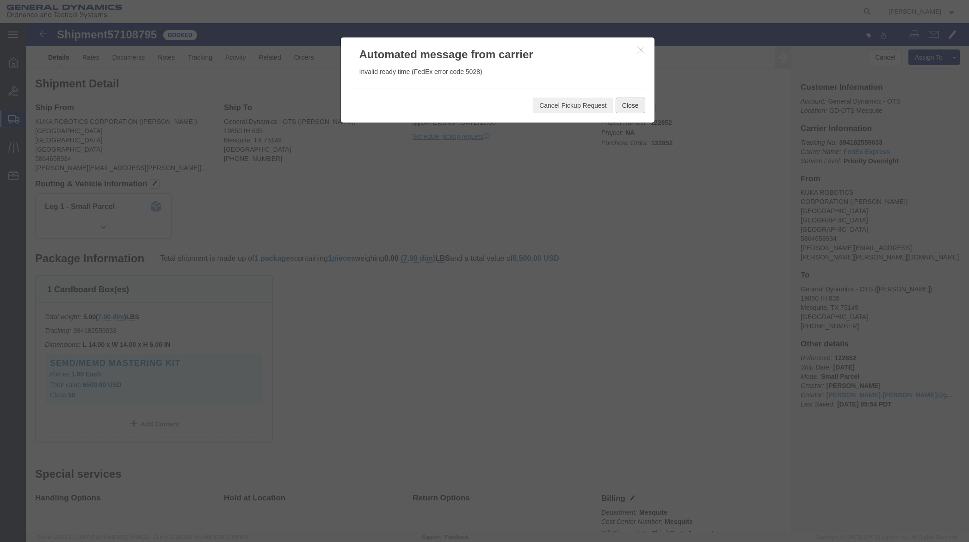
click button "Close"
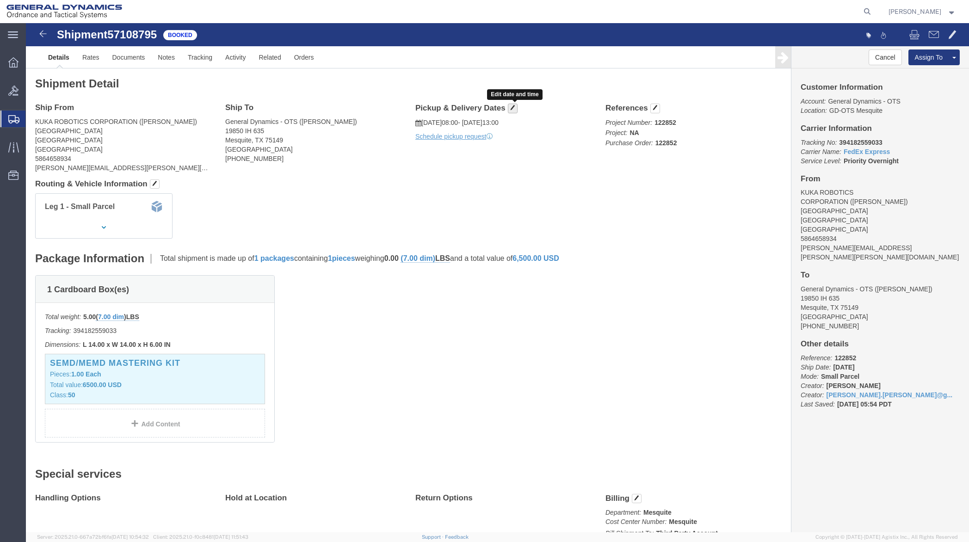
click span "button"
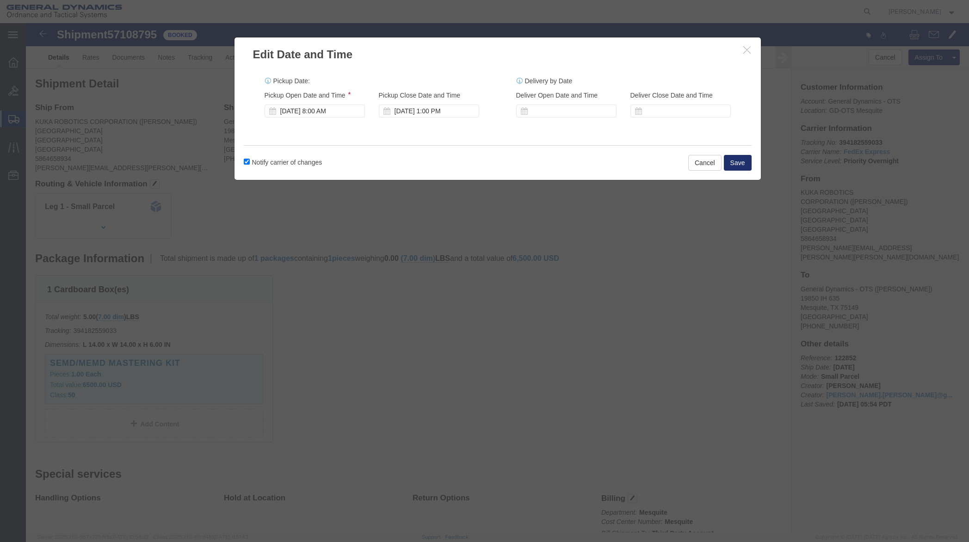
click button "Save"
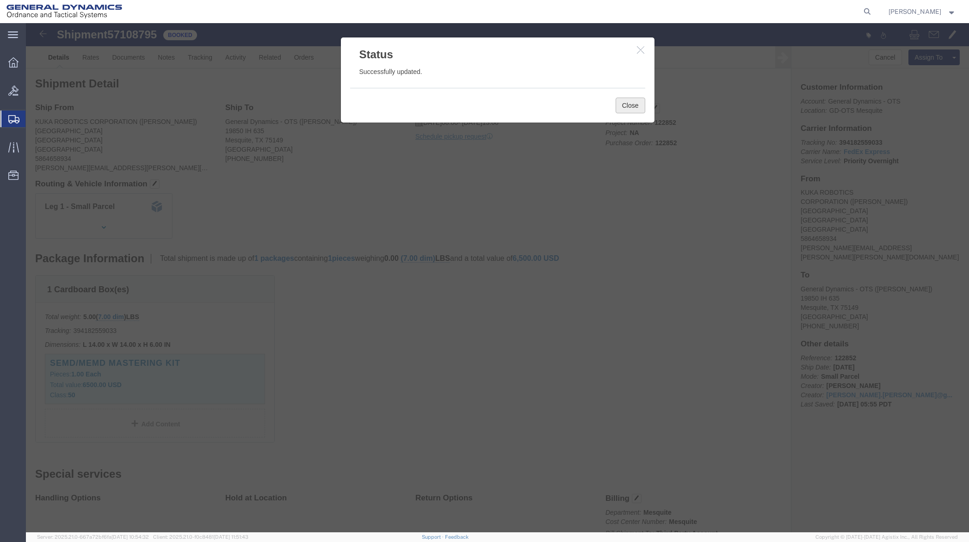
click button "Close"
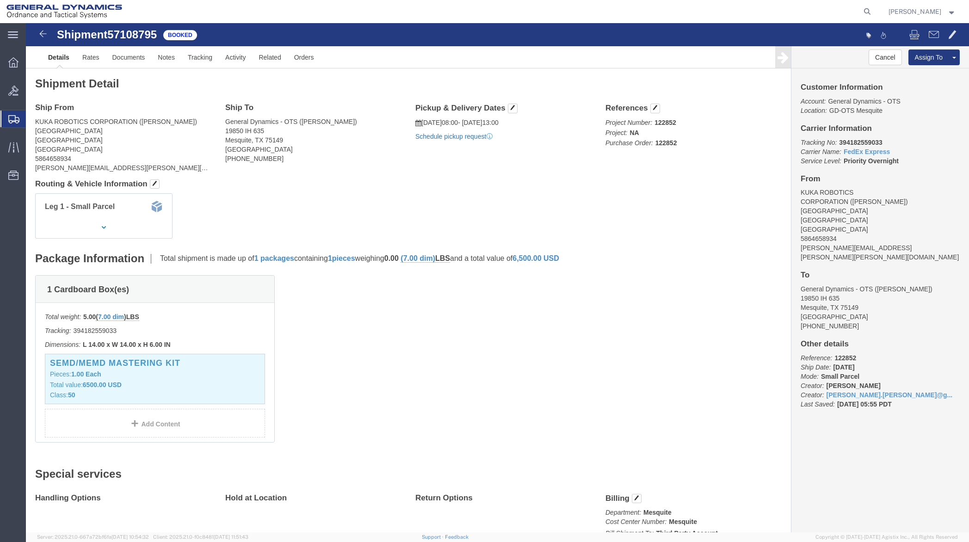
click link "Schedule pickup request"
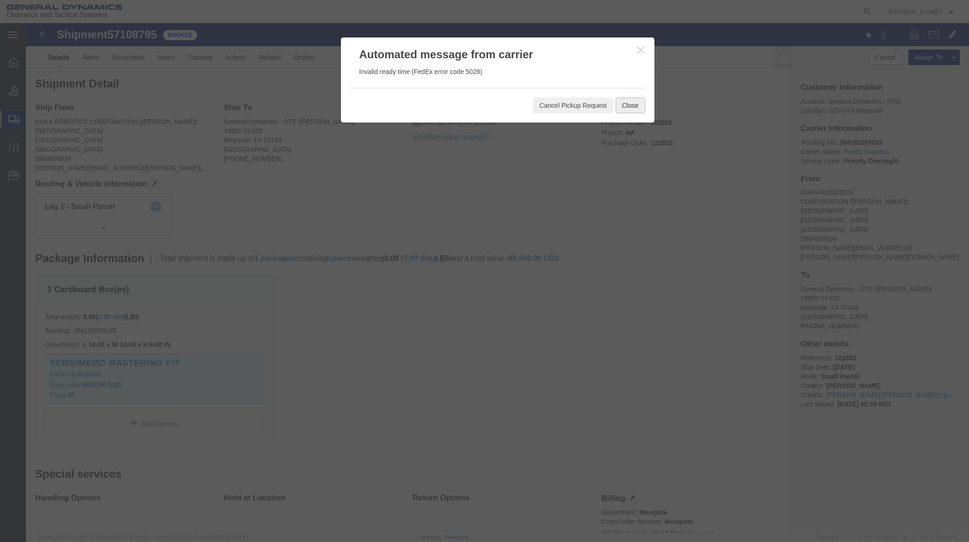
click button "Close"
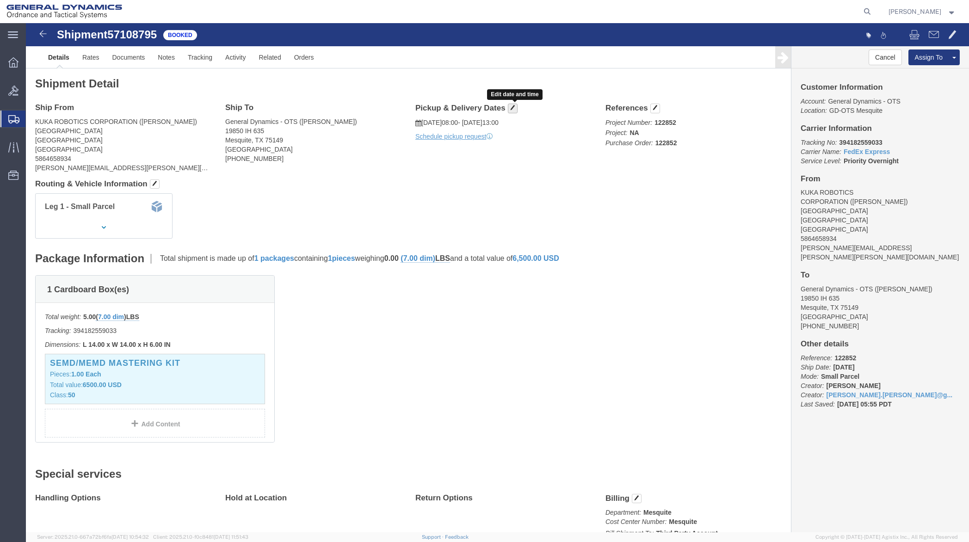
click span "button"
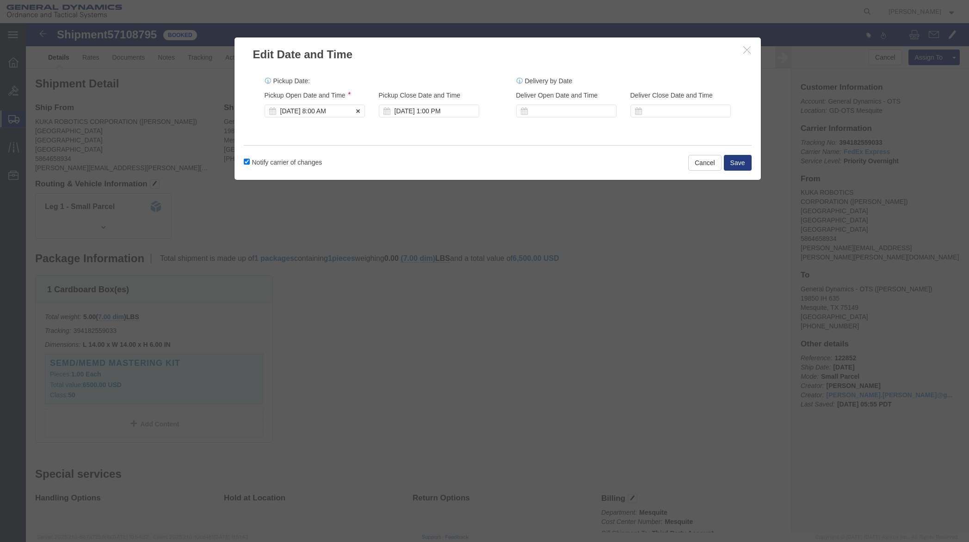
click div "[DATE] 8:00 AM"
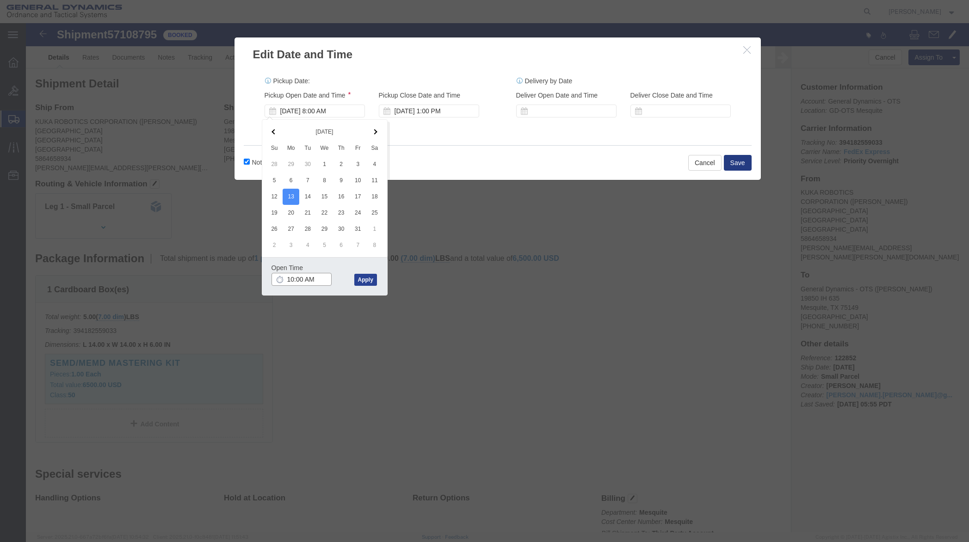
type input "10:00 AM"
click button "Apply"
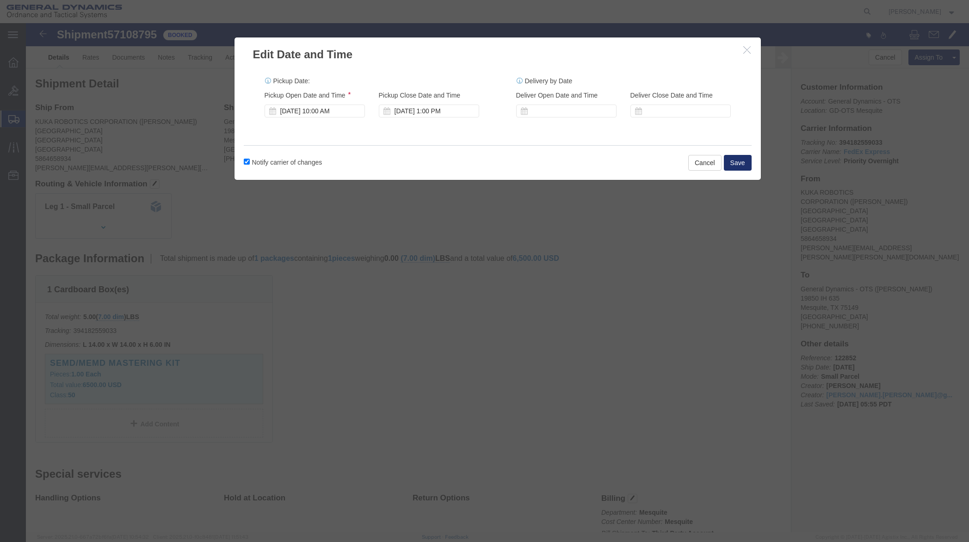
click button "Save"
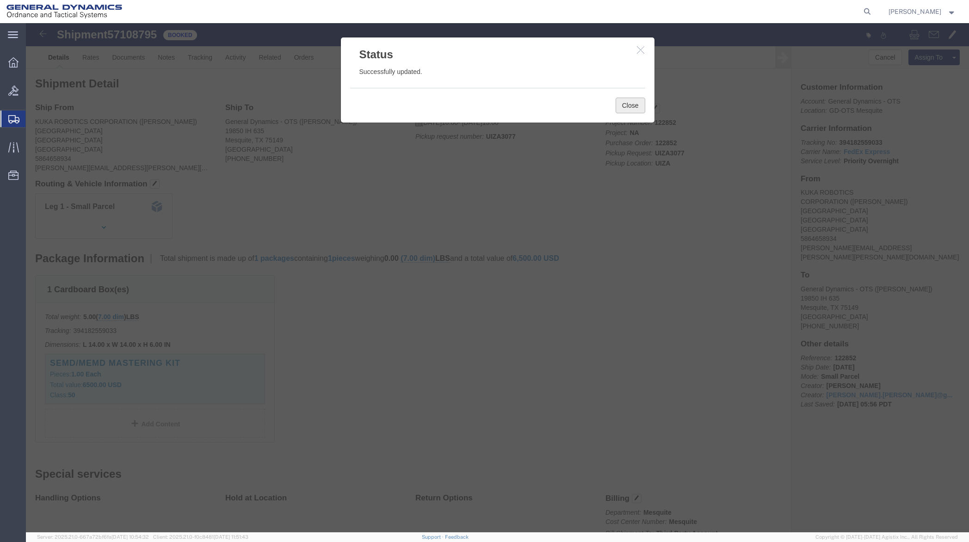
click button "Close"
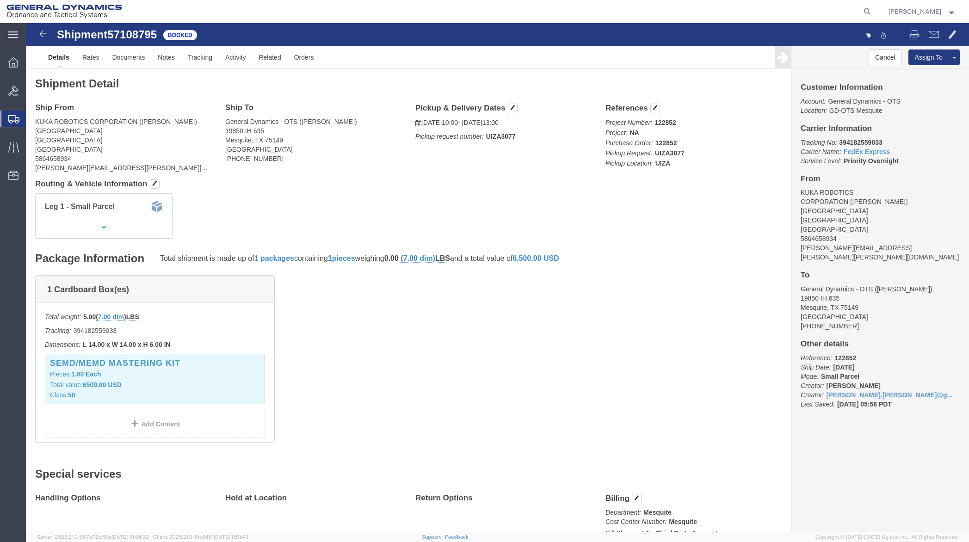
click at [0, 0] on span "Shipment Manager" at bounding box center [0, 0] width 0 height 0
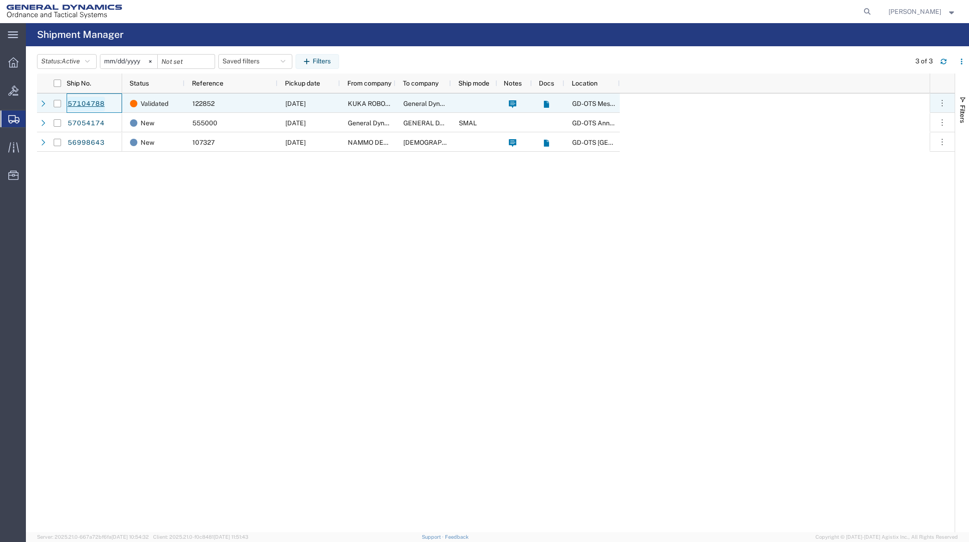
click at [95, 101] on link "57104788" at bounding box center [86, 104] width 38 height 15
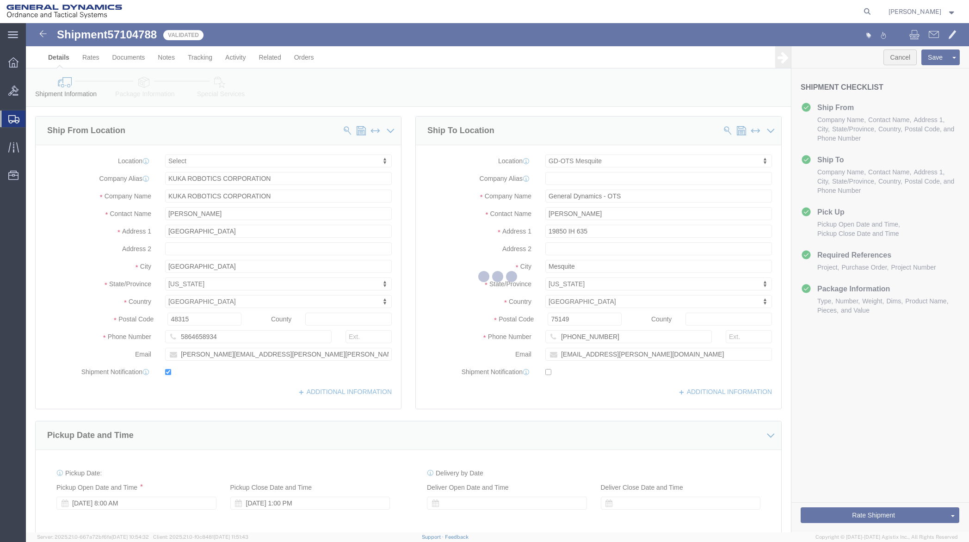
select select
select select "64231"
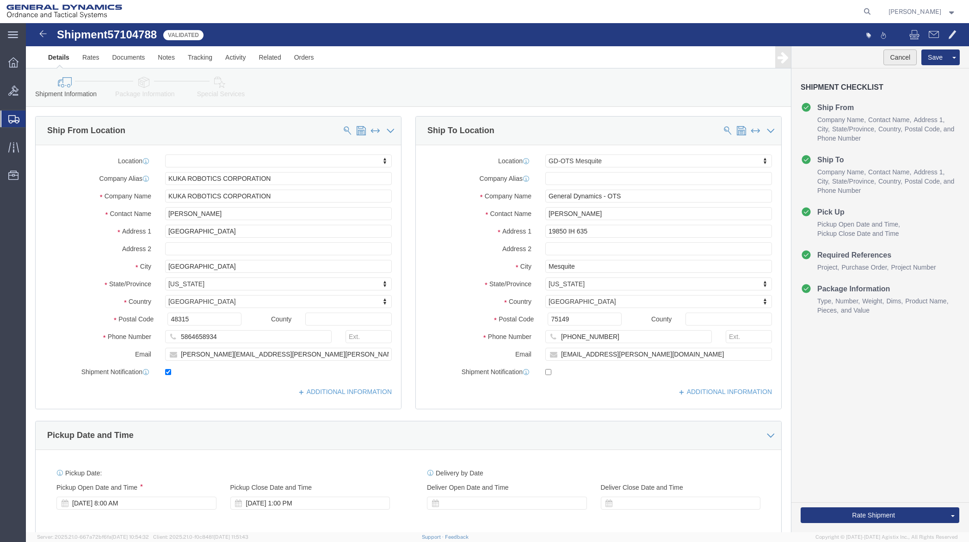
click button "Cancel"
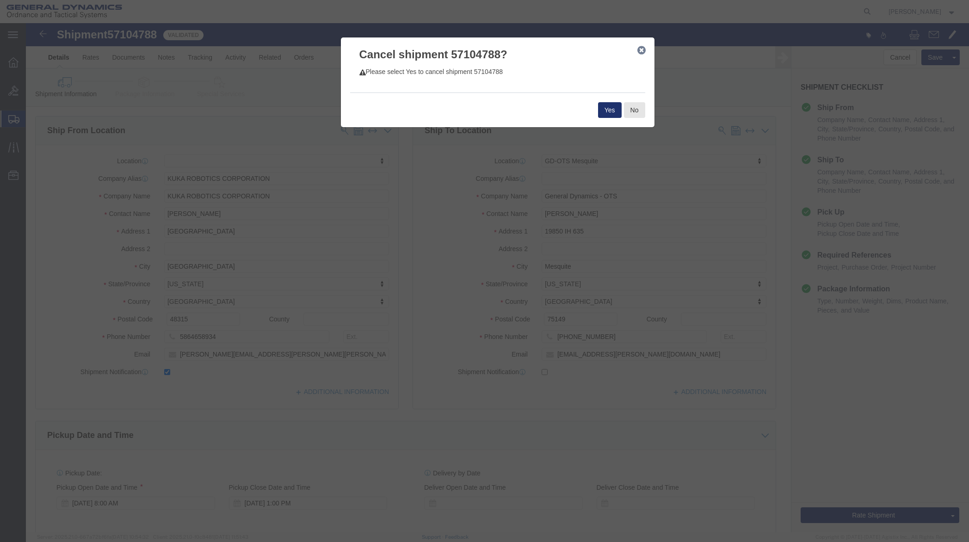
click button "Yes"
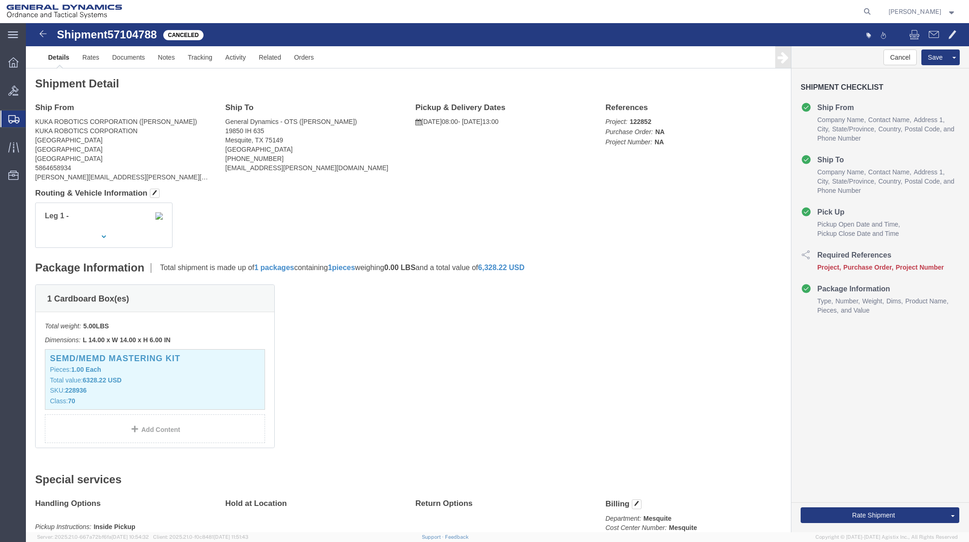
click at [0, 0] on span "Shipment Manager" at bounding box center [0, 0] width 0 height 0
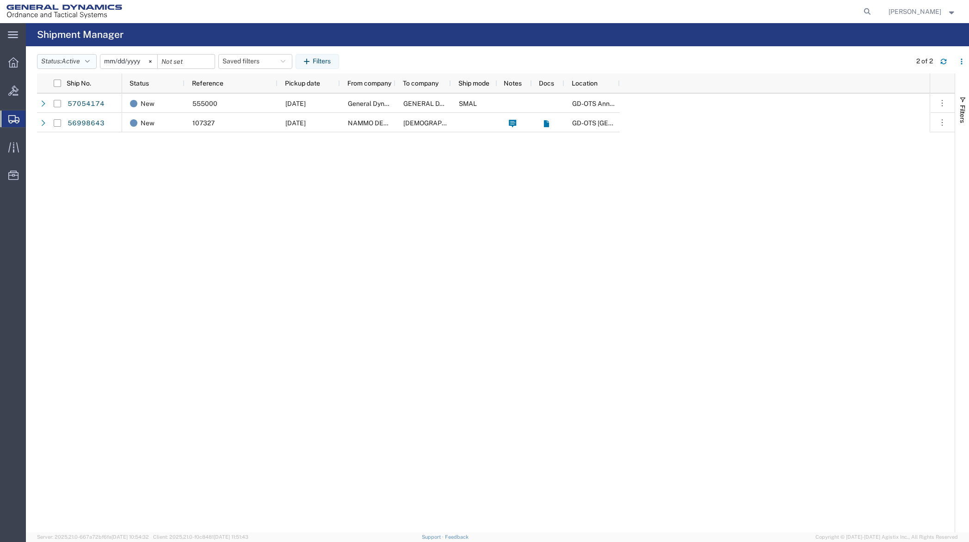
click at [87, 60] on button "Status: Active" at bounding box center [67, 61] width 60 height 15
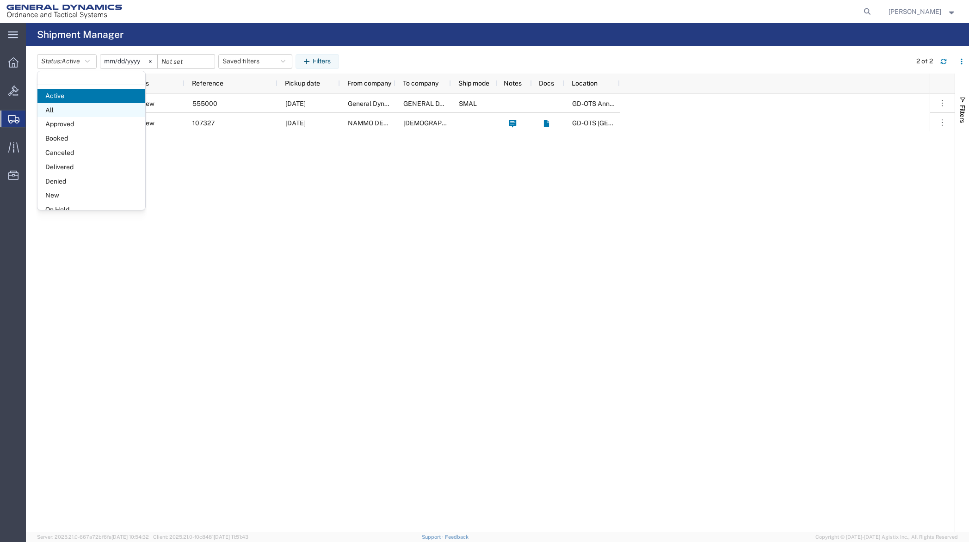
click at [71, 107] on span "All" at bounding box center [91, 110] width 108 height 14
